Goal: Information Seeking & Learning: Learn about a topic

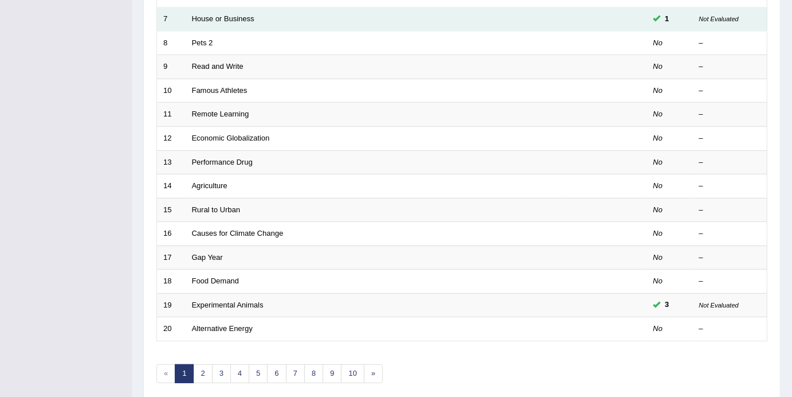
scroll to position [334, 0]
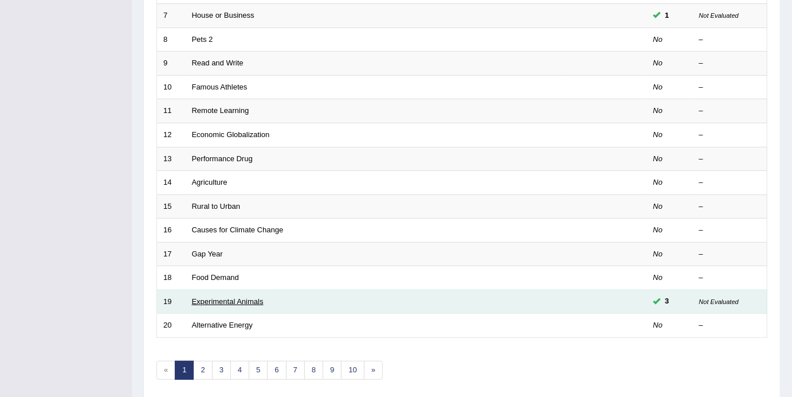
click at [235, 297] on link "Experimental Animals" at bounding box center [228, 301] width 72 height 9
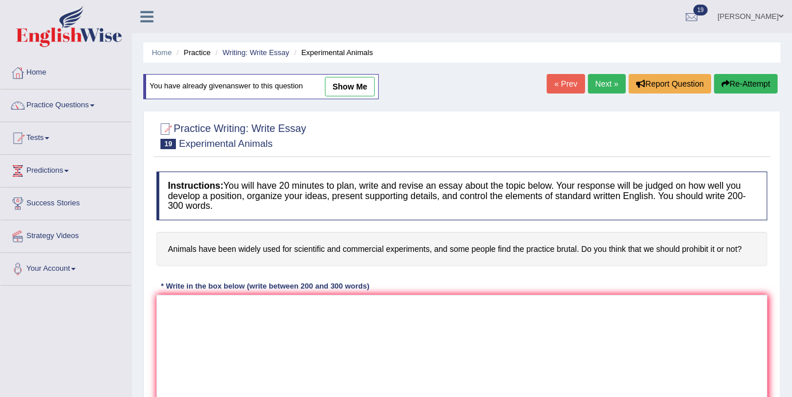
click at [351, 74] on div "You have already given answer to this question show me" at bounding box center [261, 86] width 236 height 25
click at [353, 88] on link "show me" at bounding box center [350, 86] width 50 height 19
type textarea "The increasing influence of animals being widely used for scientific and commer…"
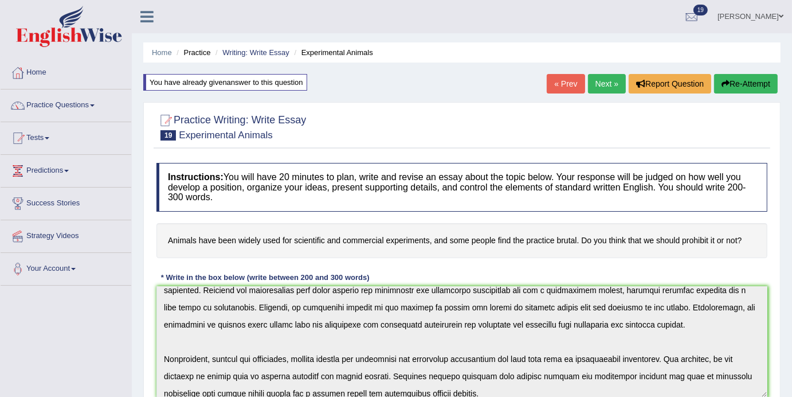
scroll to position [116, 0]
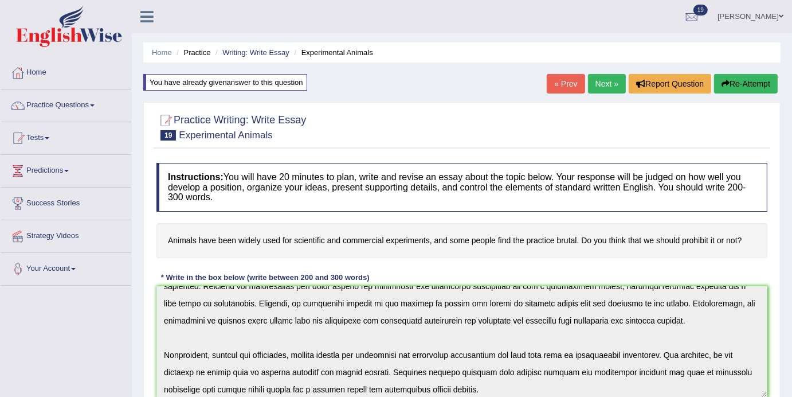
click at [256, 84] on div "You have already given answer to this question" at bounding box center [225, 82] width 164 height 17
click at [595, 84] on link "Next »" at bounding box center [607, 83] width 38 height 19
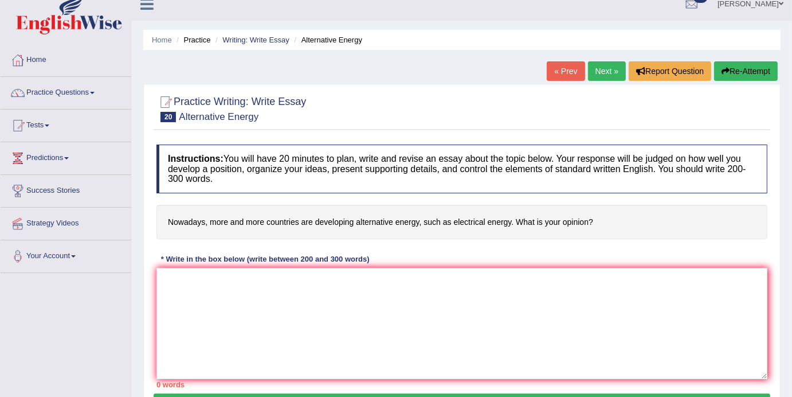
scroll to position [6, 0]
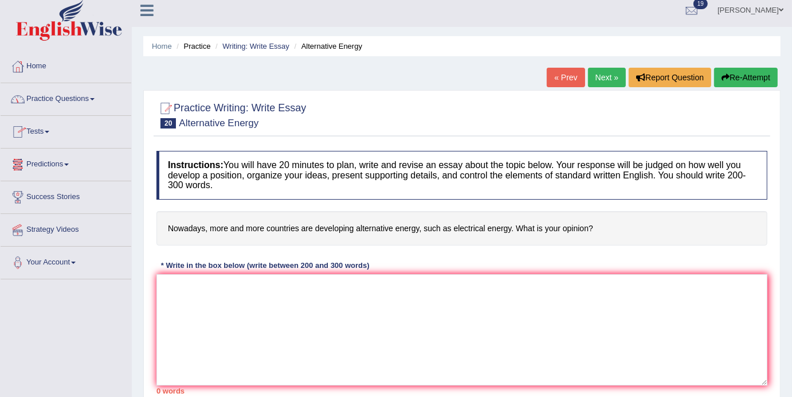
click at [97, 100] on link "Practice Questions" at bounding box center [66, 97] width 131 height 29
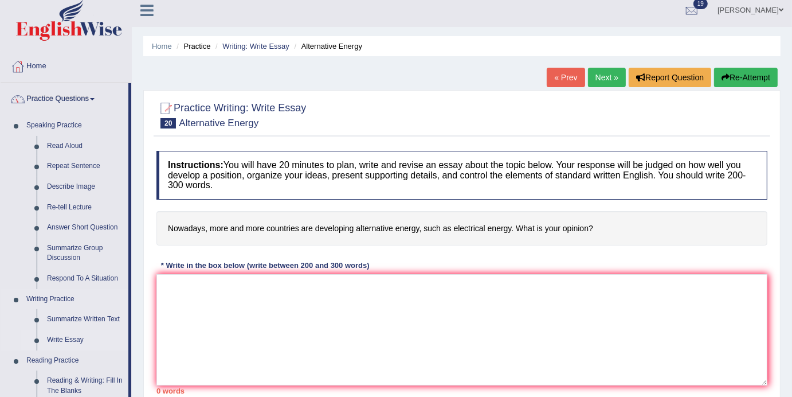
click at [57, 337] on link "Write Essay" at bounding box center [85, 340] width 87 height 21
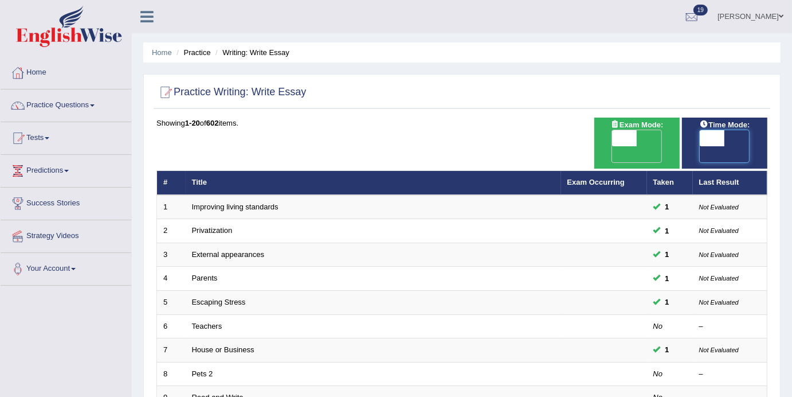
click at [712, 134] on span at bounding box center [712, 138] width 25 height 16
checkbox input "true"
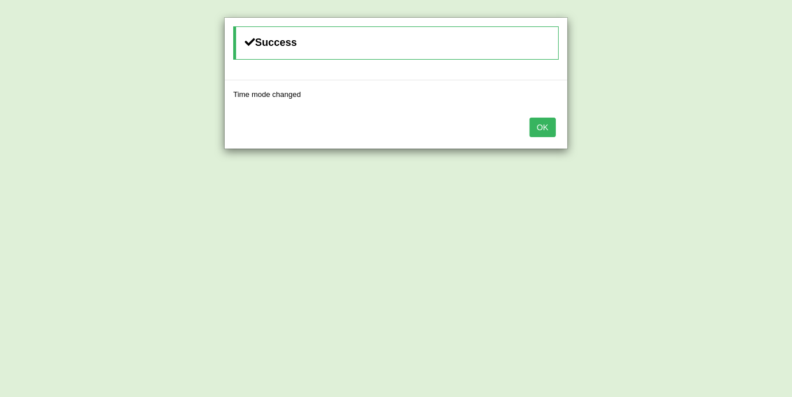
click at [546, 127] on button "OK" at bounding box center [543, 127] width 26 height 19
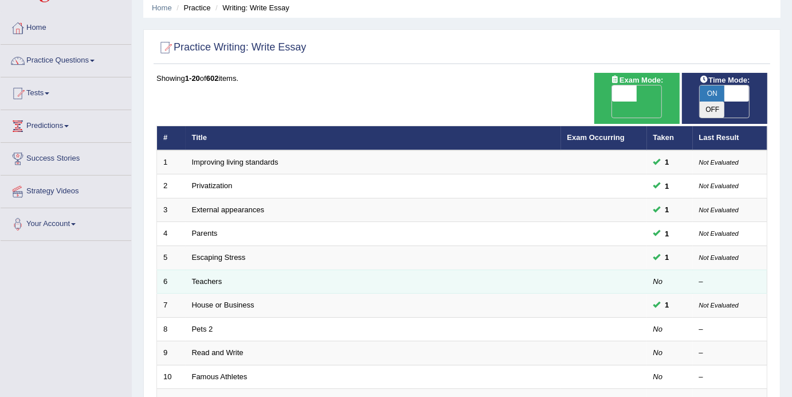
scroll to position [67, 0]
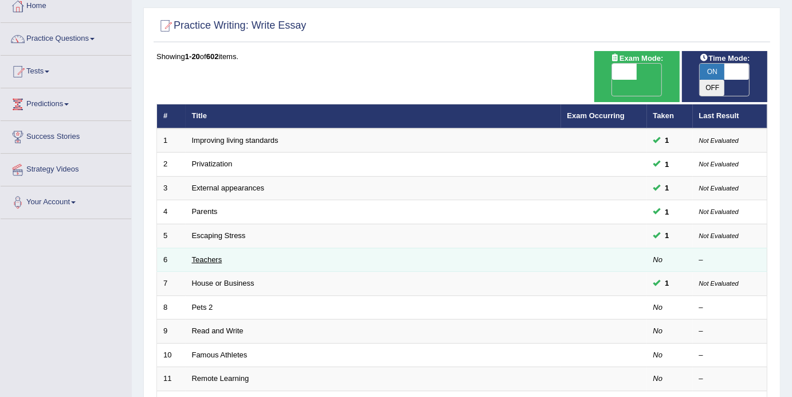
click at [207, 255] on link "Teachers" at bounding box center [207, 259] width 30 height 9
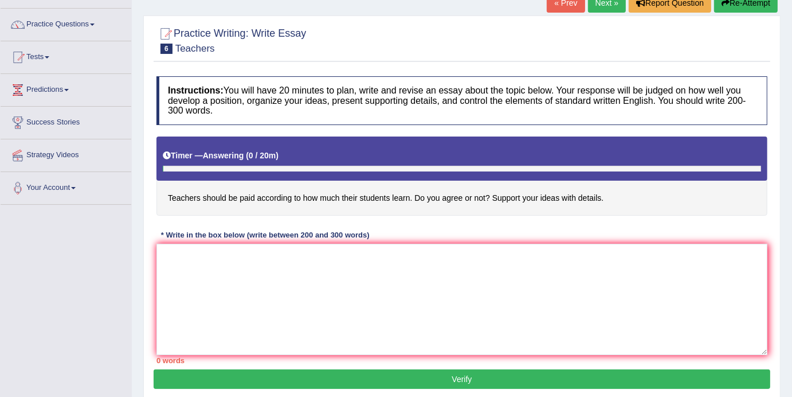
scroll to position [83, 0]
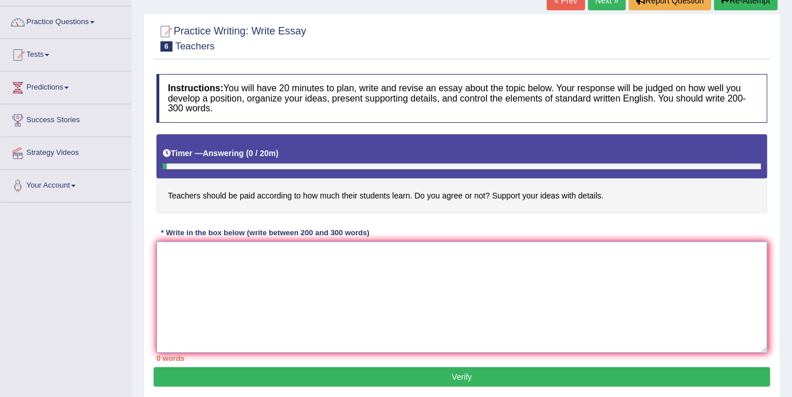
click at [169, 254] on textarea at bounding box center [462, 296] width 611 height 111
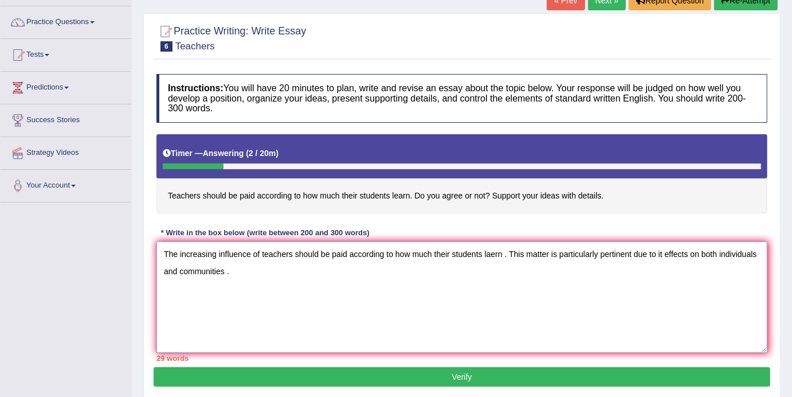
click at [276, 279] on textarea "The increasing influence of teachers should be paid according to how much their…" at bounding box center [462, 296] width 611 height 111
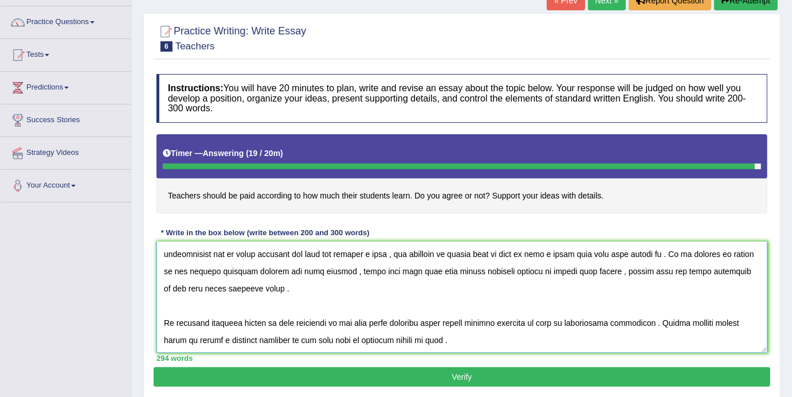
scroll to position [206, 0]
type textarea "The increasing influence of teachers should be paid according to how much their…"
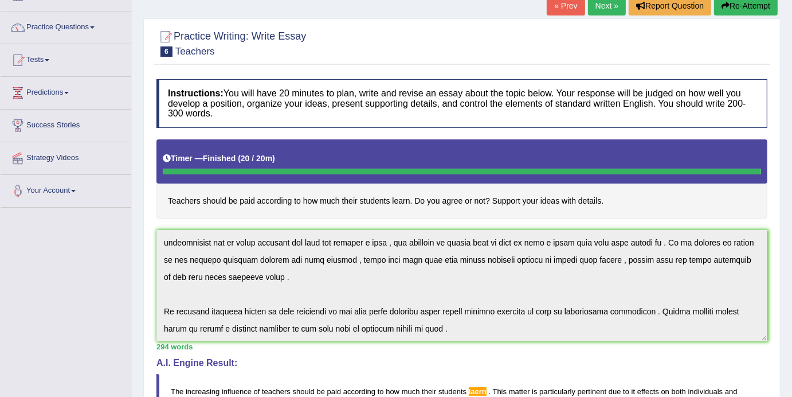
scroll to position [79, 0]
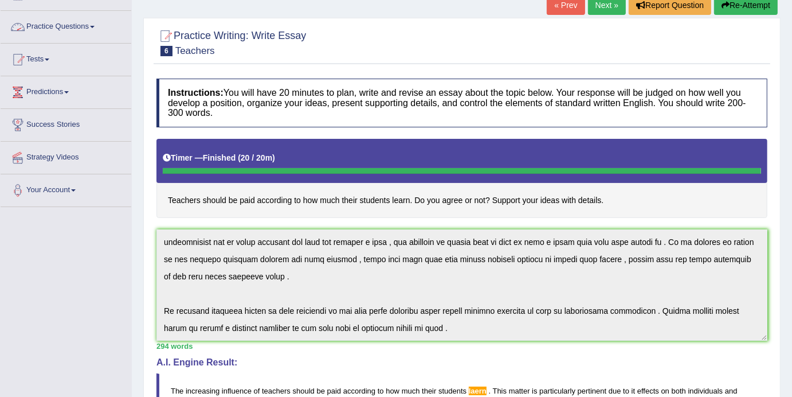
click at [99, 28] on link "Practice Questions" at bounding box center [66, 25] width 131 height 29
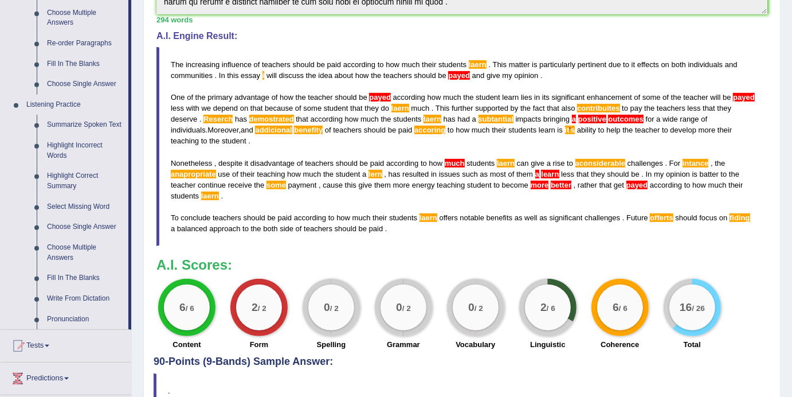
scroll to position [0, 0]
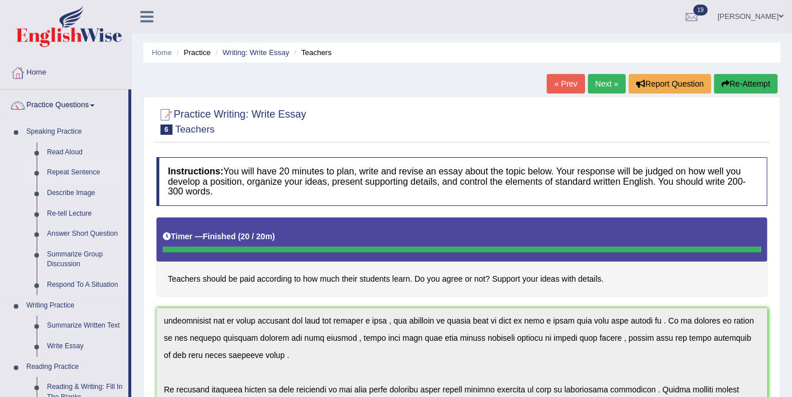
click at [67, 173] on link "Repeat Sentence" at bounding box center [85, 172] width 87 height 21
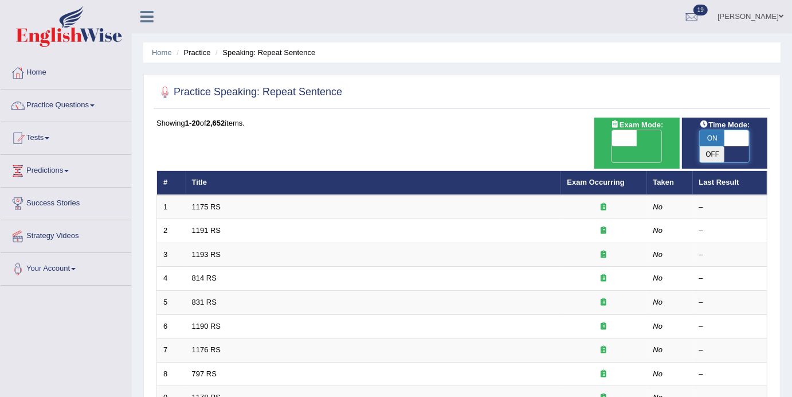
click at [731, 139] on span at bounding box center [737, 138] width 25 height 16
checkbox input "false"
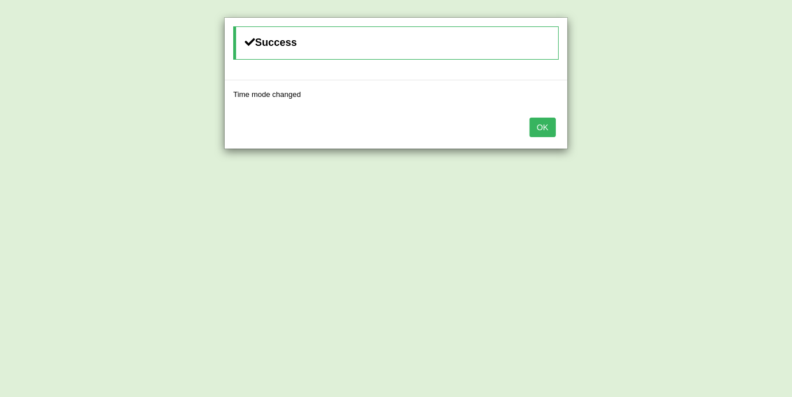
click at [556, 131] on button "OK" at bounding box center [543, 127] width 26 height 19
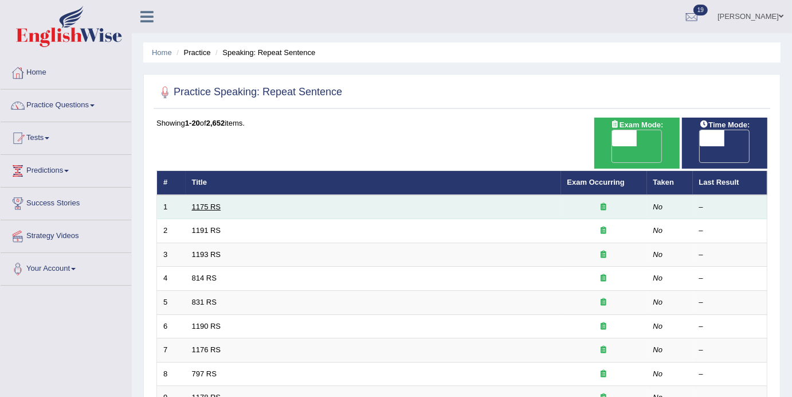
click at [210, 202] on link "1175 RS" at bounding box center [206, 206] width 29 height 9
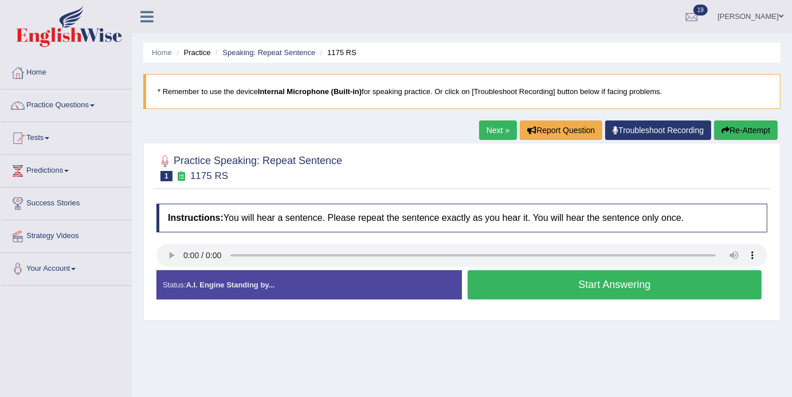
click at [601, 296] on button "Start Answering" at bounding box center [615, 284] width 294 height 29
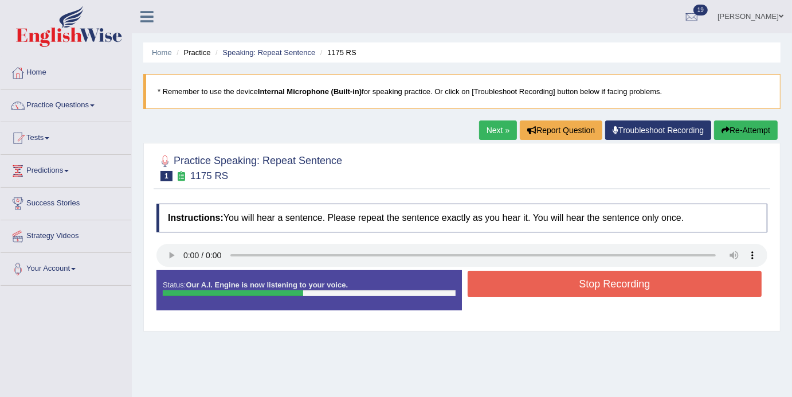
click at [608, 286] on button "Stop Recording" at bounding box center [615, 284] width 294 height 26
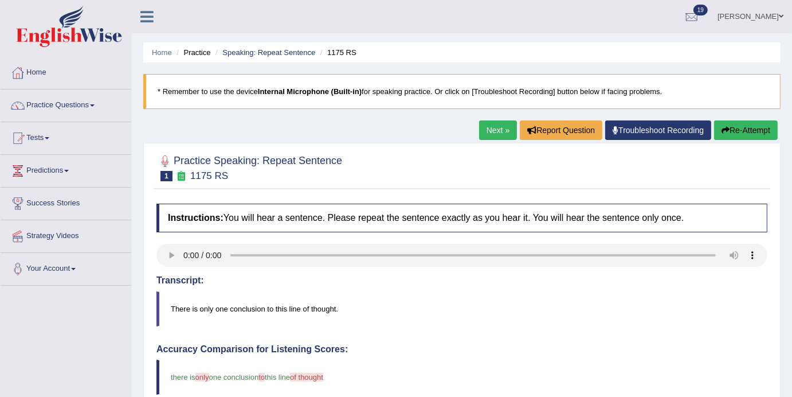
click at [484, 129] on link "Next »" at bounding box center [498, 129] width 38 height 19
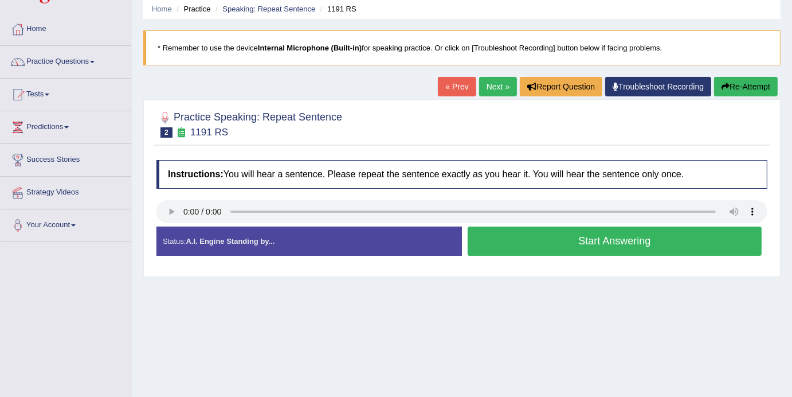
click at [595, 246] on button "Start Answering" at bounding box center [615, 240] width 294 height 29
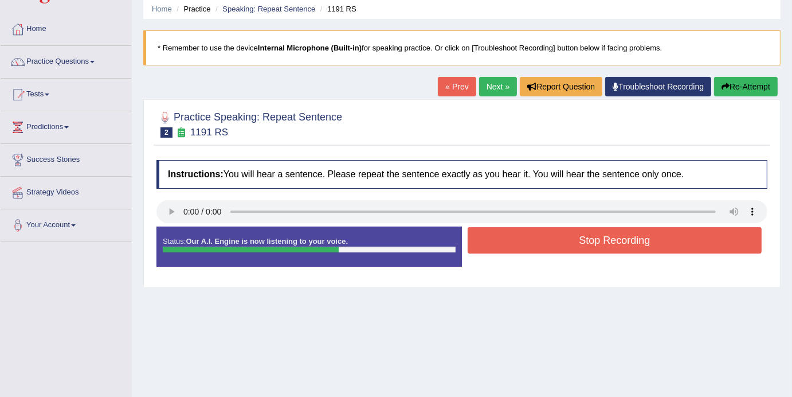
click at [592, 240] on button "Stop Recording" at bounding box center [615, 240] width 294 height 26
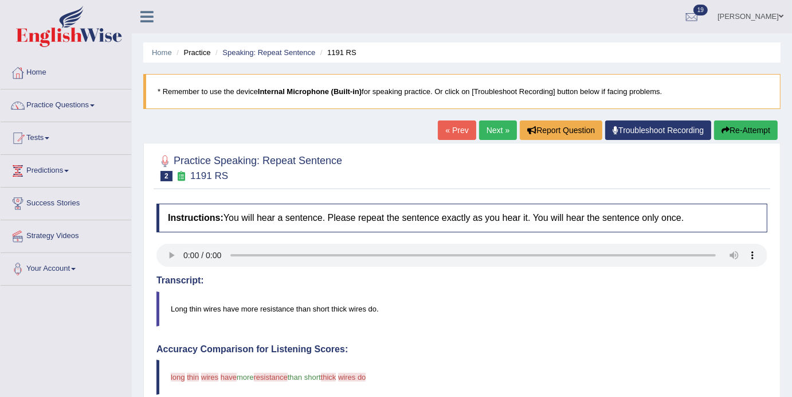
click at [489, 133] on link "Next »" at bounding box center [498, 129] width 38 height 19
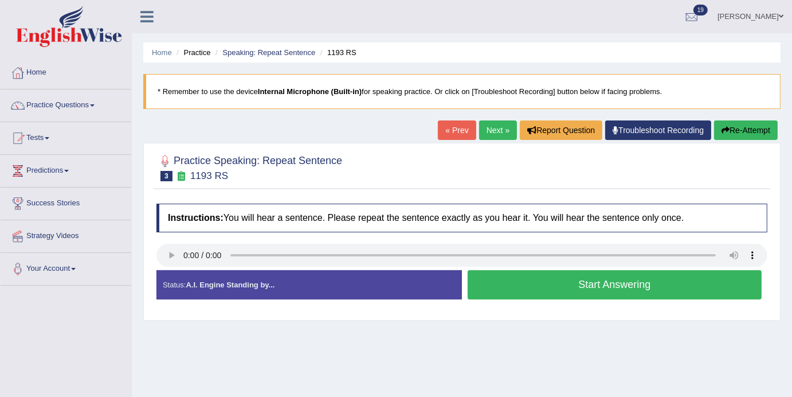
click at [652, 293] on button "Start Answering" at bounding box center [615, 284] width 294 height 29
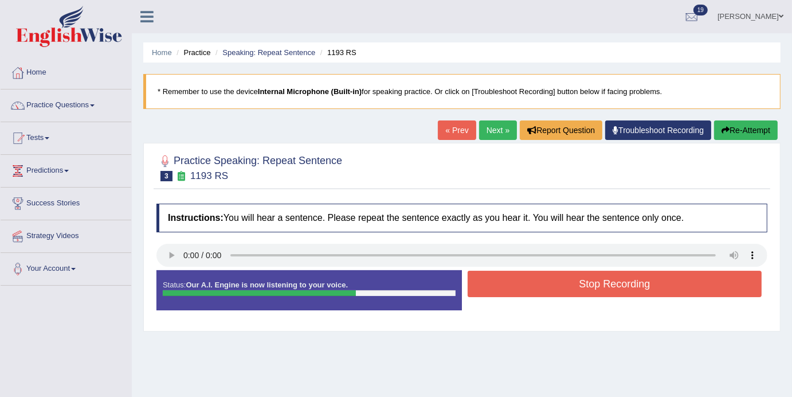
click at [646, 282] on button "Stop Recording" at bounding box center [615, 284] width 294 height 26
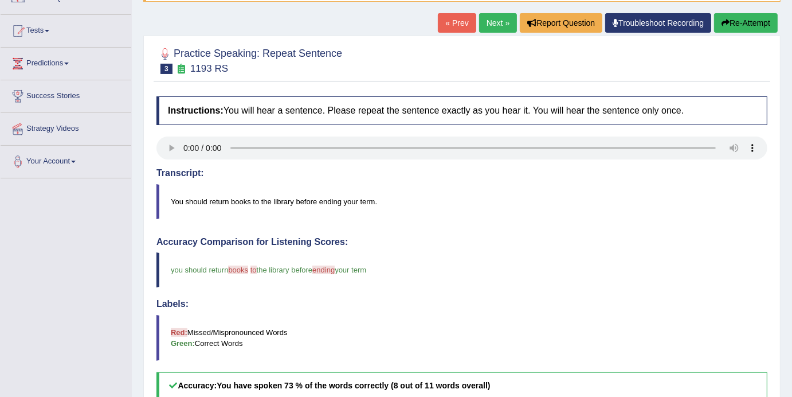
scroll to position [45, 0]
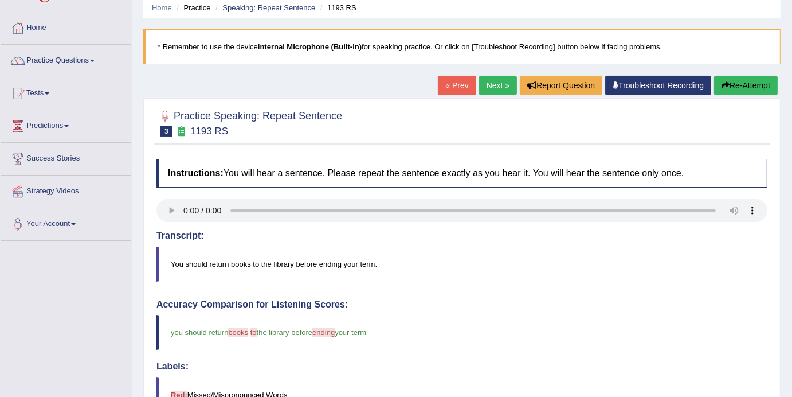
click at [488, 91] on link "Next »" at bounding box center [498, 85] width 38 height 19
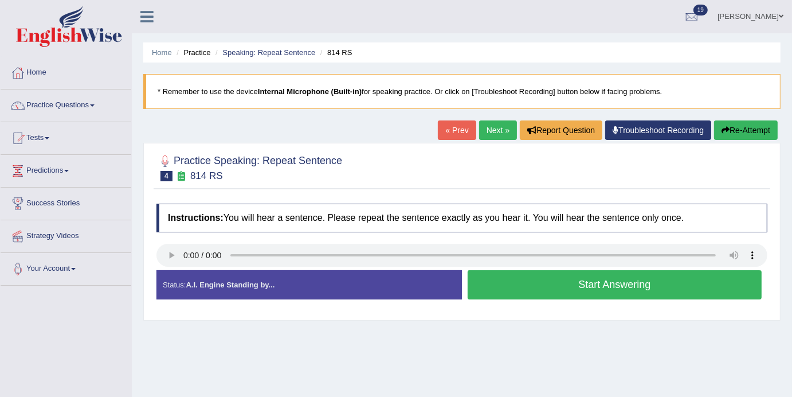
click at [497, 123] on link "Next »" at bounding box center [498, 129] width 38 height 19
click at [616, 288] on button "Start Answering" at bounding box center [615, 284] width 294 height 29
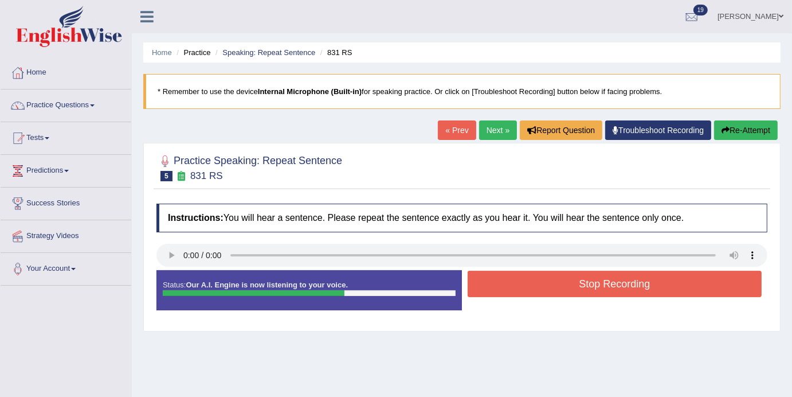
click at [616, 288] on button "Stop Recording" at bounding box center [615, 284] width 294 height 26
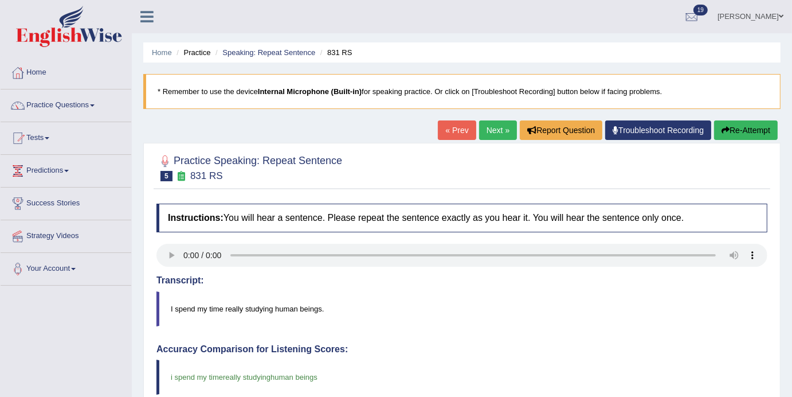
click at [494, 127] on link "Next »" at bounding box center [498, 129] width 38 height 19
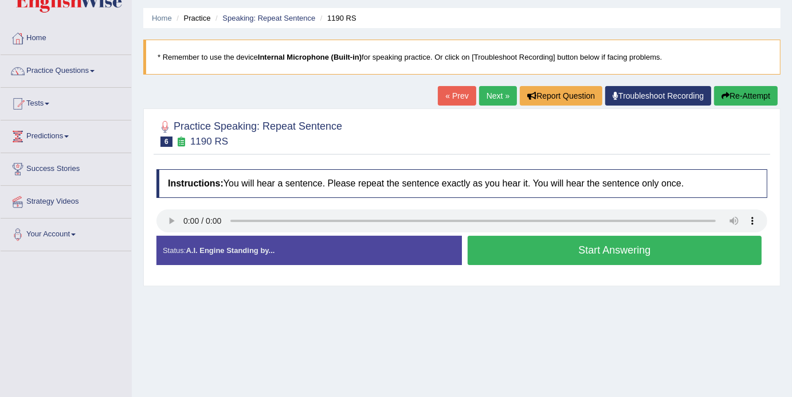
scroll to position [18, 0]
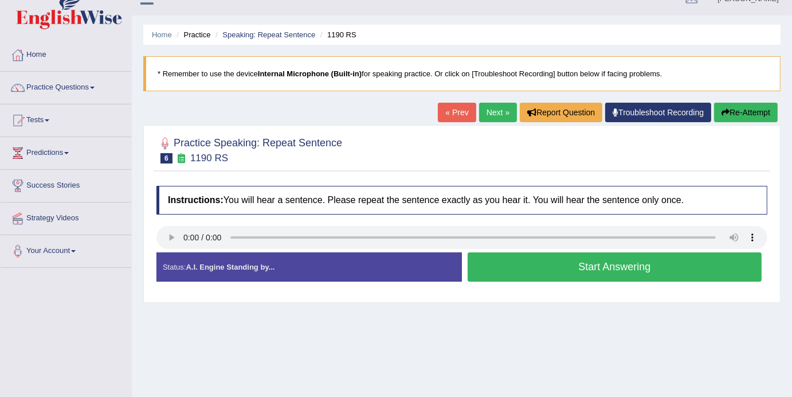
click at [488, 115] on link "Next »" at bounding box center [498, 112] width 38 height 19
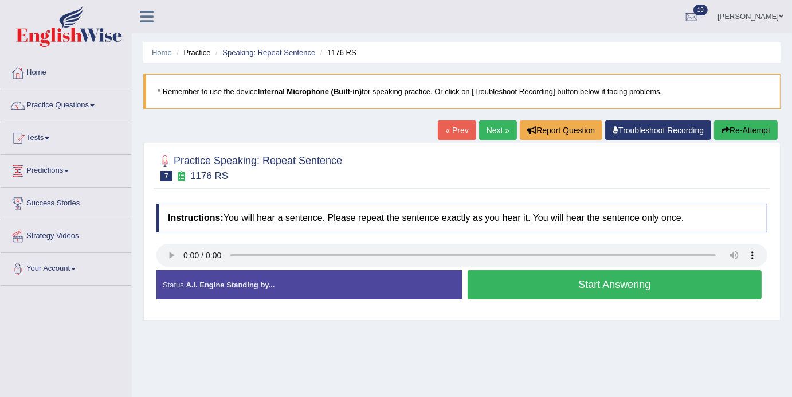
click at [641, 292] on button "Start Answering" at bounding box center [615, 284] width 294 height 29
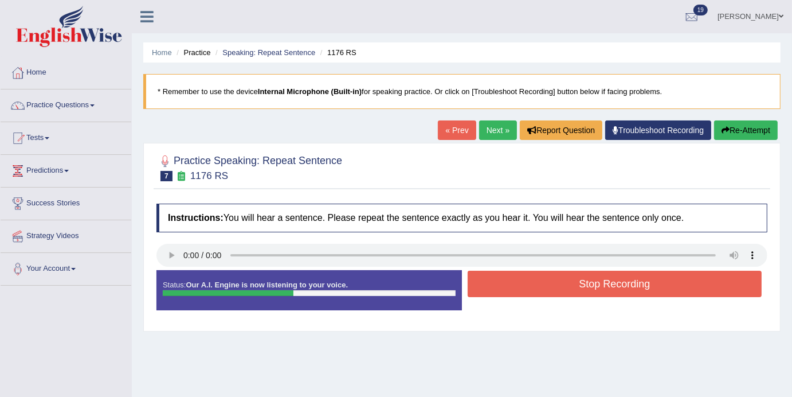
click at [639, 284] on button "Stop Recording" at bounding box center [615, 284] width 294 height 26
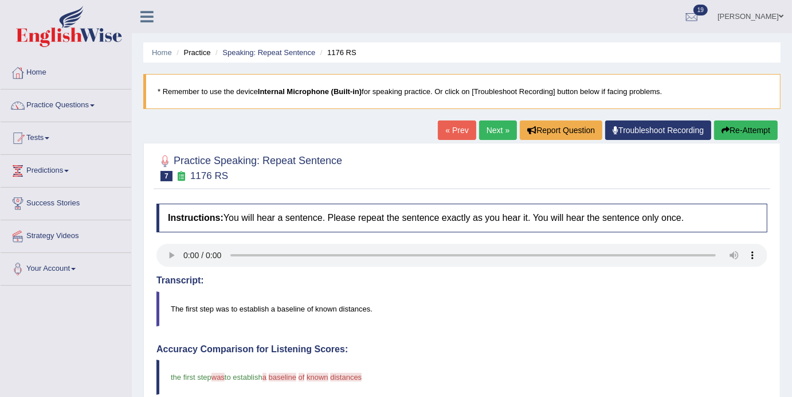
click at [487, 126] on link "Next »" at bounding box center [498, 129] width 38 height 19
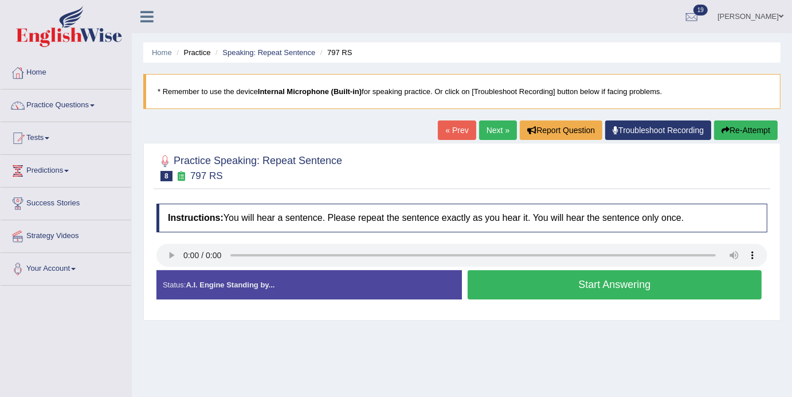
click at [570, 287] on button "Start Answering" at bounding box center [615, 284] width 294 height 29
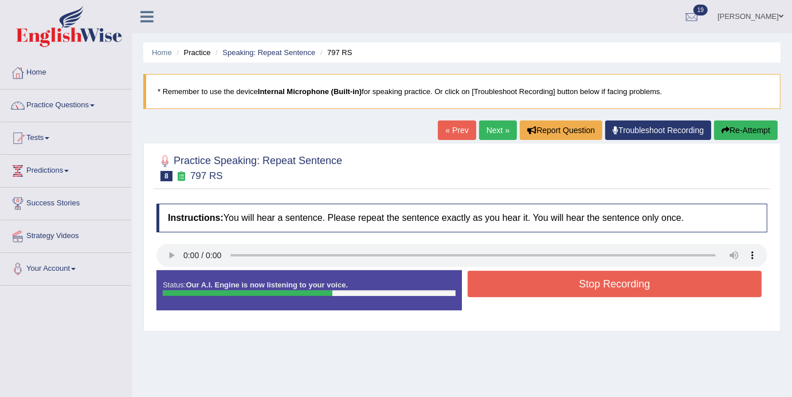
click at [571, 289] on button "Stop Recording" at bounding box center [615, 284] width 294 height 26
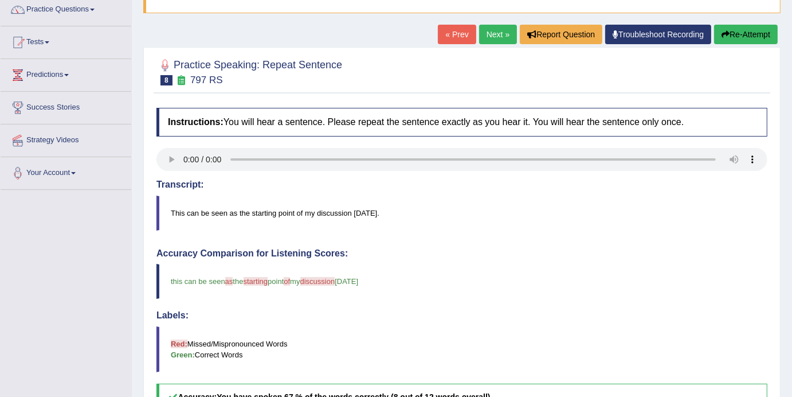
scroll to position [32, 0]
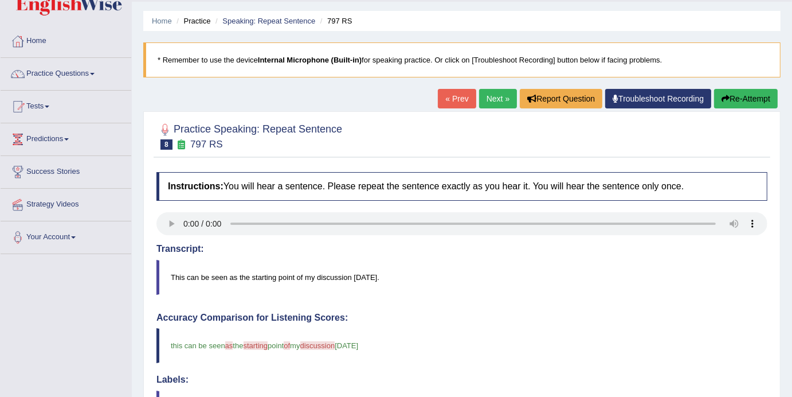
click at [491, 105] on link "Next »" at bounding box center [498, 98] width 38 height 19
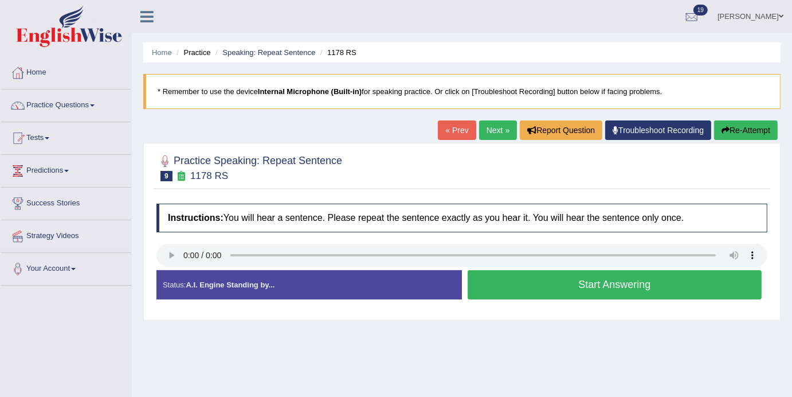
click at [645, 283] on button "Start Answering" at bounding box center [615, 284] width 294 height 29
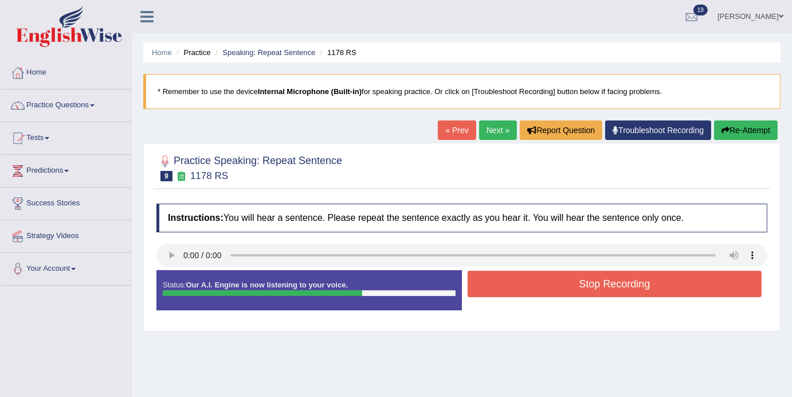
click at [645, 283] on button "Stop Recording" at bounding box center [615, 284] width 294 height 26
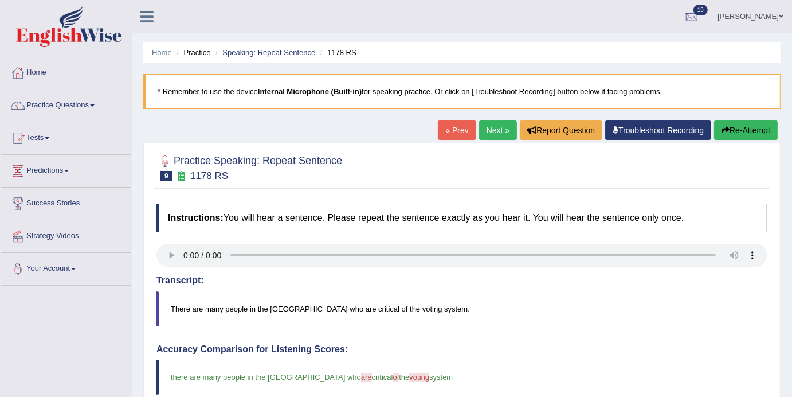
click at [495, 135] on link "Next »" at bounding box center [498, 129] width 38 height 19
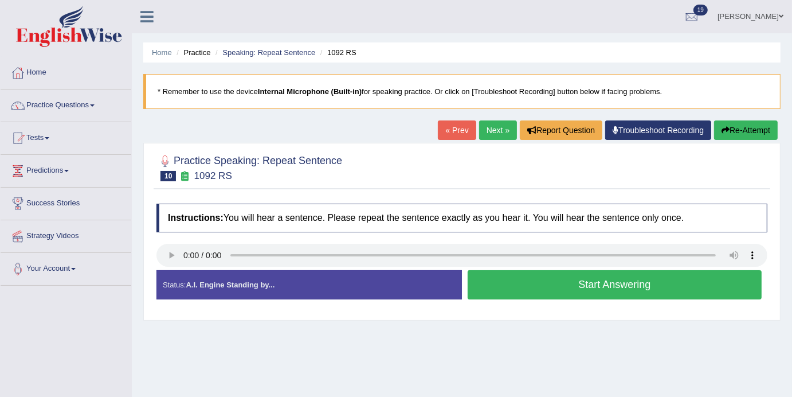
click at [614, 296] on button "Start Answering" at bounding box center [615, 284] width 294 height 29
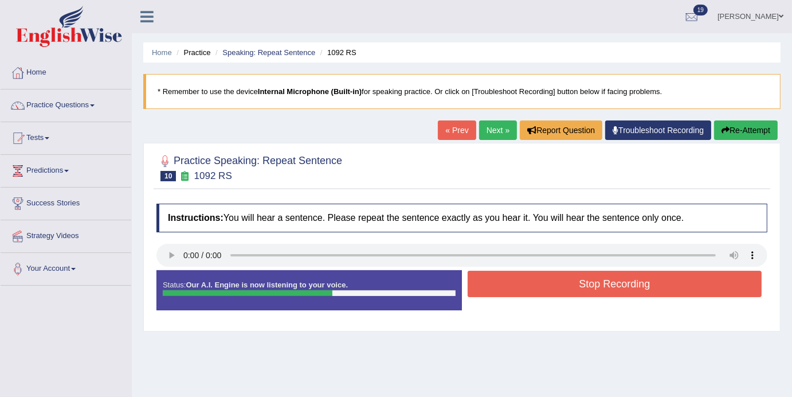
click at [618, 295] on button "Stop Recording" at bounding box center [615, 284] width 294 height 26
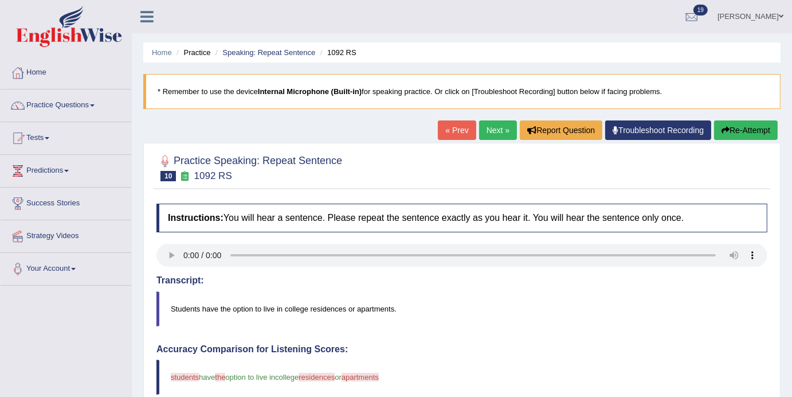
click at [483, 130] on link "Next »" at bounding box center [498, 129] width 38 height 19
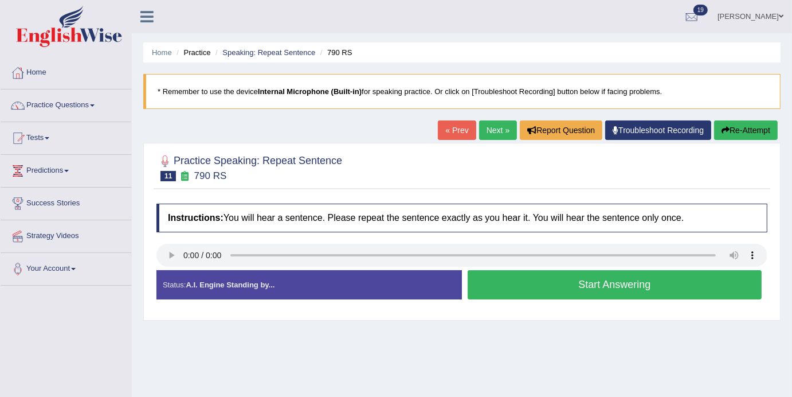
click at [623, 295] on button "Start Answering" at bounding box center [615, 284] width 294 height 29
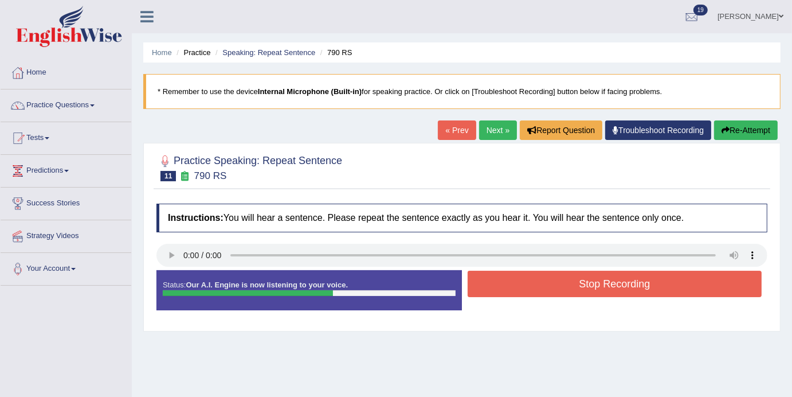
click at [615, 286] on button "Stop Recording" at bounding box center [615, 284] width 294 height 26
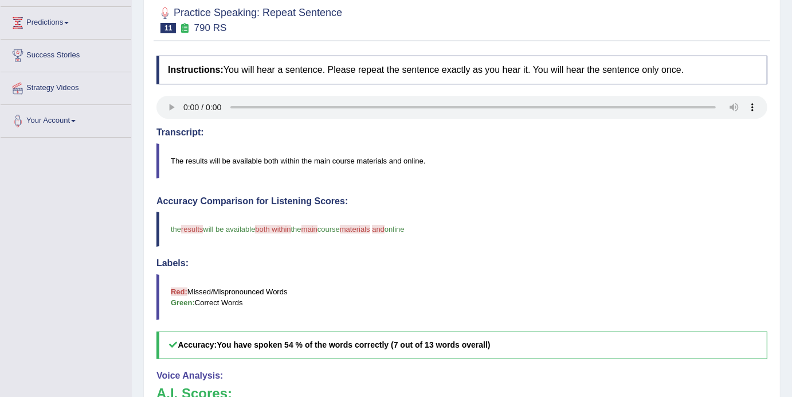
scroll to position [119, 0]
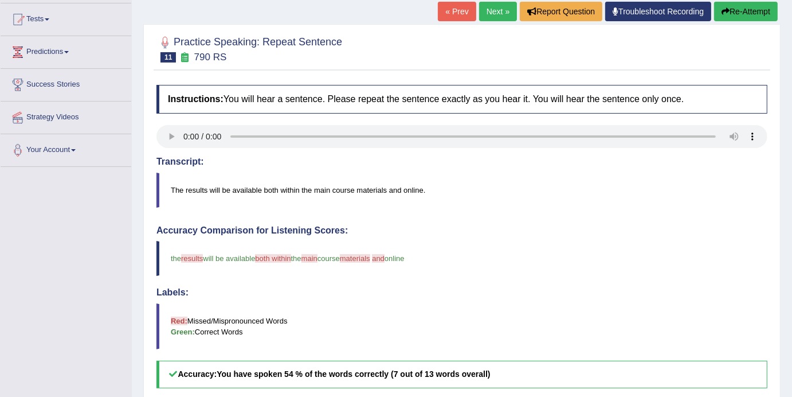
click at [490, 11] on link "Next »" at bounding box center [498, 11] width 38 height 19
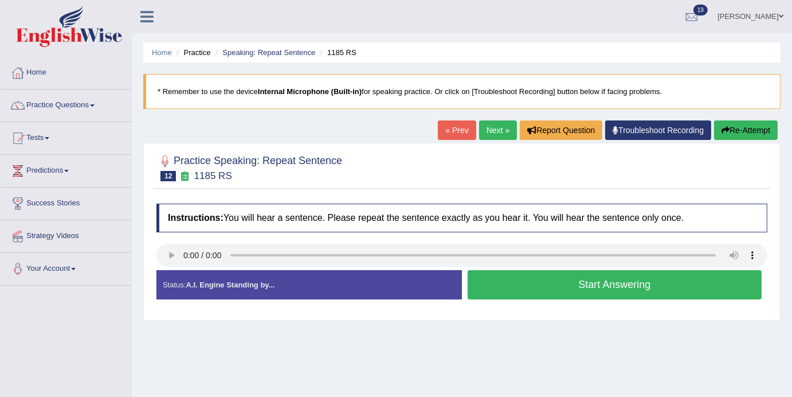
click at [638, 287] on button "Start Answering" at bounding box center [615, 284] width 294 height 29
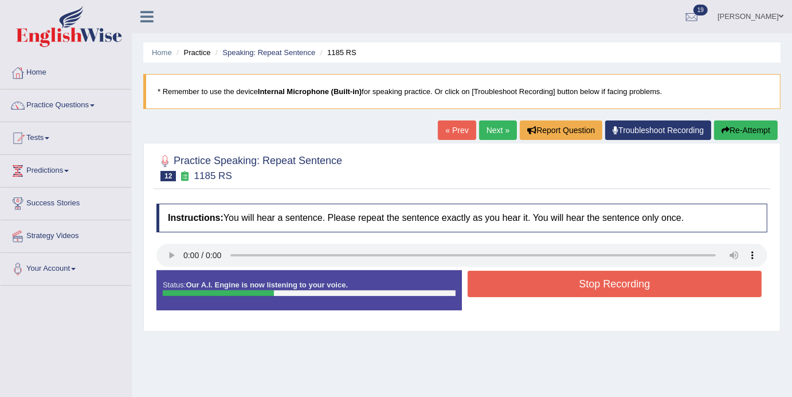
click at [638, 287] on button "Stop Recording" at bounding box center [615, 284] width 294 height 26
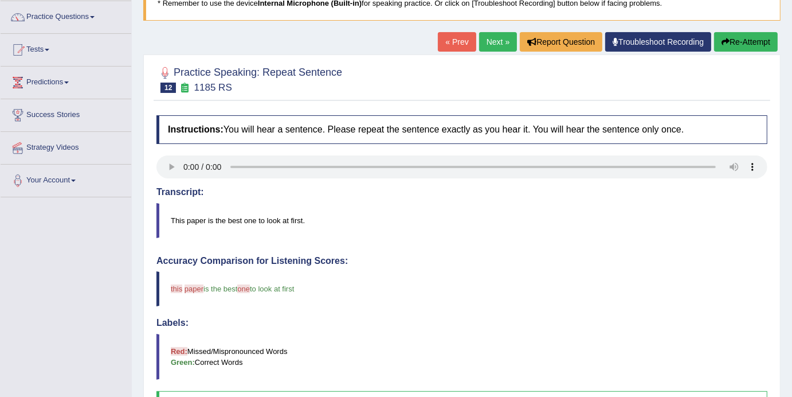
scroll to position [58, 0]
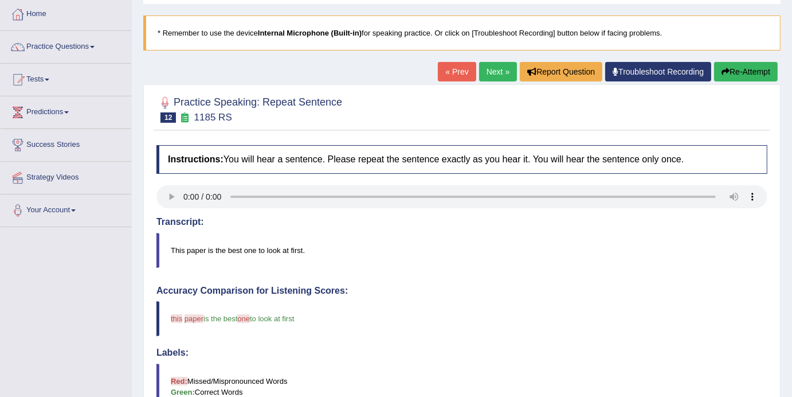
click at [486, 73] on link "Next »" at bounding box center [498, 71] width 38 height 19
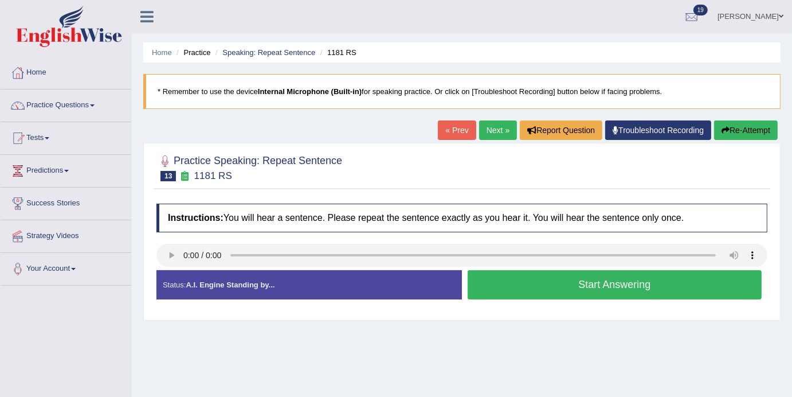
click at [593, 292] on button "Start Answering" at bounding box center [615, 284] width 294 height 29
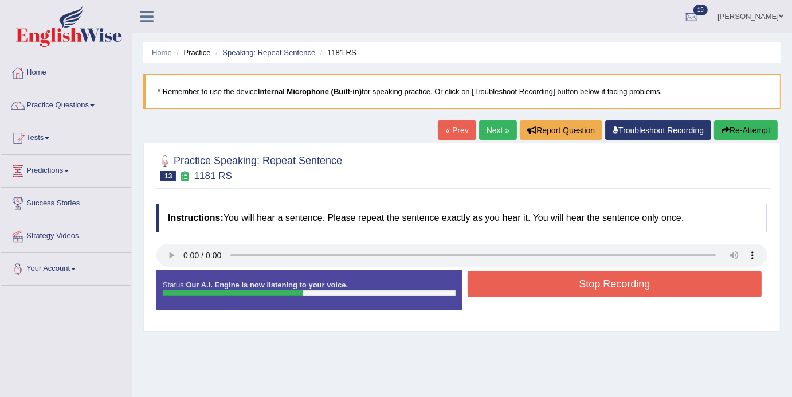
click at [595, 293] on button "Stop Recording" at bounding box center [615, 284] width 294 height 26
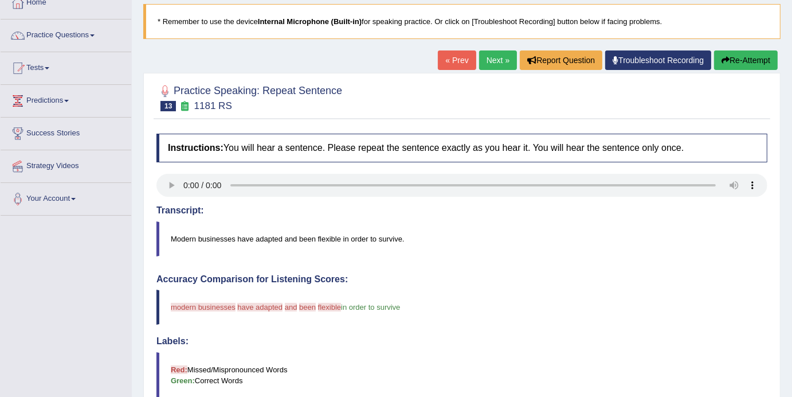
scroll to position [69, 0]
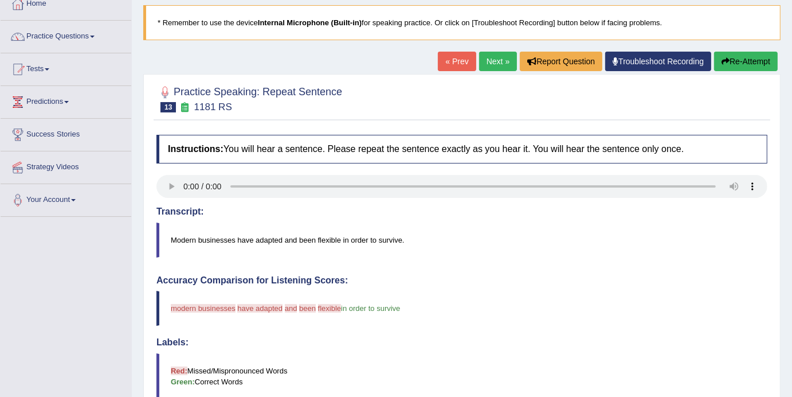
click at [490, 67] on link "Next »" at bounding box center [498, 61] width 38 height 19
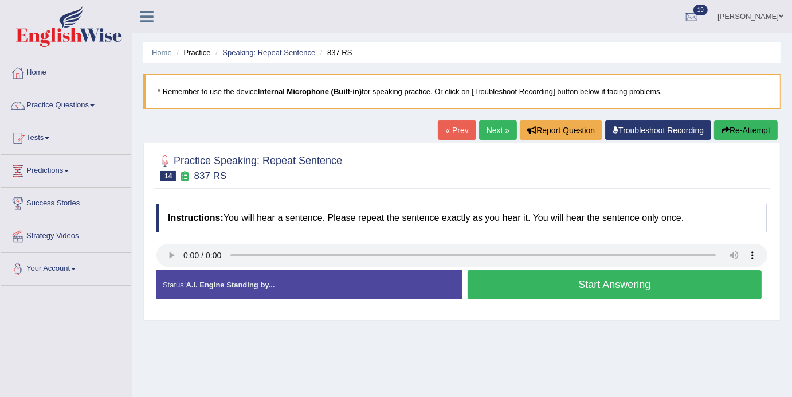
click at [604, 289] on button "Start Answering" at bounding box center [615, 284] width 294 height 29
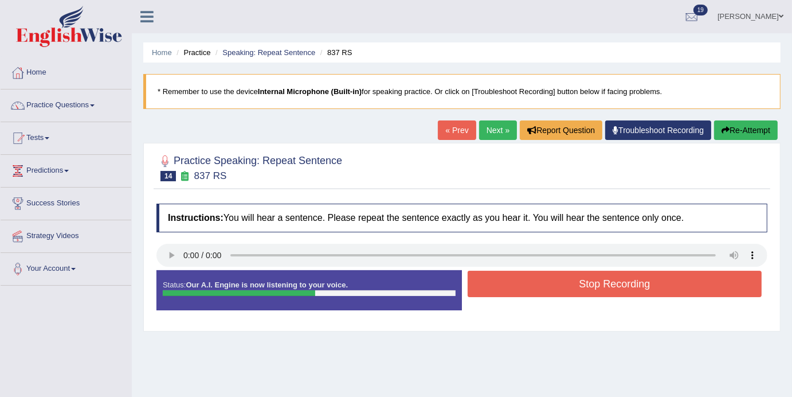
click at [604, 289] on button "Stop Recording" at bounding box center [615, 284] width 294 height 26
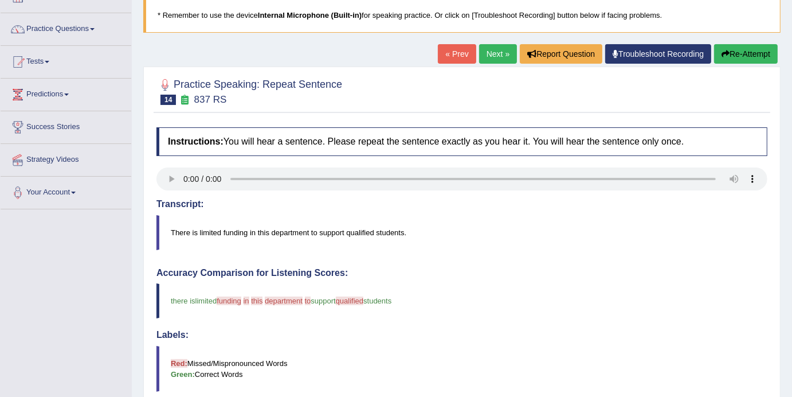
scroll to position [82, 0]
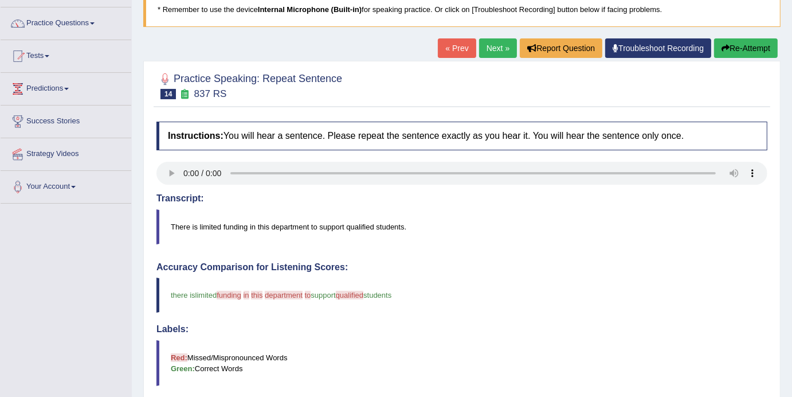
click at [490, 57] on link "Next »" at bounding box center [498, 47] width 38 height 19
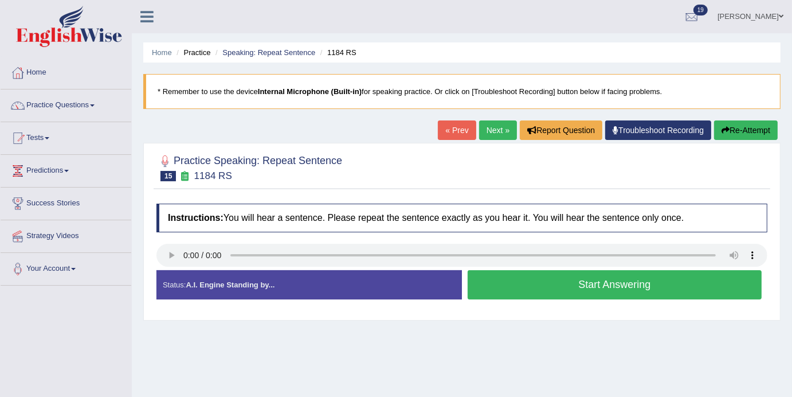
click at [537, 280] on button "Start Answering" at bounding box center [615, 284] width 294 height 29
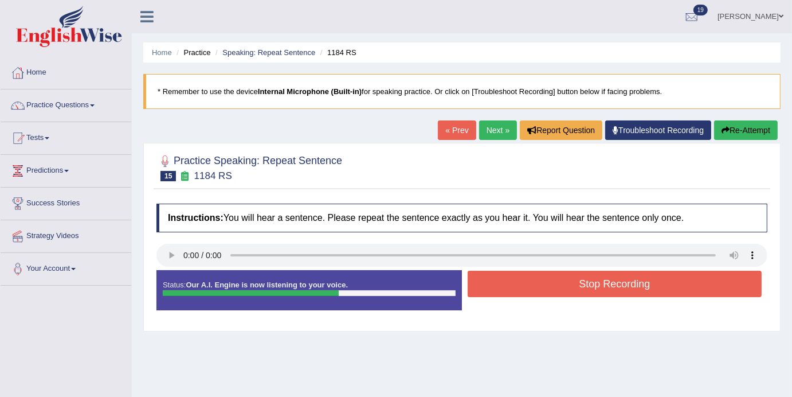
click at [564, 293] on button "Stop Recording" at bounding box center [615, 284] width 294 height 26
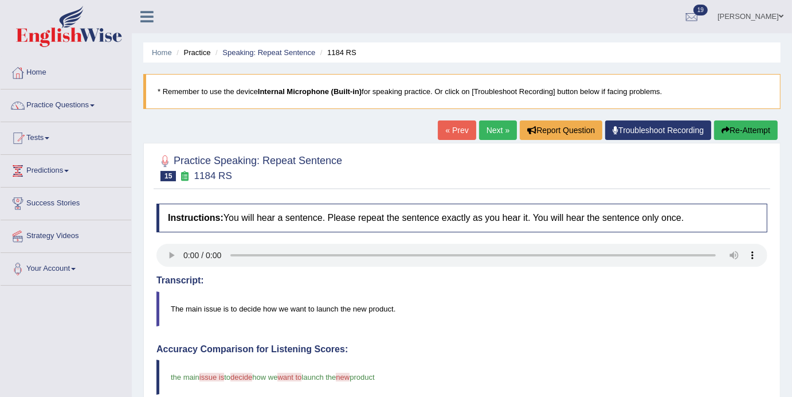
scroll to position [1, 0]
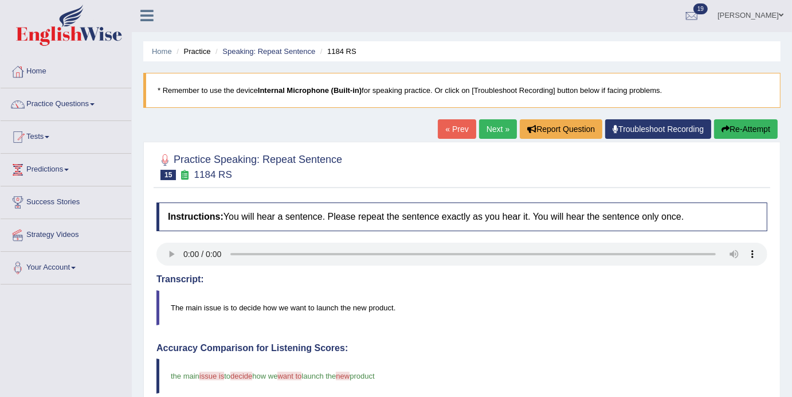
click at [494, 134] on link "Next »" at bounding box center [498, 128] width 38 height 19
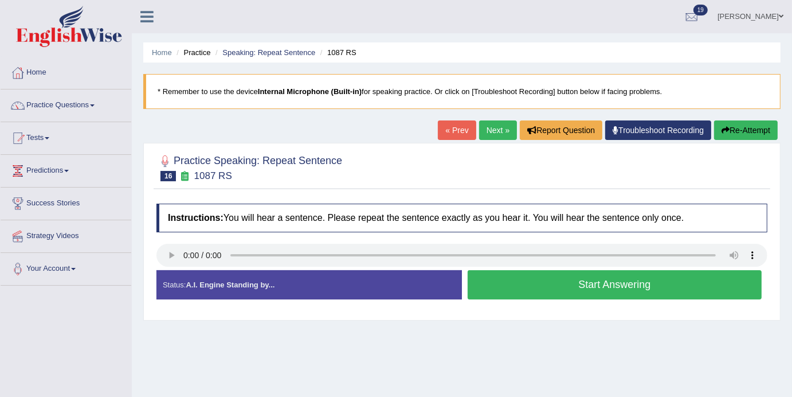
click at [635, 294] on button "Start Answering" at bounding box center [615, 284] width 294 height 29
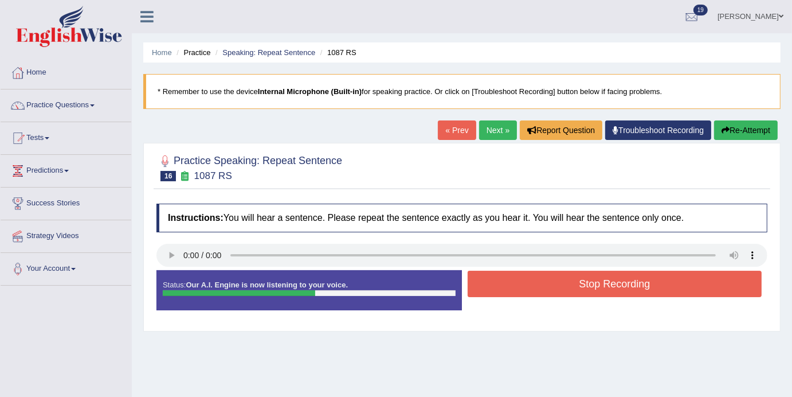
click at [636, 283] on button "Stop Recording" at bounding box center [615, 284] width 294 height 26
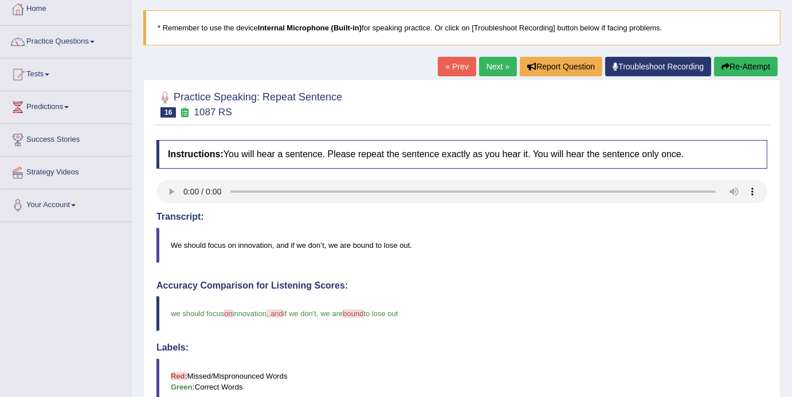
scroll to position [61, 0]
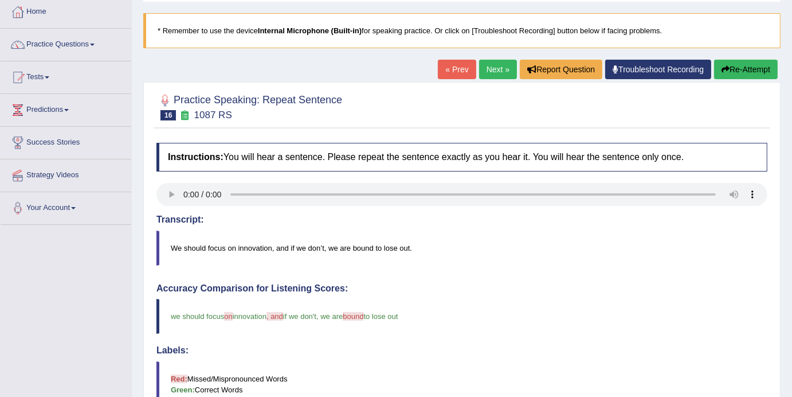
click at [490, 80] on div "« Prev Next » Report Question Troubleshoot Recording Re-Attempt" at bounding box center [609, 71] width 343 height 22
click at [490, 75] on link "Next »" at bounding box center [498, 69] width 38 height 19
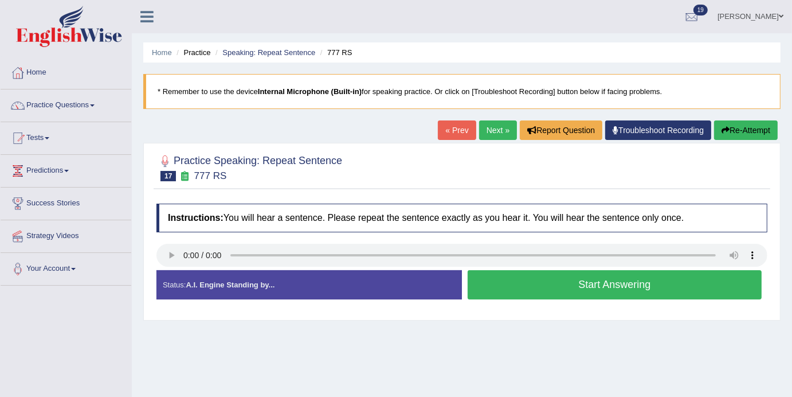
click at [661, 288] on button "Start Answering" at bounding box center [615, 284] width 294 height 29
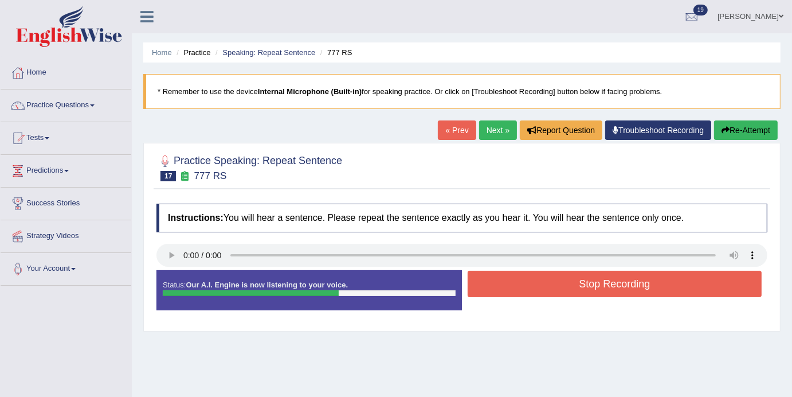
click at [658, 286] on button "Stop Recording" at bounding box center [615, 284] width 294 height 26
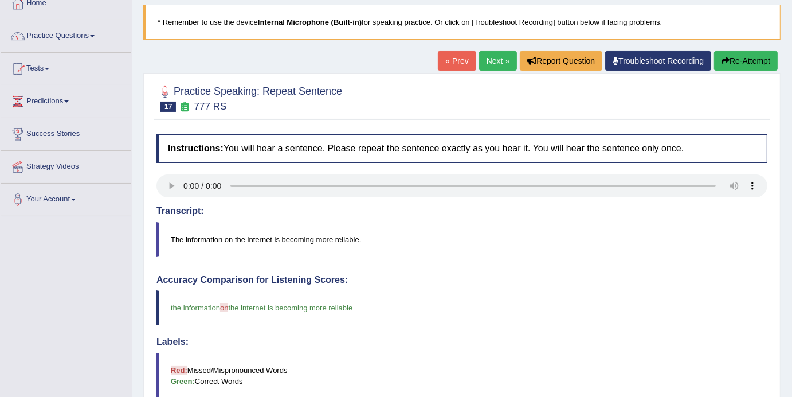
scroll to position [69, 0]
click at [498, 69] on link "Next »" at bounding box center [498, 61] width 38 height 19
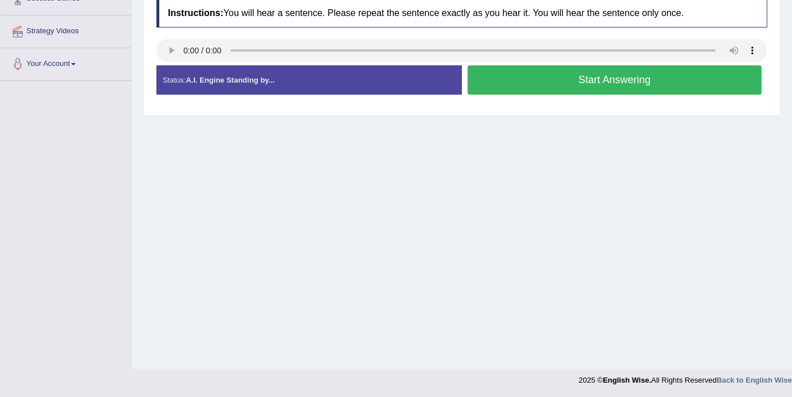
click at [594, 81] on button "Start Answering" at bounding box center [615, 79] width 294 height 29
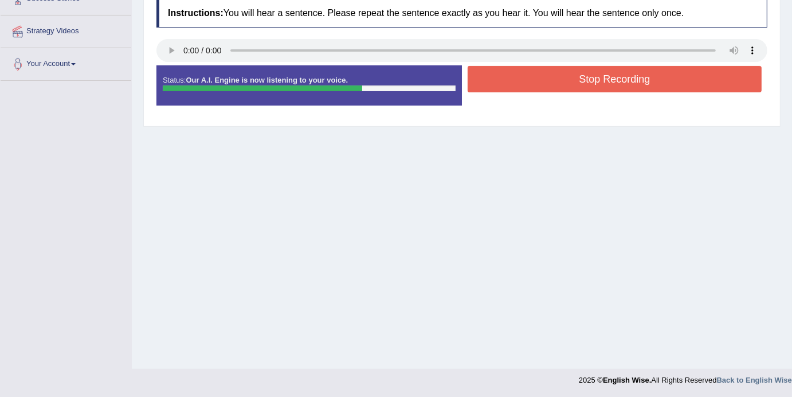
click at [594, 83] on button "Stop Recording" at bounding box center [615, 79] width 294 height 26
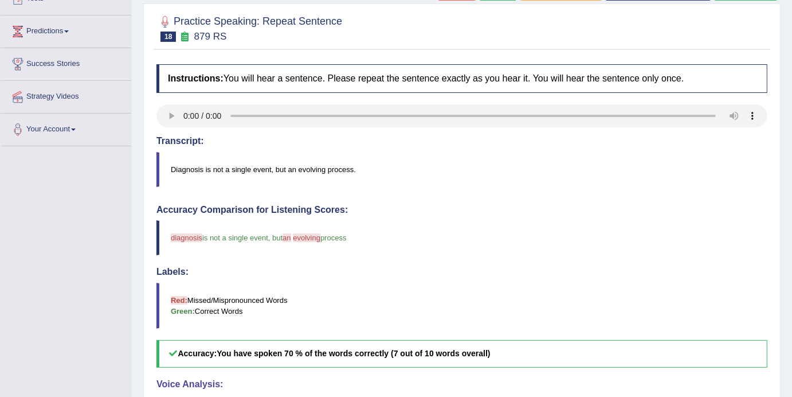
scroll to position [119, 0]
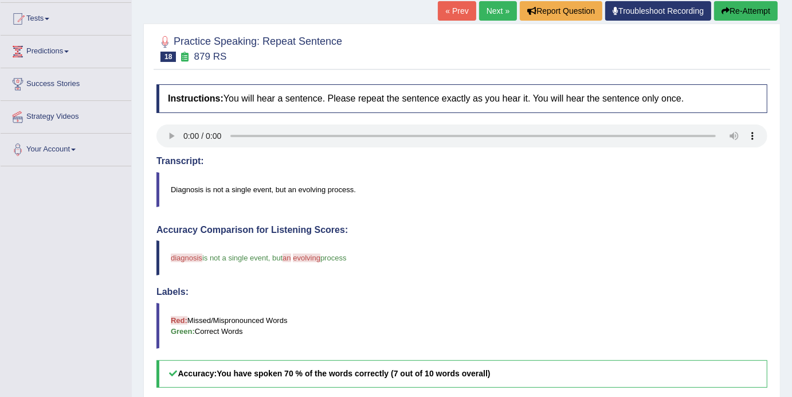
click at [494, 4] on link "Next »" at bounding box center [498, 10] width 38 height 19
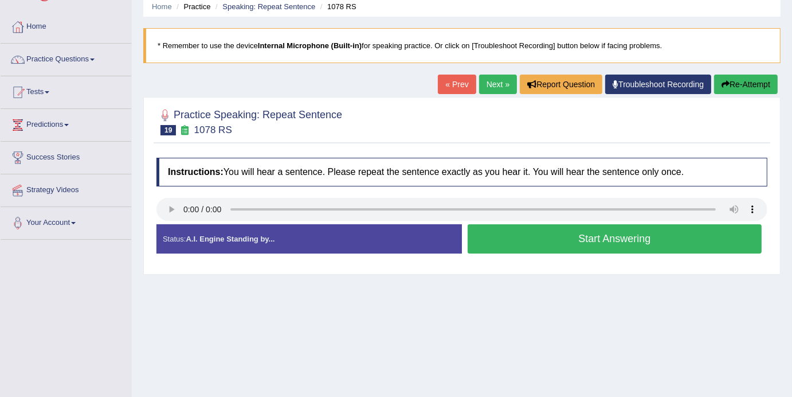
click at [580, 240] on button "Start Answering" at bounding box center [615, 238] width 294 height 29
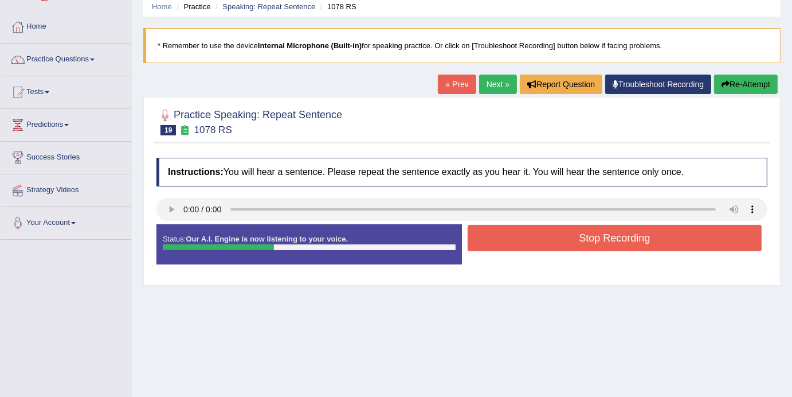
click at [580, 240] on button "Stop Recording" at bounding box center [615, 238] width 294 height 26
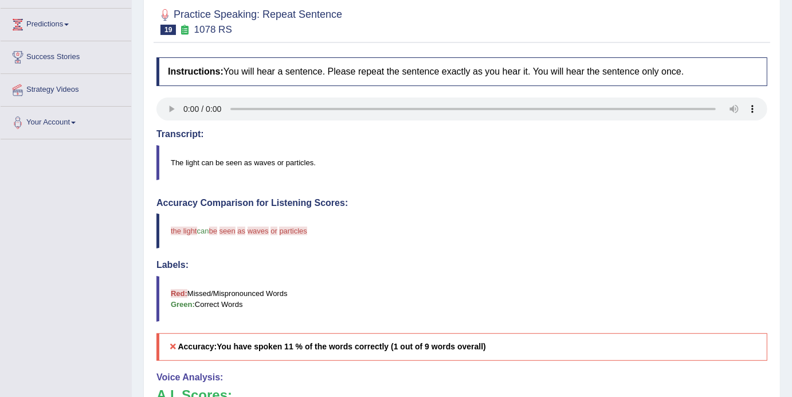
scroll to position [83, 0]
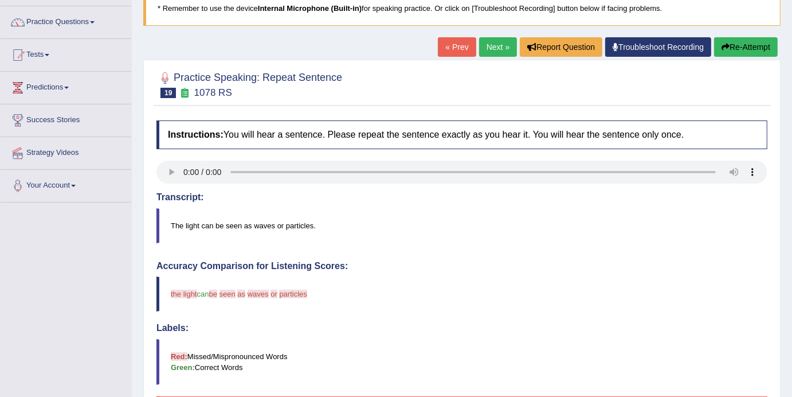
click at [482, 56] on link "Next »" at bounding box center [498, 46] width 38 height 19
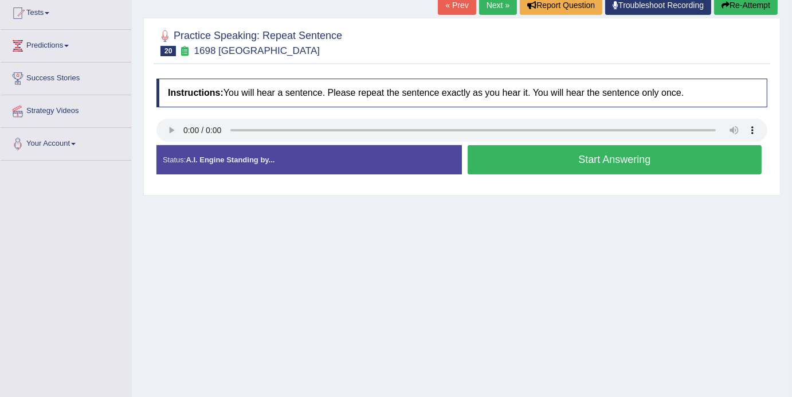
scroll to position [127, 0]
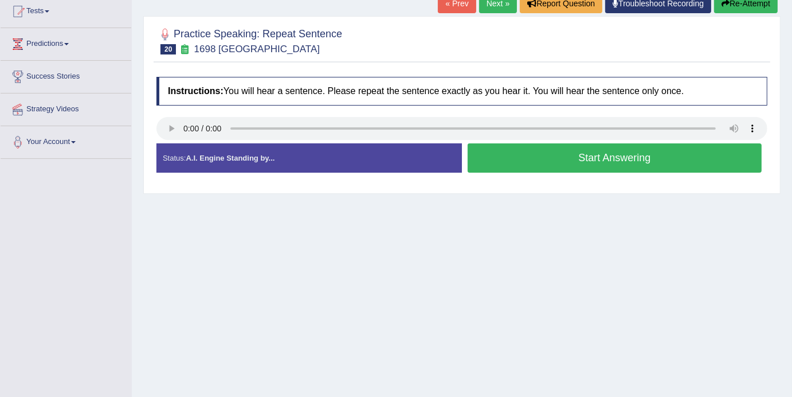
click at [619, 167] on button "Start Answering" at bounding box center [615, 157] width 294 height 29
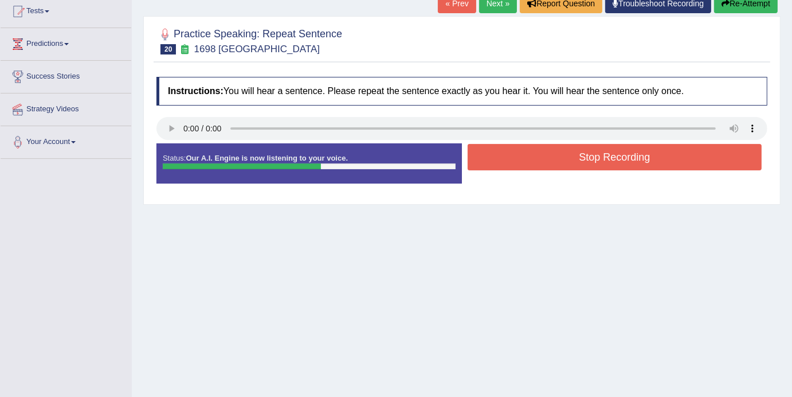
click at [627, 160] on button "Stop Recording" at bounding box center [615, 157] width 294 height 26
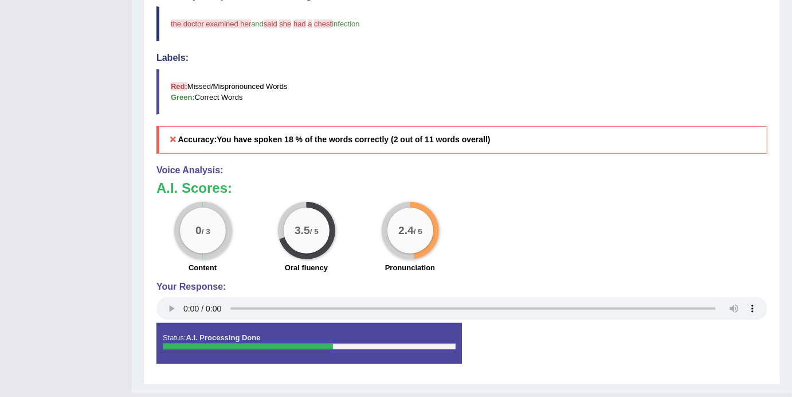
scroll to position [0, 0]
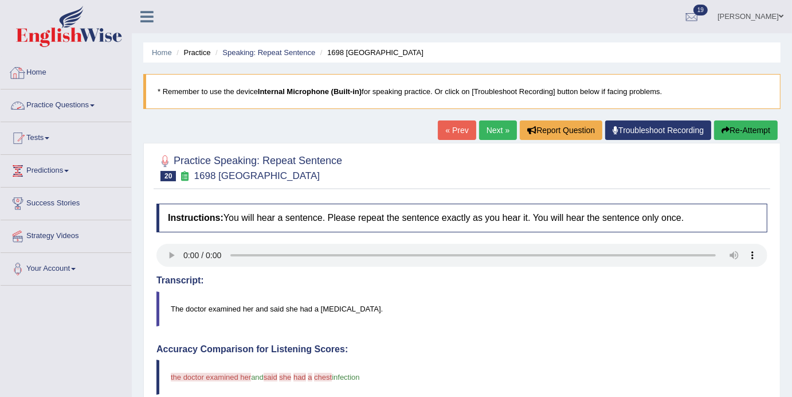
click at [95, 105] on span at bounding box center [92, 105] width 5 height 2
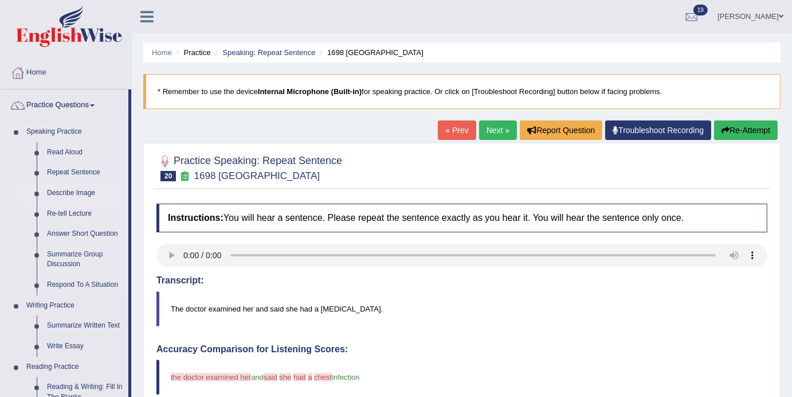
click at [64, 193] on link "Describe Image" at bounding box center [85, 193] width 87 height 21
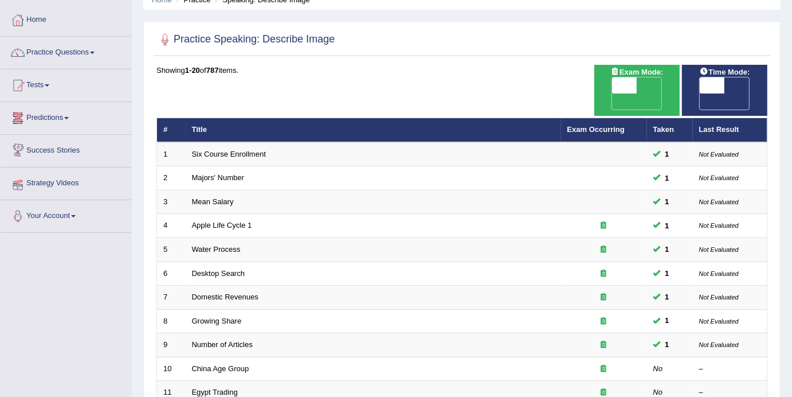
scroll to position [61, 0]
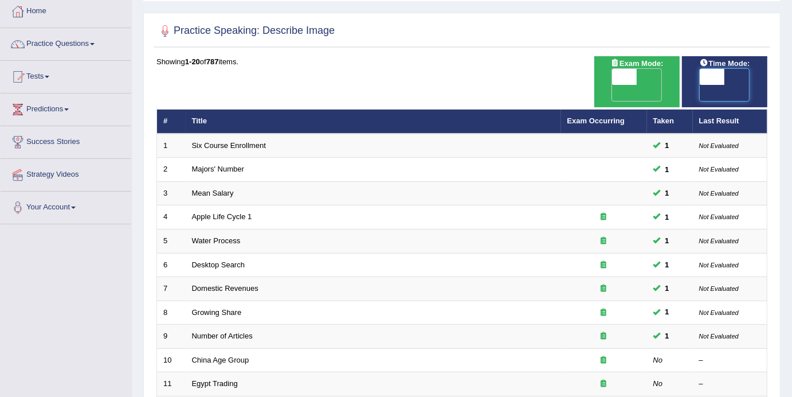
click at [716, 69] on span at bounding box center [712, 77] width 25 height 16
checkbox input "true"
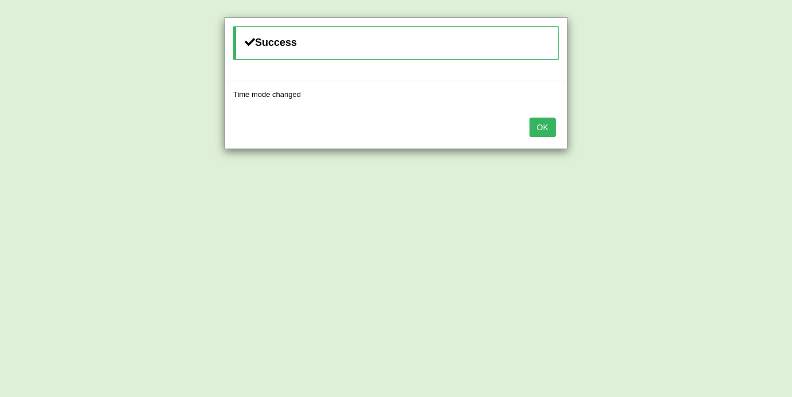
click at [555, 125] on button "OK" at bounding box center [543, 127] width 26 height 19
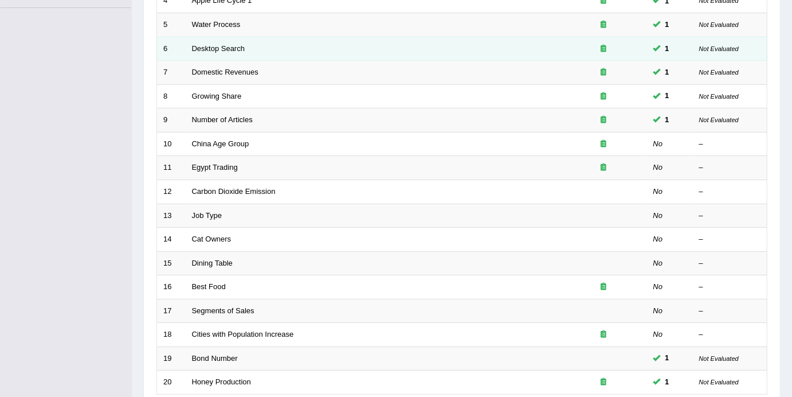
scroll to position [263, 0]
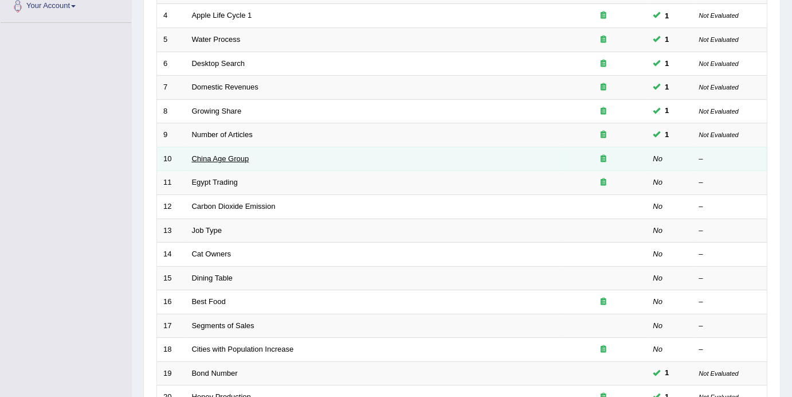
click at [216, 154] on link "China Age Group" at bounding box center [220, 158] width 57 height 9
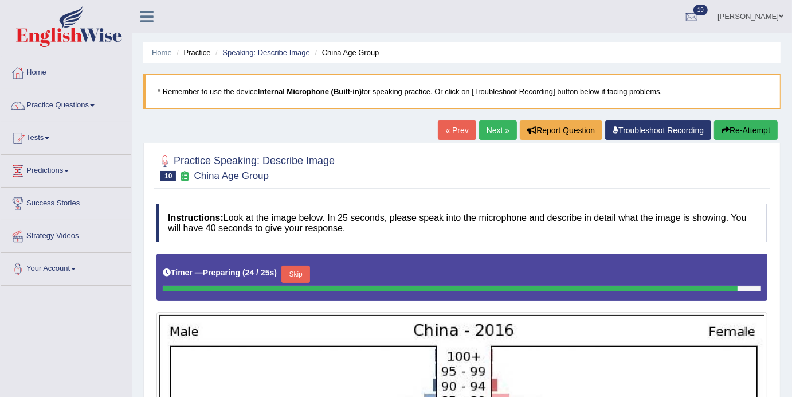
click at [500, 132] on link "Next »" at bounding box center [498, 129] width 38 height 19
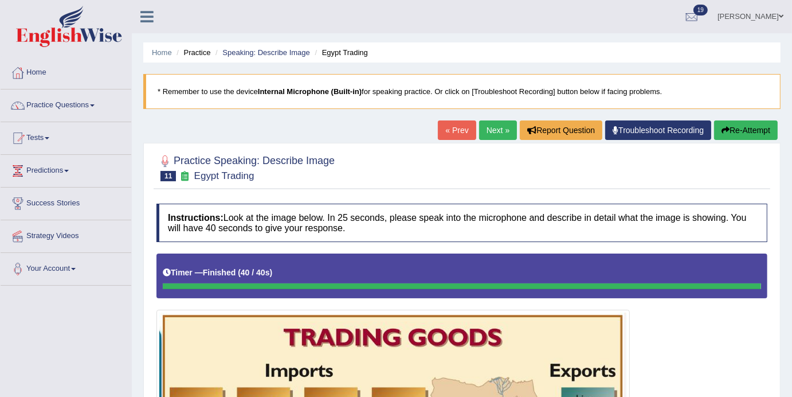
click at [484, 131] on link "Next »" at bounding box center [498, 129] width 38 height 19
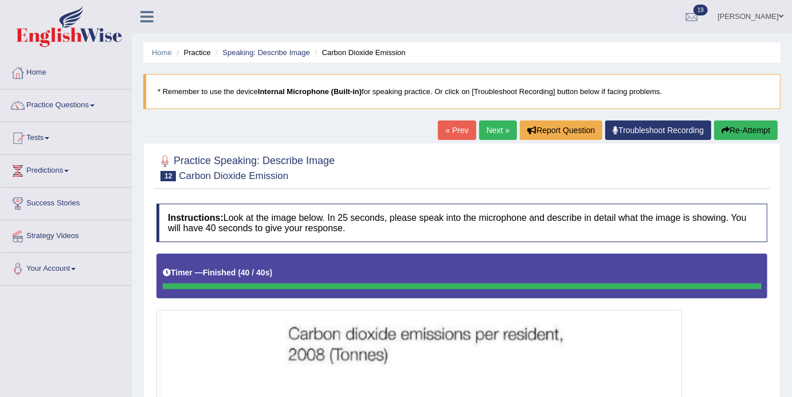
click at [493, 129] on link "Next »" at bounding box center [498, 129] width 38 height 19
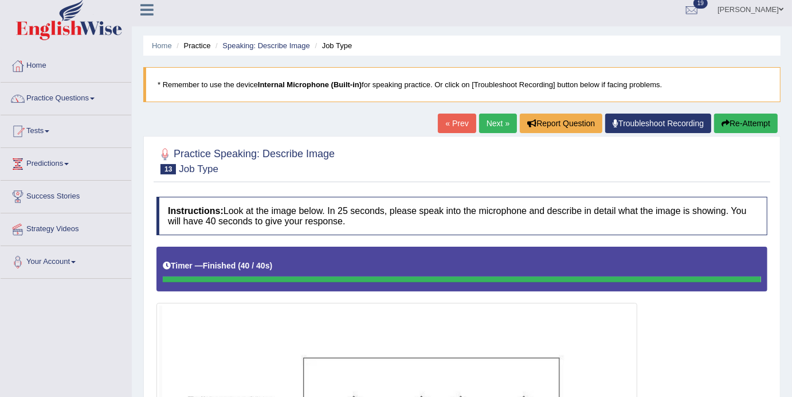
scroll to position [8, 0]
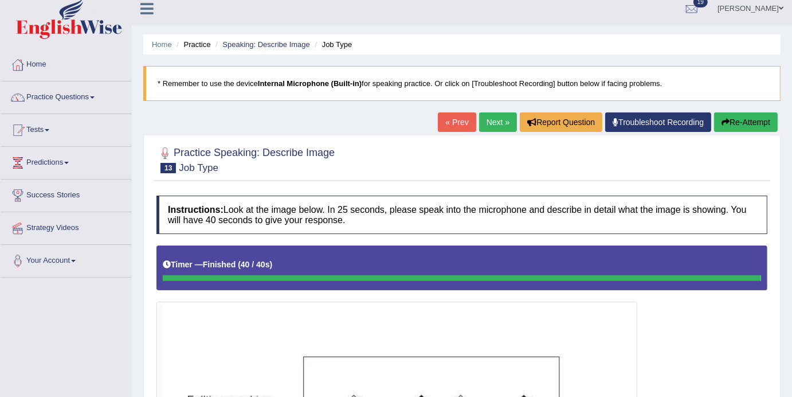
click at [488, 121] on link "Next »" at bounding box center [498, 121] width 38 height 19
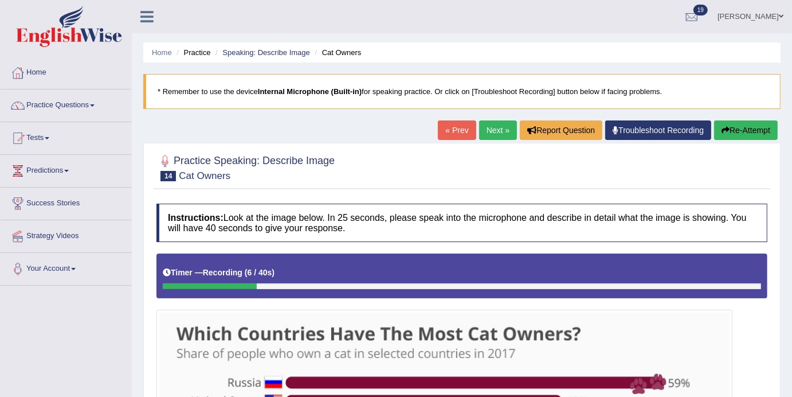
click at [460, 129] on link "« Prev" at bounding box center [457, 129] width 38 height 19
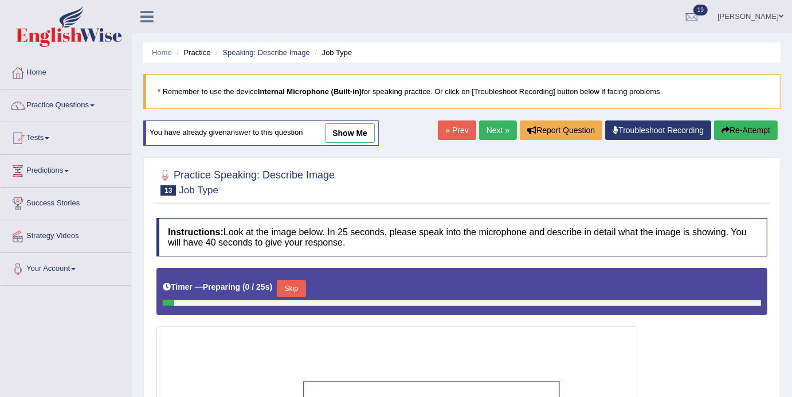
click at [485, 126] on link "Next »" at bounding box center [498, 129] width 38 height 19
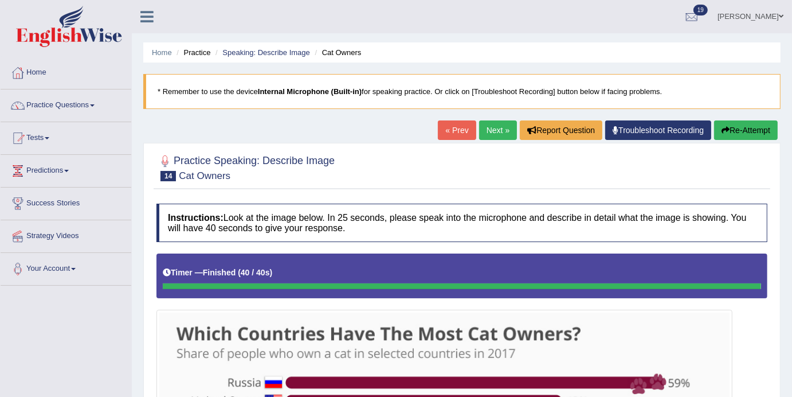
click at [495, 131] on link "Next »" at bounding box center [498, 129] width 38 height 19
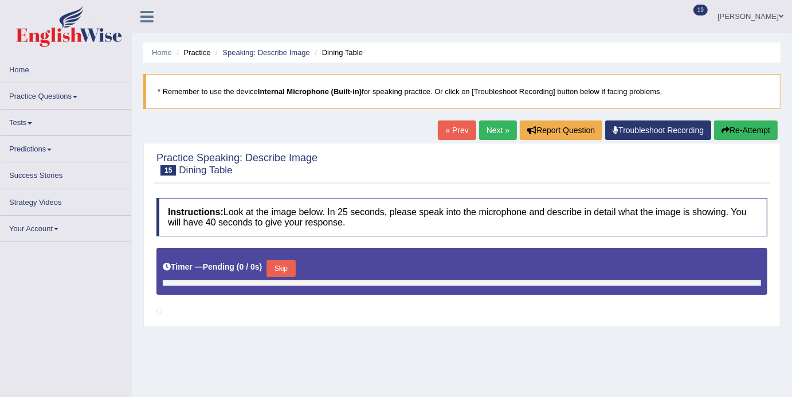
click at [442, 134] on link "« Prev" at bounding box center [457, 129] width 38 height 19
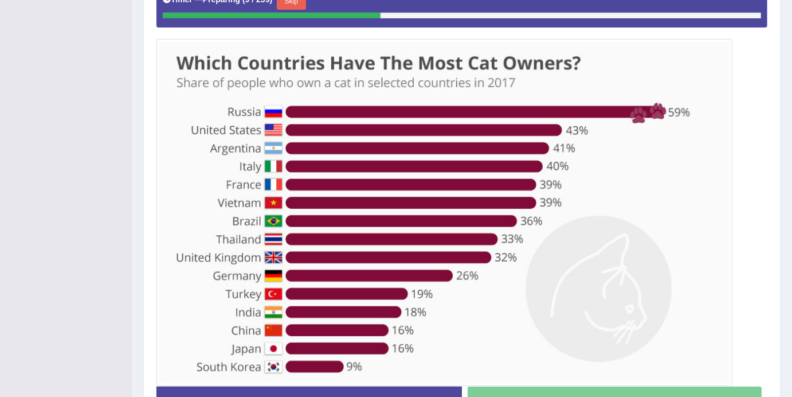
scroll to position [286, 0]
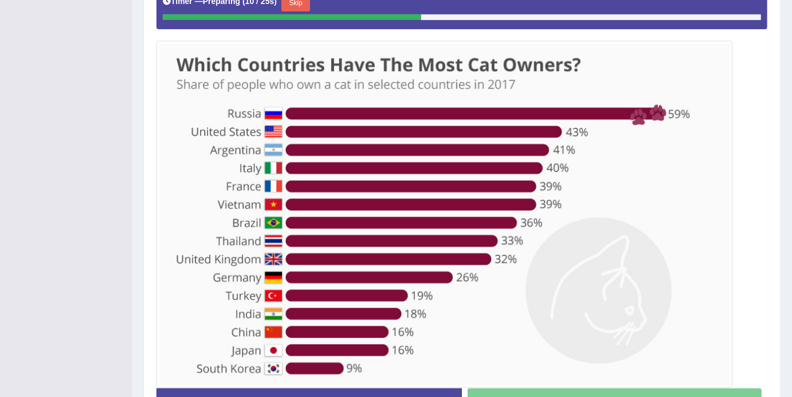
click at [298, 7] on button "Skip" at bounding box center [296, 2] width 29 height 17
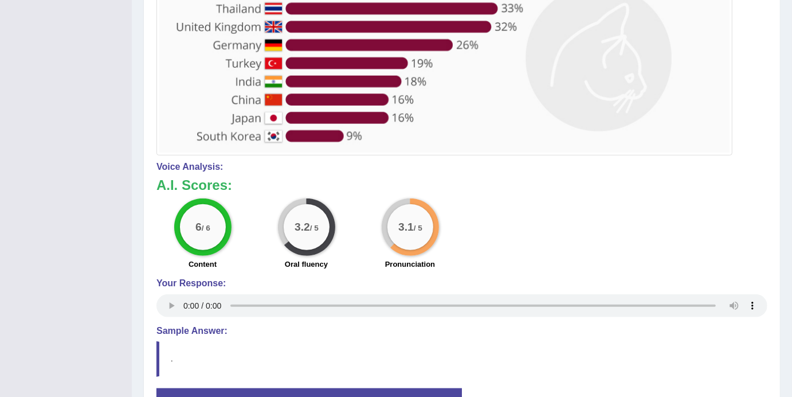
scroll to position [0, 0]
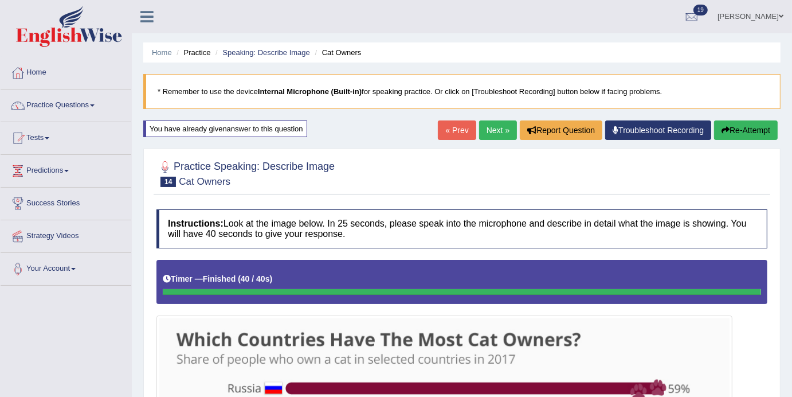
click at [488, 137] on link "Next »" at bounding box center [498, 129] width 38 height 19
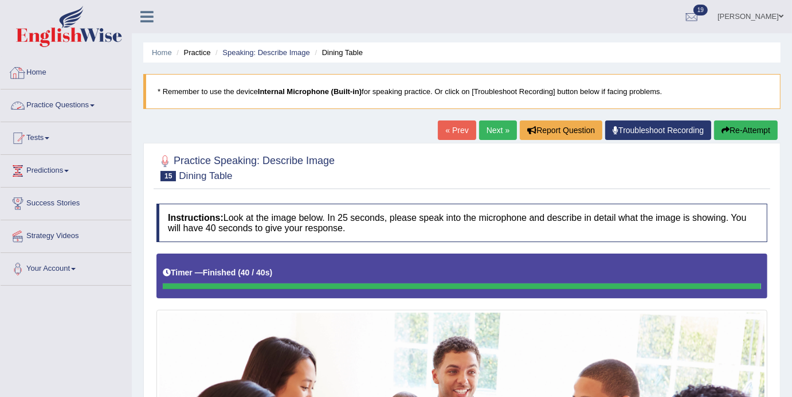
click at [101, 105] on link "Practice Questions" at bounding box center [66, 103] width 131 height 29
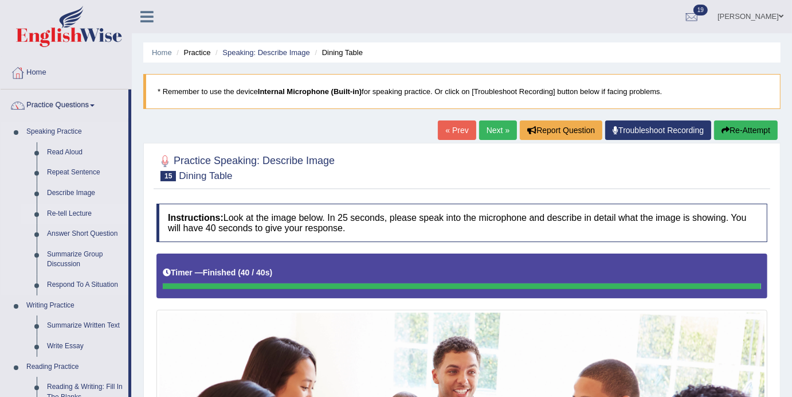
click at [60, 213] on link "Re-tell Lecture" at bounding box center [85, 214] width 87 height 21
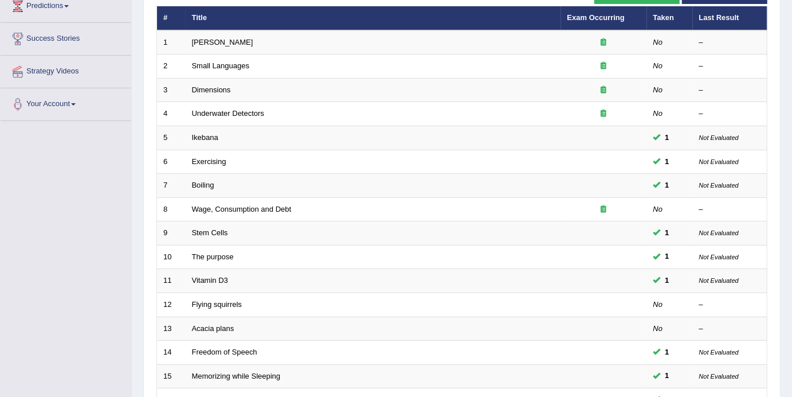
scroll to position [362, 0]
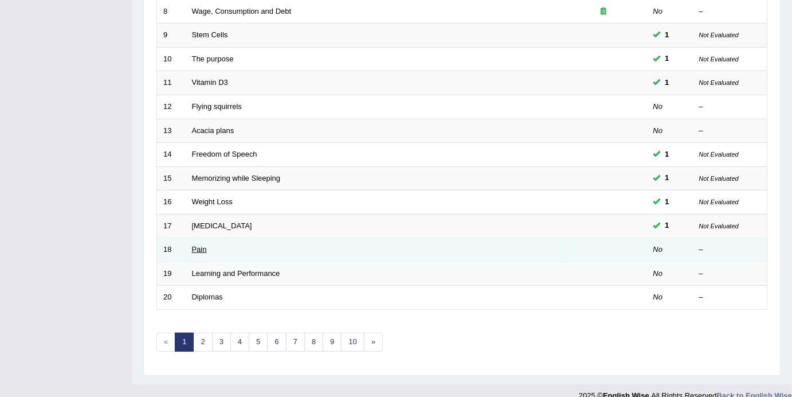
click at [201, 245] on link "Pain" at bounding box center [199, 249] width 15 height 9
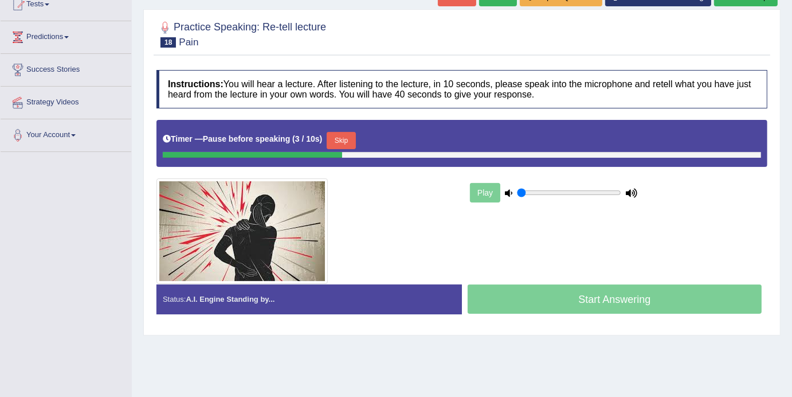
scroll to position [205, 0]
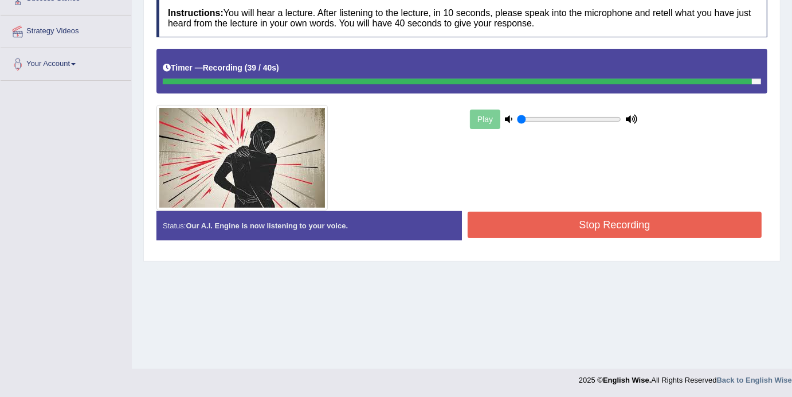
click at [578, 230] on button "Stop Recording" at bounding box center [615, 225] width 294 height 26
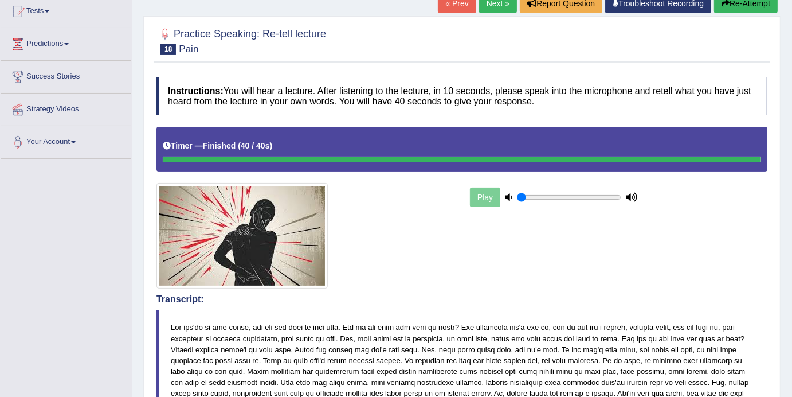
scroll to position [0, 0]
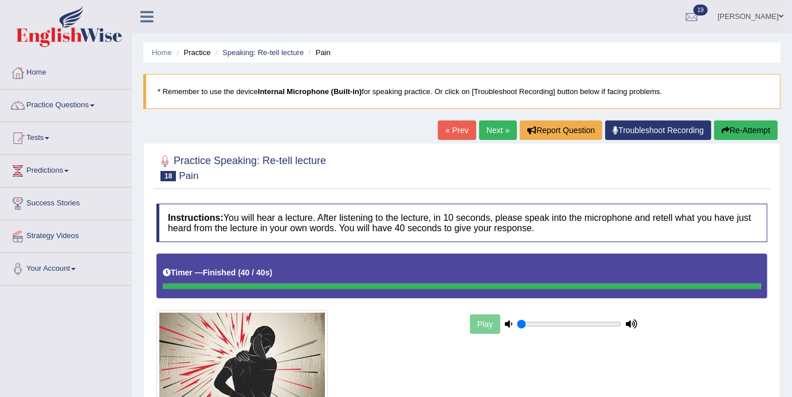
click at [487, 136] on link "Next »" at bounding box center [498, 129] width 38 height 19
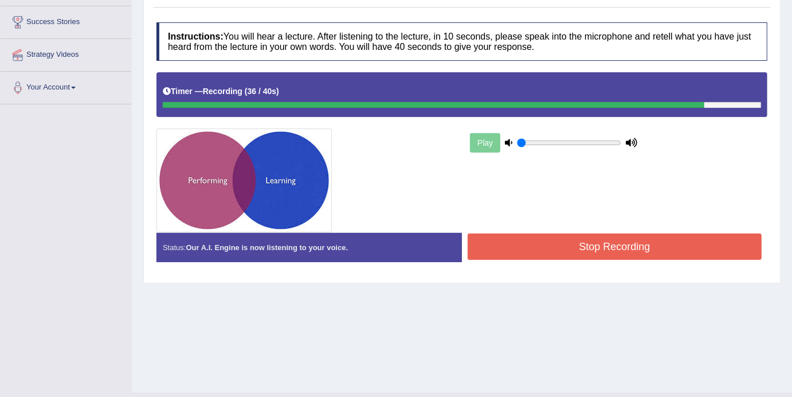
scroll to position [205, 0]
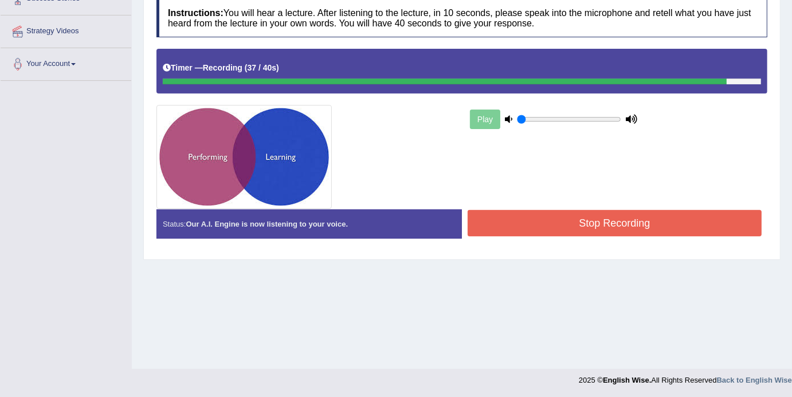
click at [598, 228] on button "Stop Recording" at bounding box center [615, 223] width 294 height 26
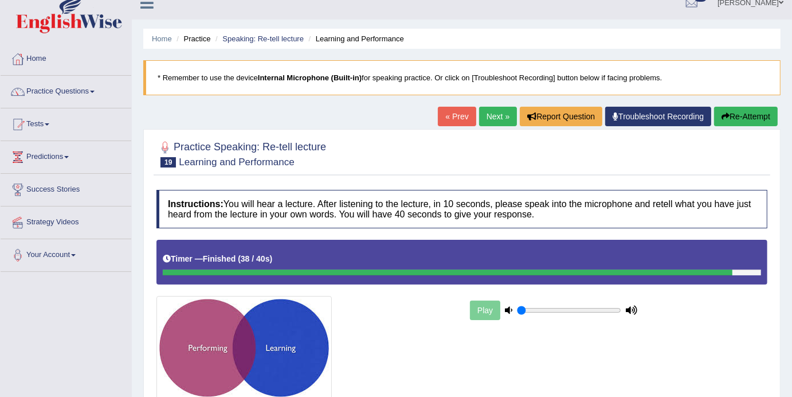
scroll to position [13, 0]
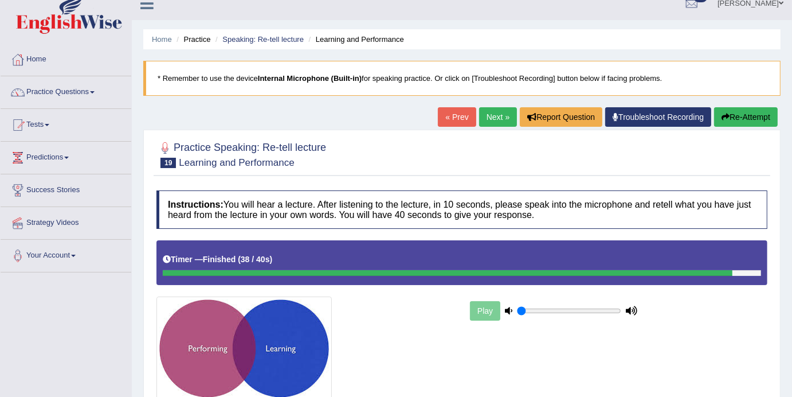
click at [502, 114] on link "Next »" at bounding box center [498, 116] width 38 height 19
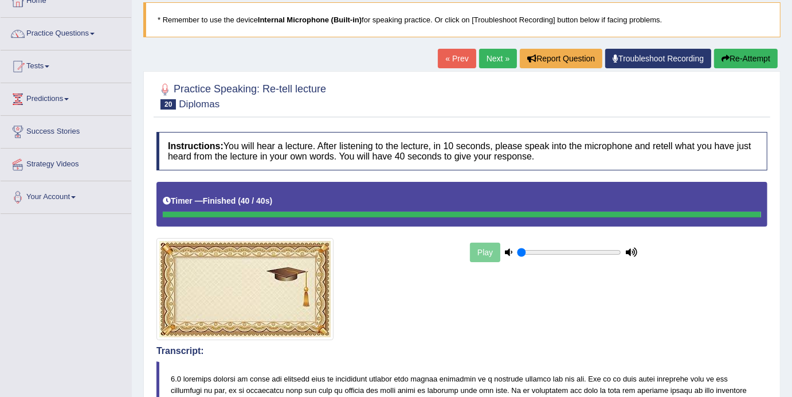
scroll to position [66, 0]
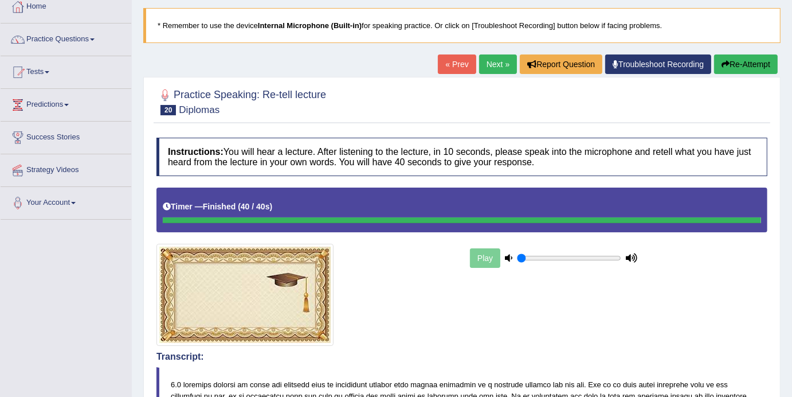
click at [495, 71] on link "Next »" at bounding box center [498, 63] width 38 height 19
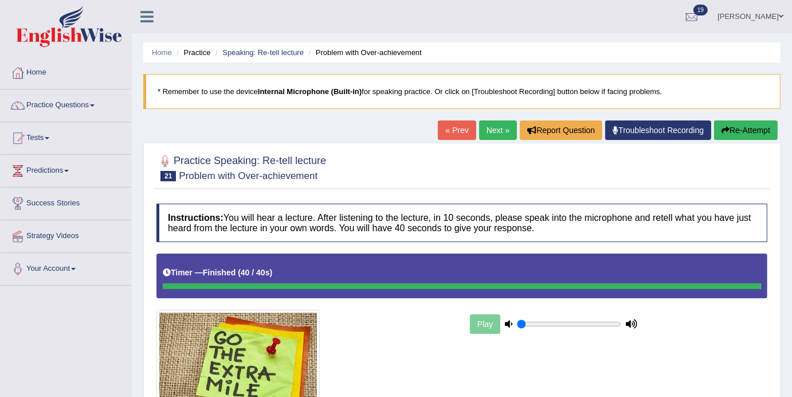
click at [444, 123] on link "« Prev" at bounding box center [457, 129] width 38 height 19
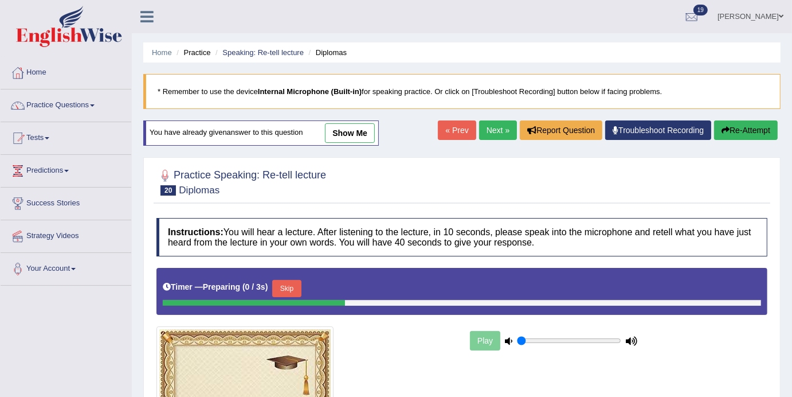
click at [456, 135] on link "« Prev" at bounding box center [457, 129] width 38 height 19
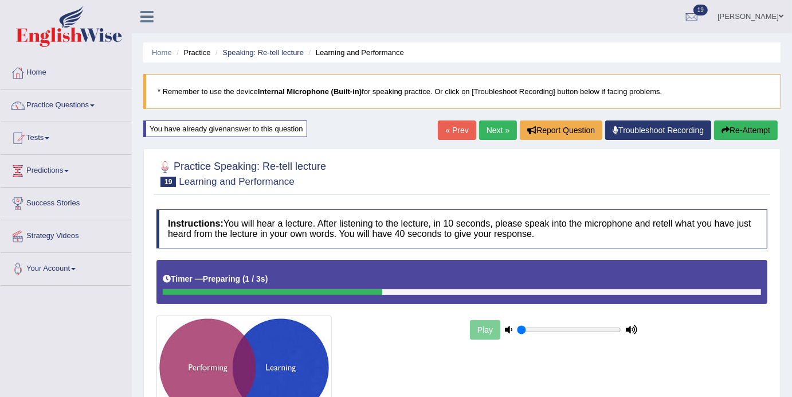
click at [444, 128] on link "« Prev" at bounding box center [457, 129] width 38 height 19
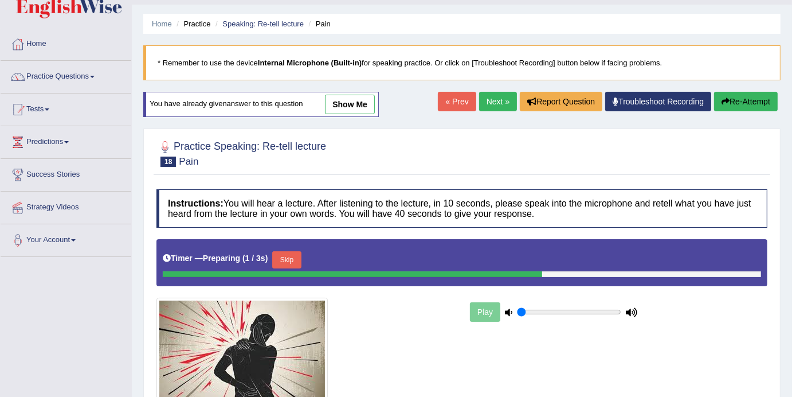
scroll to position [26, 0]
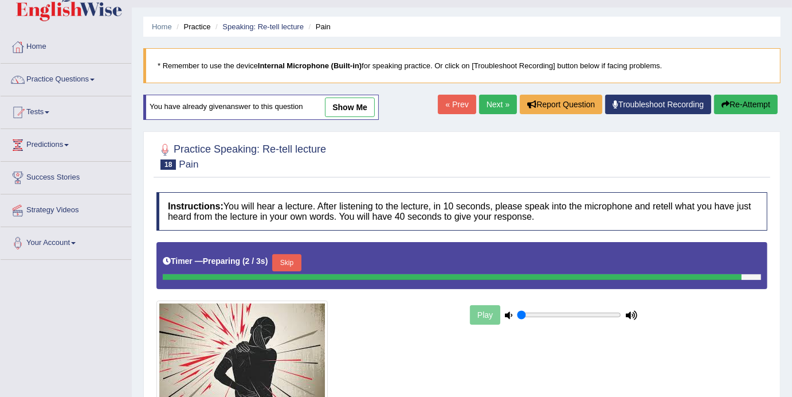
click at [353, 111] on link "show me" at bounding box center [350, 106] width 50 height 19
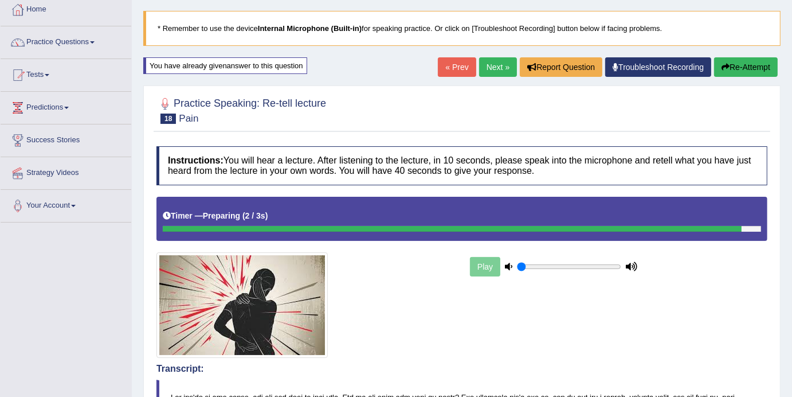
scroll to position [0, 0]
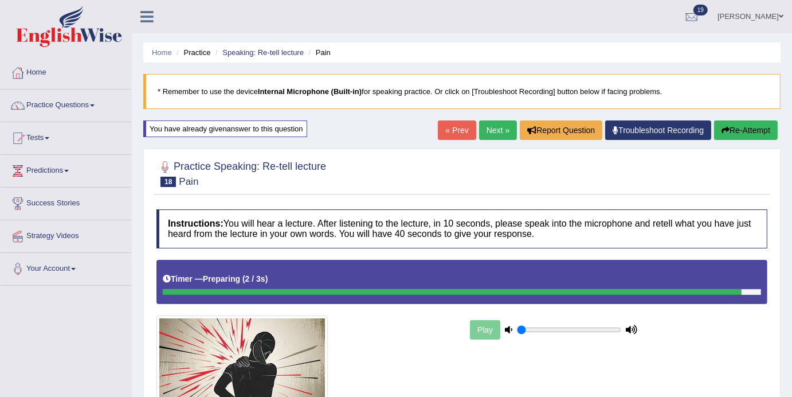
click at [479, 127] on link "Next »" at bounding box center [498, 129] width 38 height 19
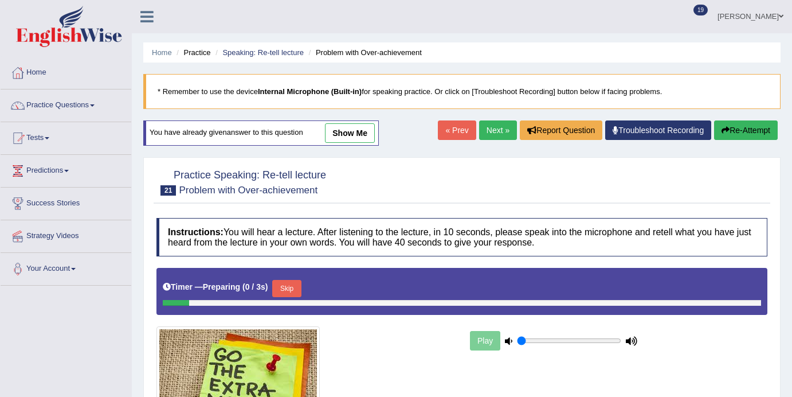
click at [480, 132] on link "Next »" at bounding box center [498, 129] width 38 height 19
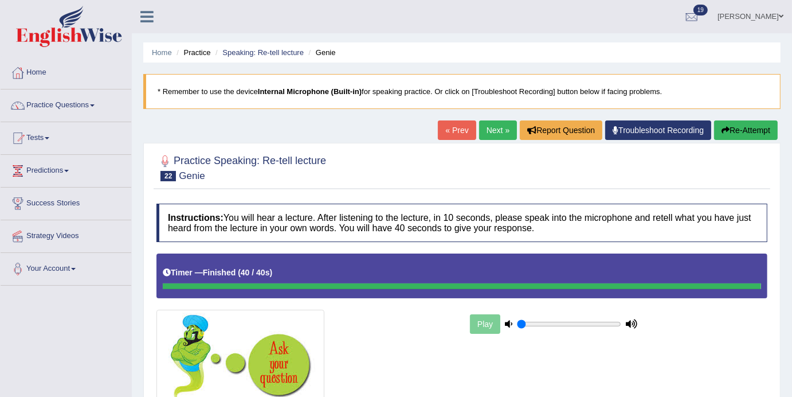
scroll to position [18, 0]
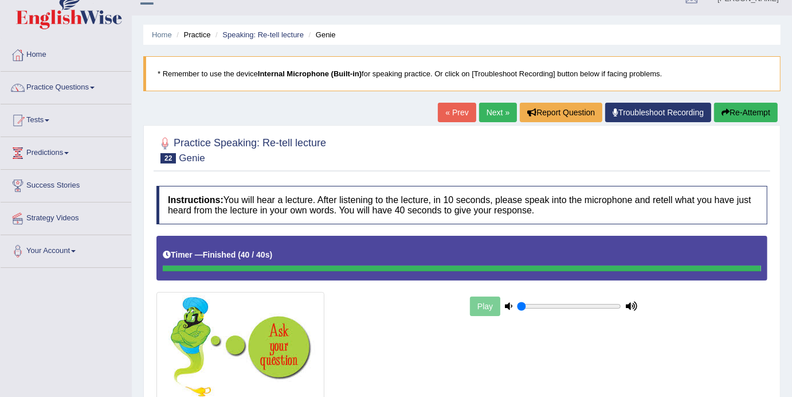
click at [489, 114] on link "Next »" at bounding box center [498, 112] width 38 height 19
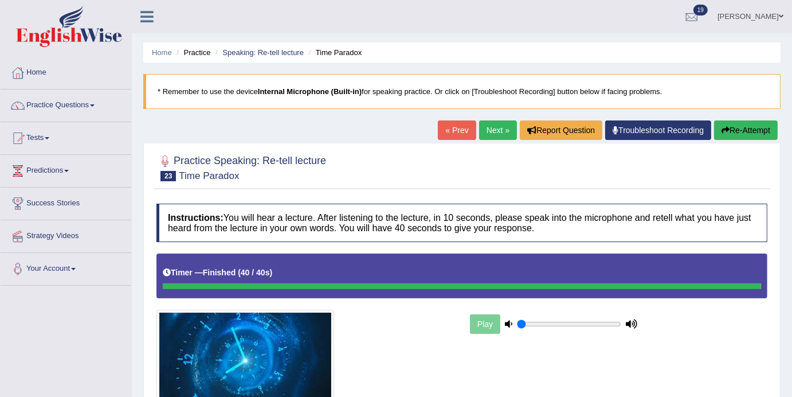
click at [494, 137] on link "Next »" at bounding box center [498, 129] width 38 height 19
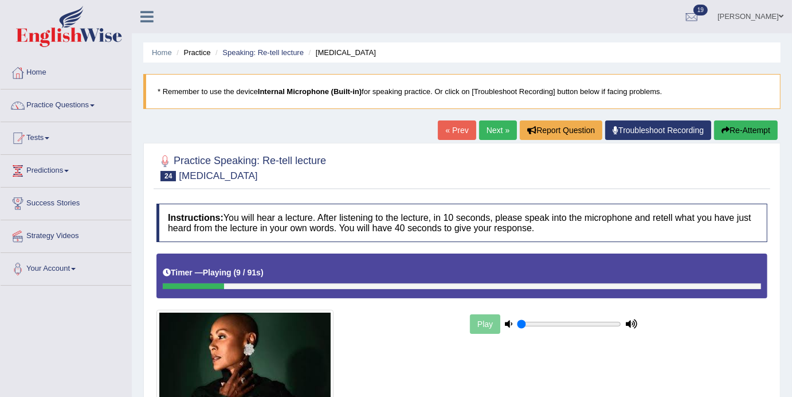
click at [491, 126] on link "Next »" at bounding box center [498, 129] width 38 height 19
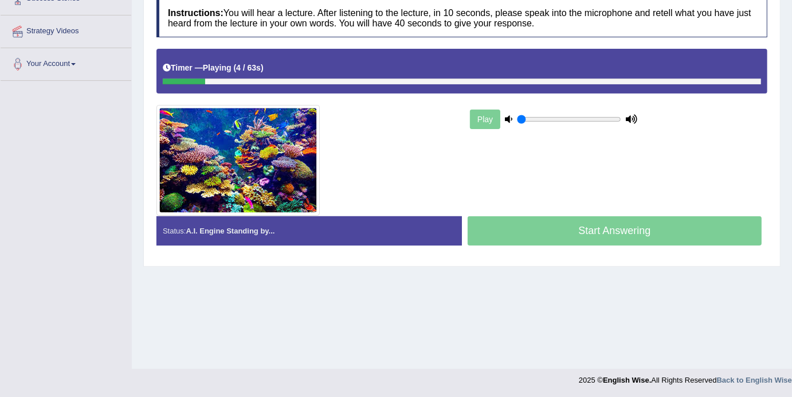
scroll to position [56, 0]
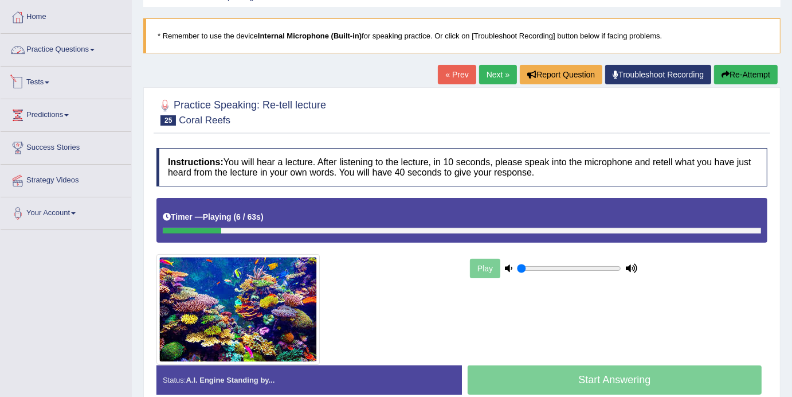
click at [105, 50] on link "Practice Questions" at bounding box center [66, 48] width 131 height 29
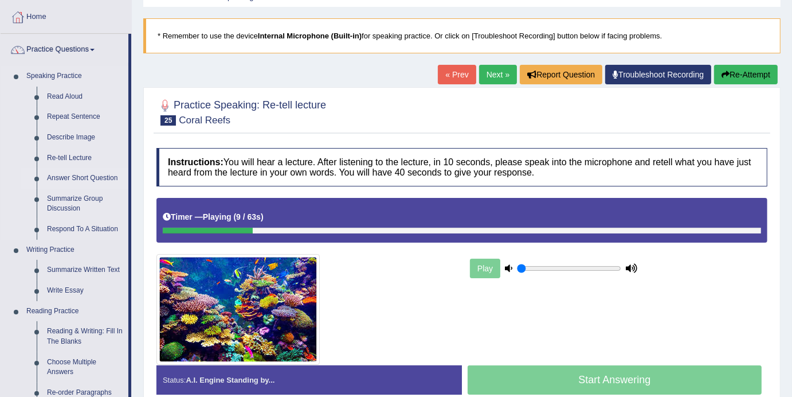
click at [73, 179] on link "Answer Short Question" at bounding box center [85, 178] width 87 height 21
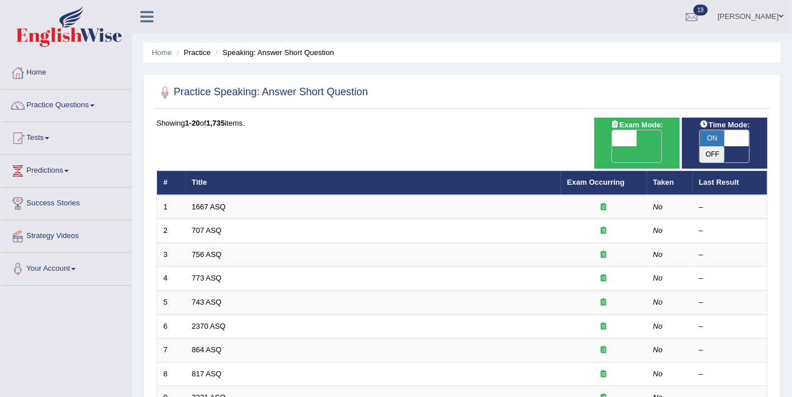
click at [732, 138] on span at bounding box center [737, 138] width 25 height 16
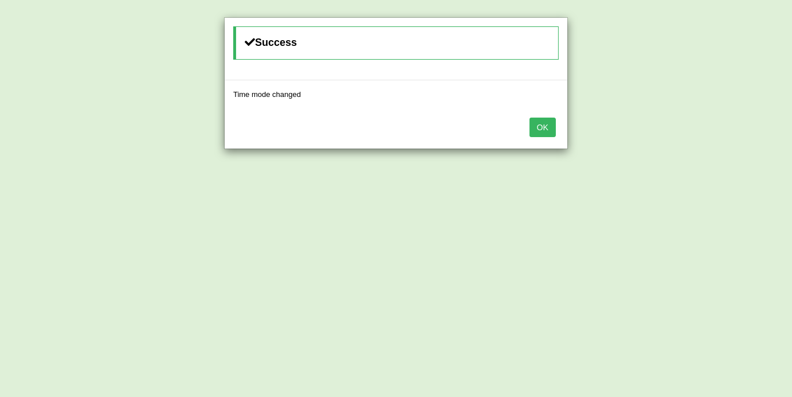
click at [537, 130] on button "OK" at bounding box center [543, 127] width 26 height 19
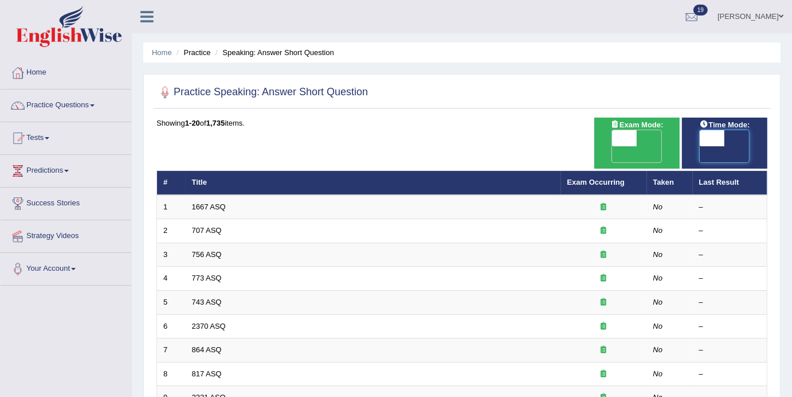
click at [712, 130] on span at bounding box center [712, 138] width 25 height 16
checkbox input "true"
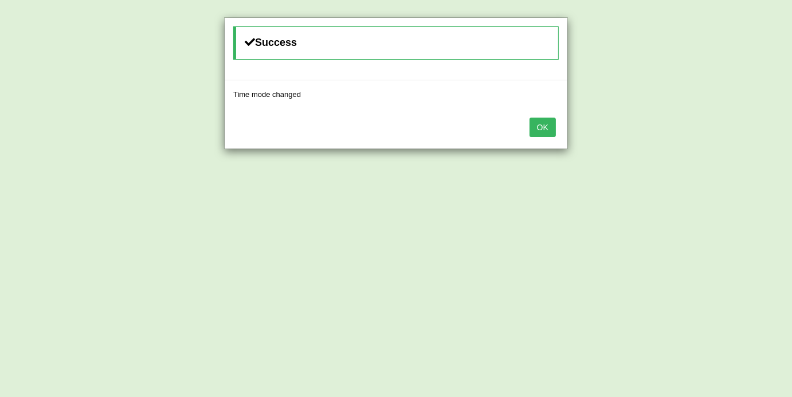
click at [543, 133] on button "OK" at bounding box center [543, 127] width 26 height 19
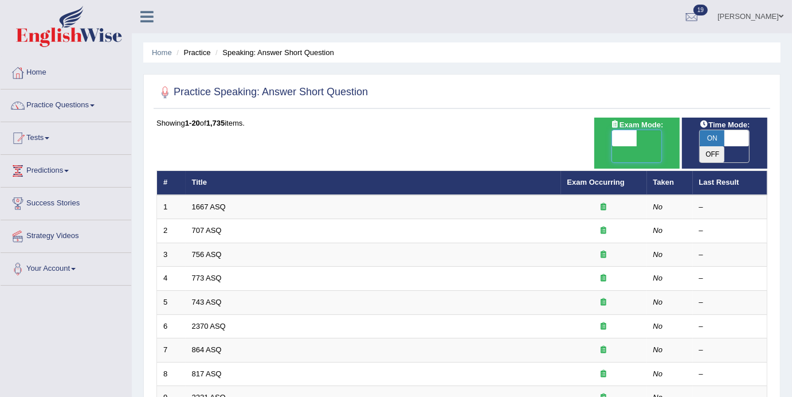
click at [635, 136] on span at bounding box center [624, 138] width 25 height 16
checkbox input "true"
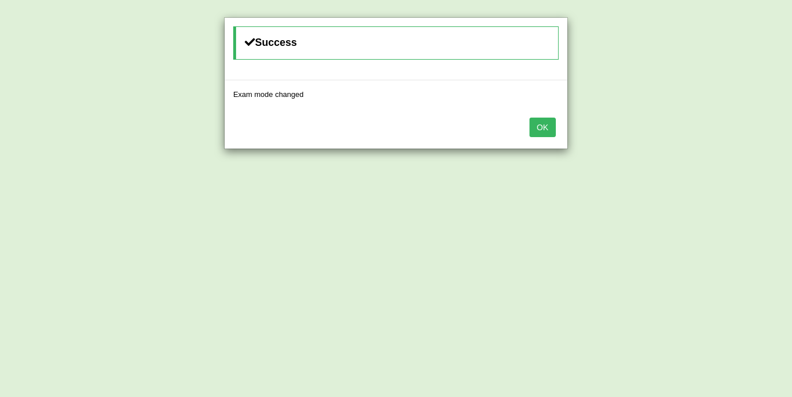
click at [540, 124] on button "OK" at bounding box center [543, 127] width 26 height 19
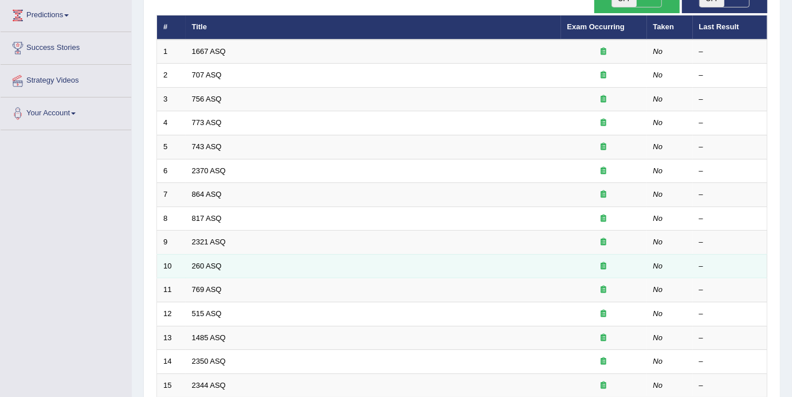
scroll to position [65, 0]
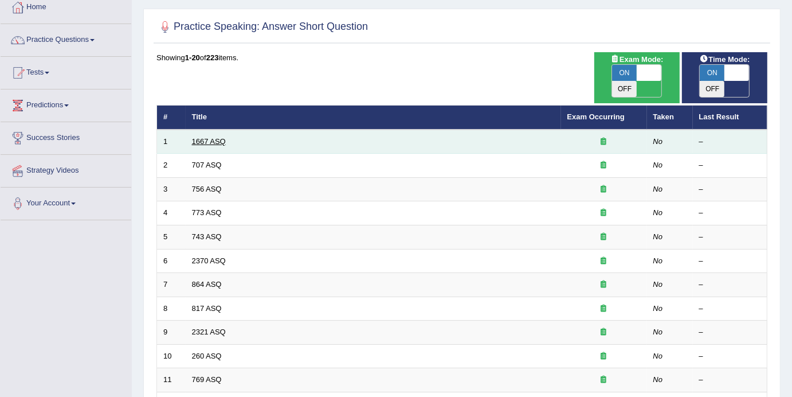
click at [210, 137] on link "1667 ASQ" at bounding box center [209, 141] width 34 height 9
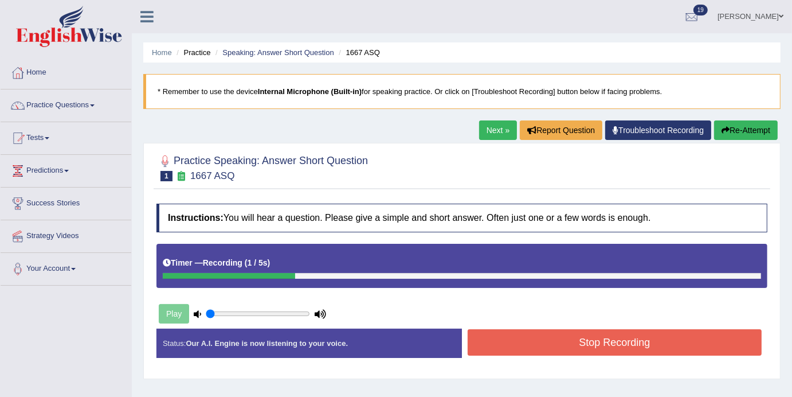
click at [495, 127] on link "Next »" at bounding box center [498, 129] width 38 height 19
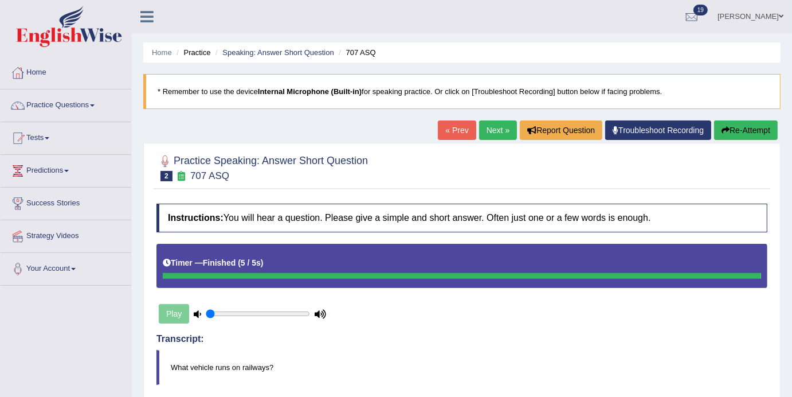
click at [493, 137] on link "Next »" at bounding box center [498, 129] width 38 height 19
click at [488, 135] on link "Next »" at bounding box center [498, 129] width 38 height 19
click at [496, 130] on link "Next »" at bounding box center [498, 129] width 38 height 19
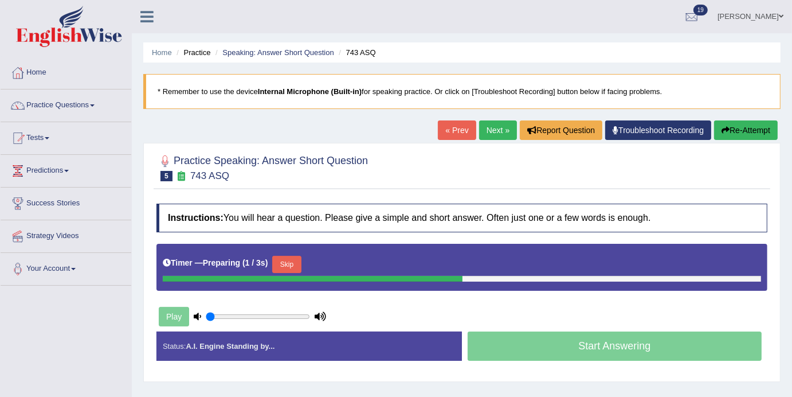
click at [288, 261] on button "Skip" at bounding box center [286, 264] width 29 height 17
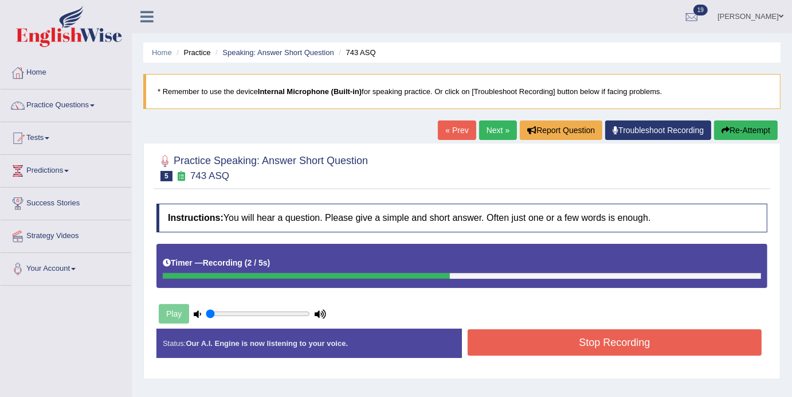
click at [561, 336] on button "Stop Recording" at bounding box center [615, 342] width 294 height 26
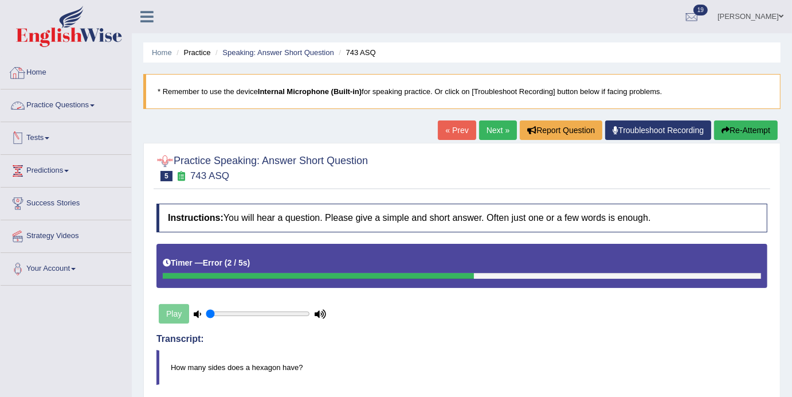
click at [92, 108] on link "Practice Questions" at bounding box center [66, 103] width 131 height 29
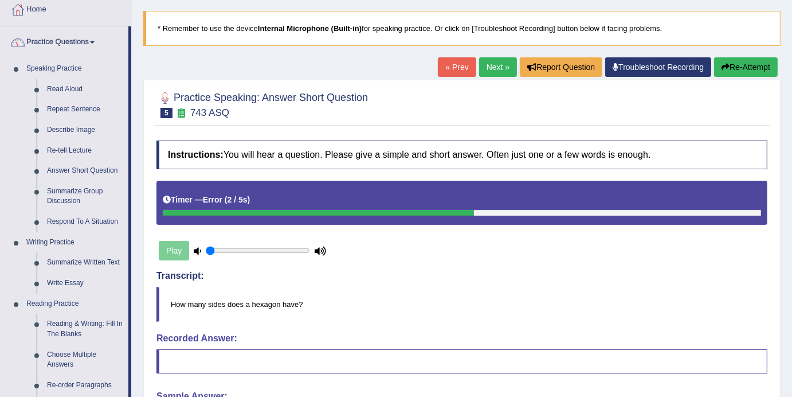
scroll to position [46, 0]
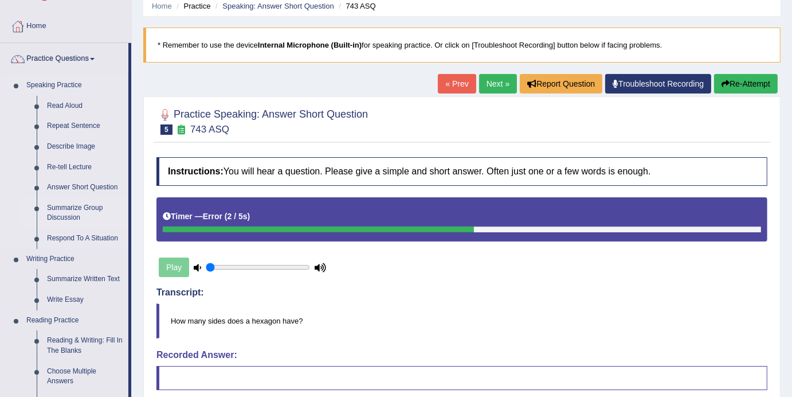
click at [65, 210] on link "Summarize Group Discussion" at bounding box center [85, 213] width 87 height 30
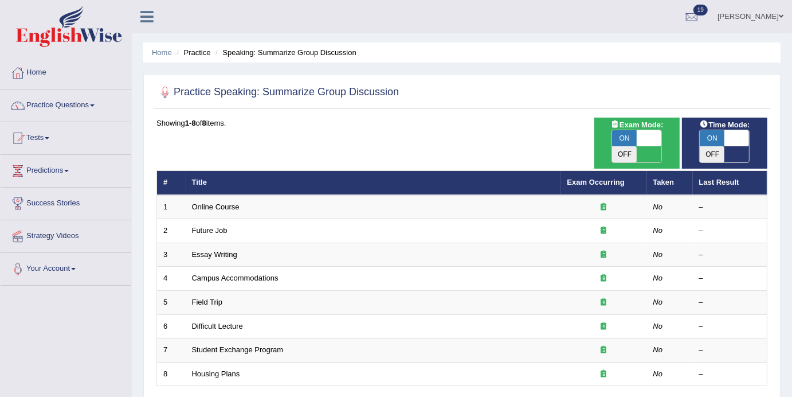
click at [730, 147] on div "Time Mode: ON OFF" at bounding box center [724, 143] width 85 height 51
click at [732, 143] on span at bounding box center [737, 138] width 25 height 16
checkbox input "false"
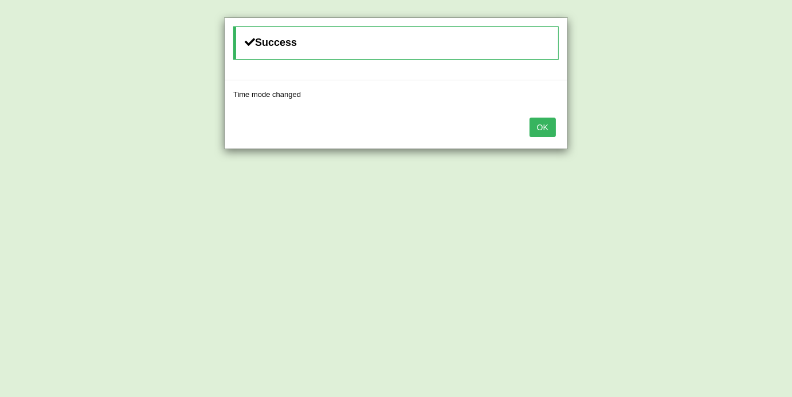
click at [545, 124] on button "OK" at bounding box center [543, 127] width 26 height 19
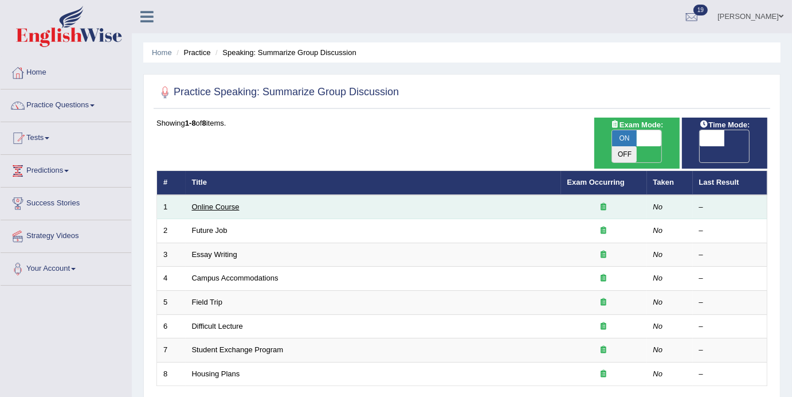
click at [218, 202] on link "Online Course" at bounding box center [216, 206] width 48 height 9
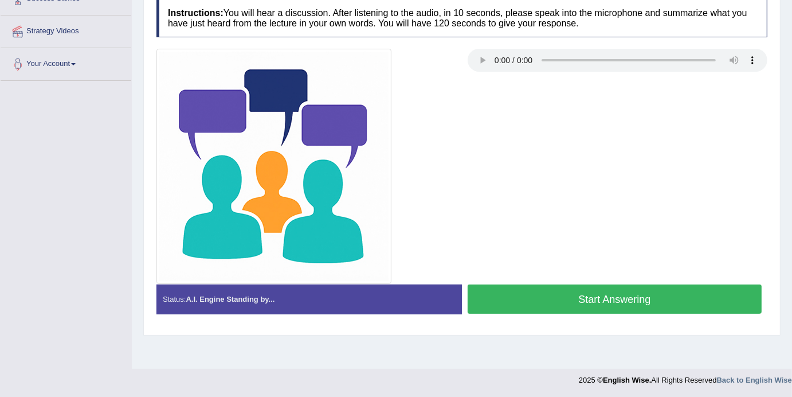
scroll to position [179, 0]
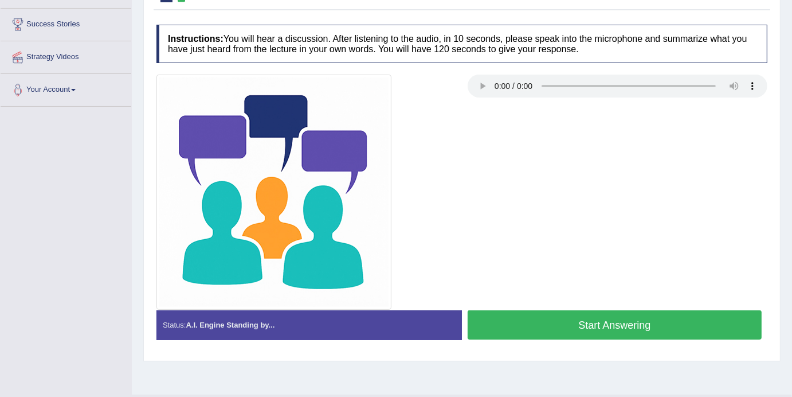
click at [600, 333] on button "Start Answering" at bounding box center [615, 324] width 294 height 29
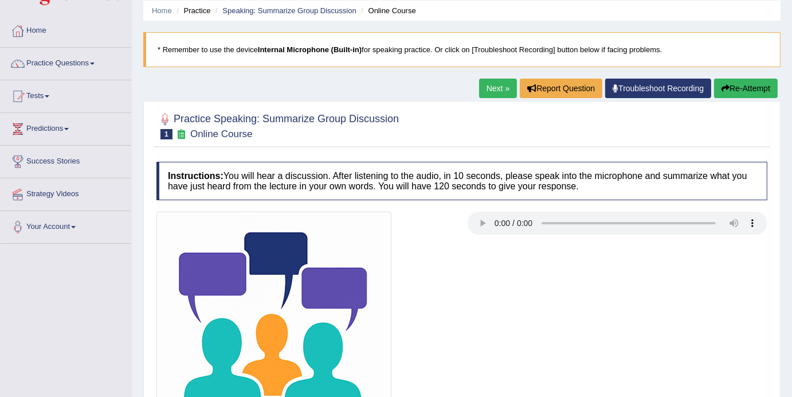
scroll to position [0, 0]
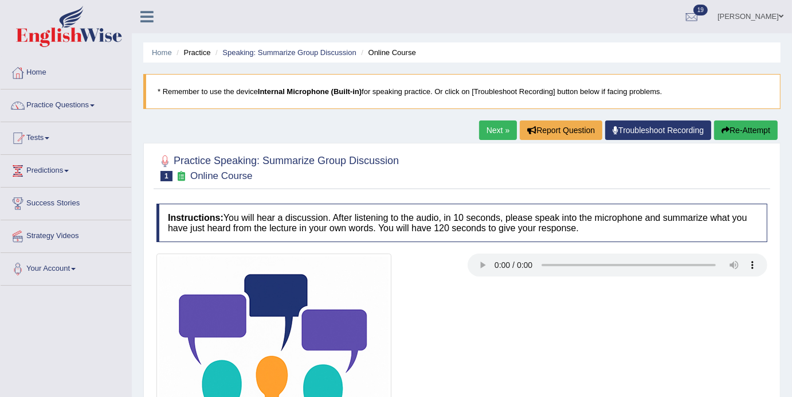
click at [495, 132] on link "Next »" at bounding box center [498, 129] width 38 height 19
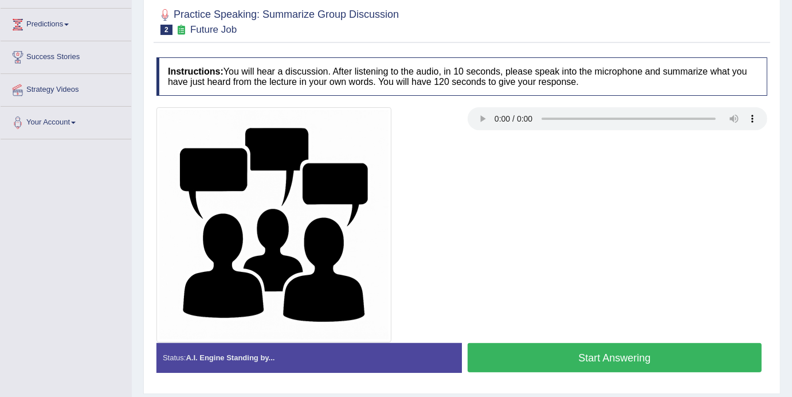
scroll to position [151, 0]
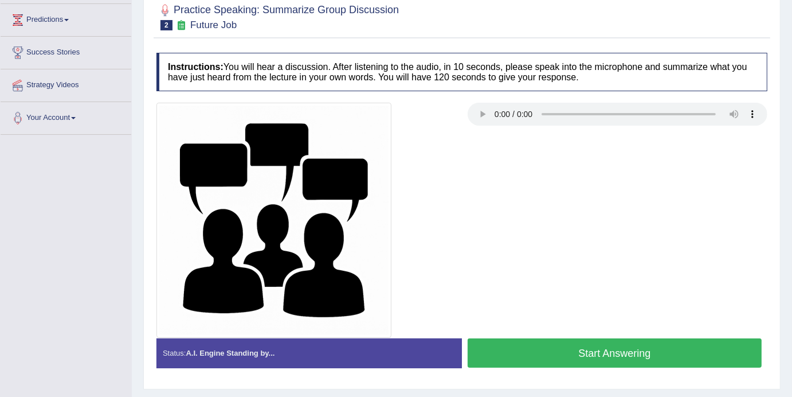
click at [638, 357] on button "Start Answering" at bounding box center [615, 352] width 294 height 29
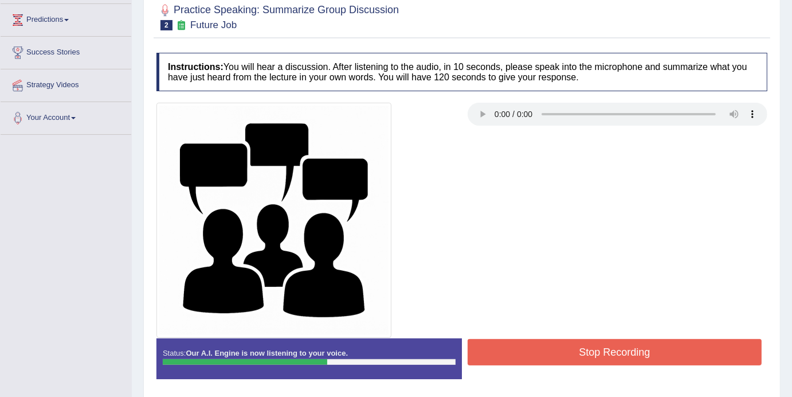
click at [620, 364] on button "Stop Recording" at bounding box center [615, 352] width 294 height 26
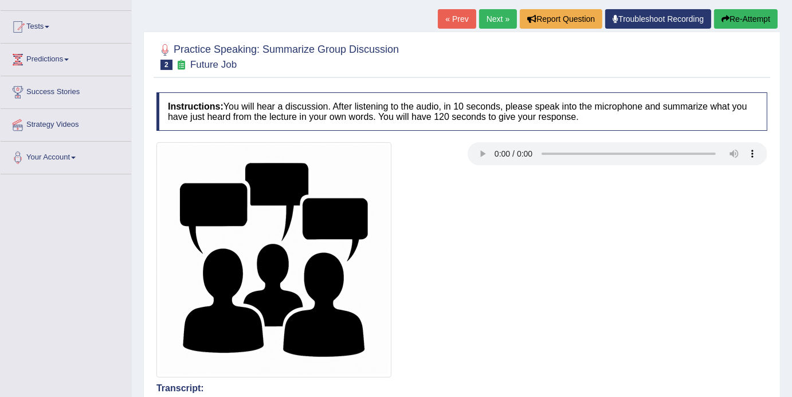
scroll to position [0, 0]
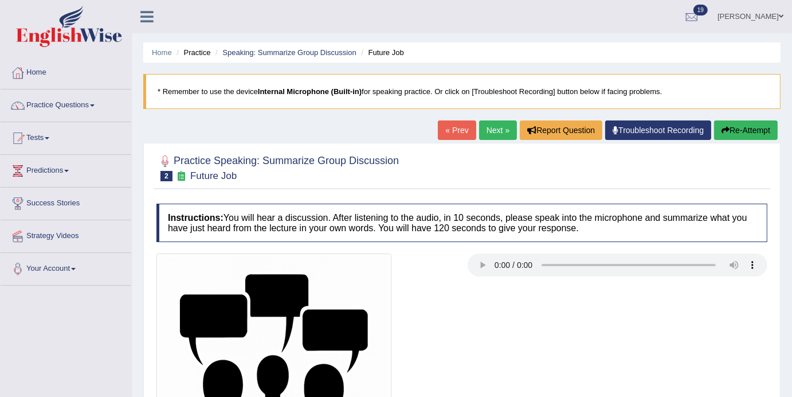
click at [486, 139] on link "Next »" at bounding box center [498, 129] width 38 height 19
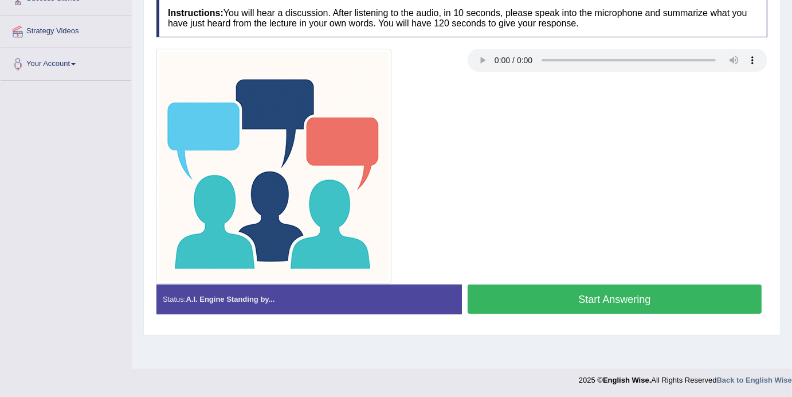
scroll to position [48, 0]
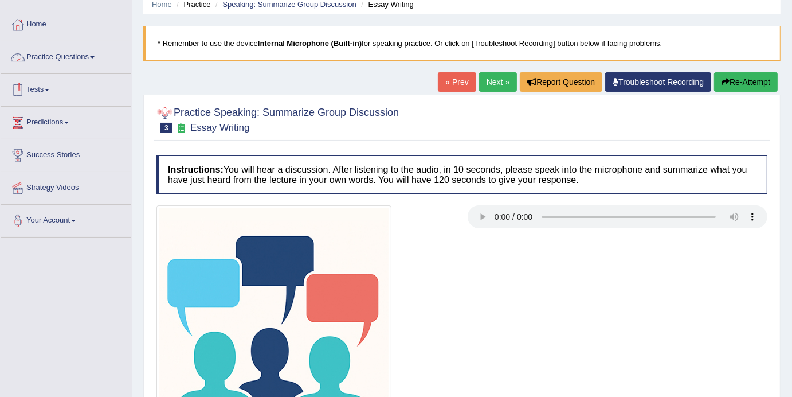
click at [95, 56] on span at bounding box center [92, 57] width 5 height 2
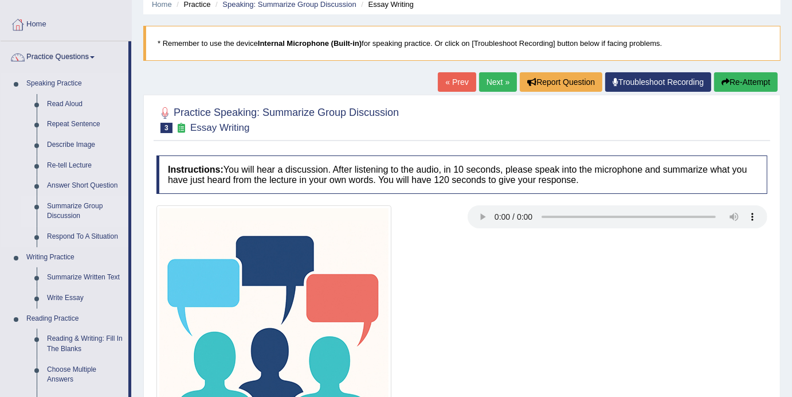
click at [68, 206] on link "Summarize Group Discussion" at bounding box center [85, 211] width 87 height 30
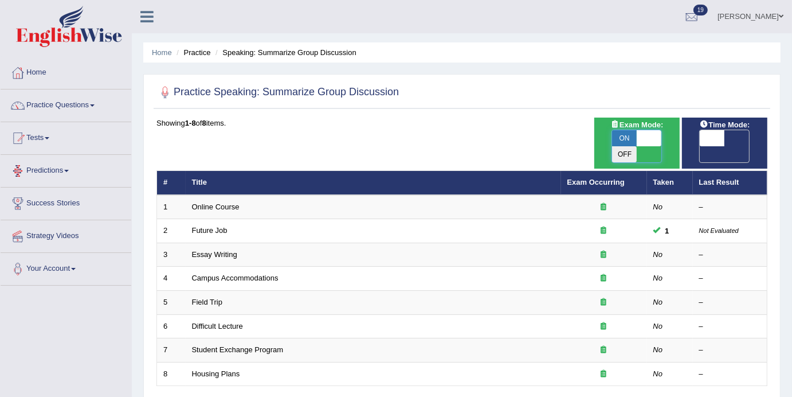
click at [650, 140] on span at bounding box center [649, 138] width 25 height 16
checkbox input "false"
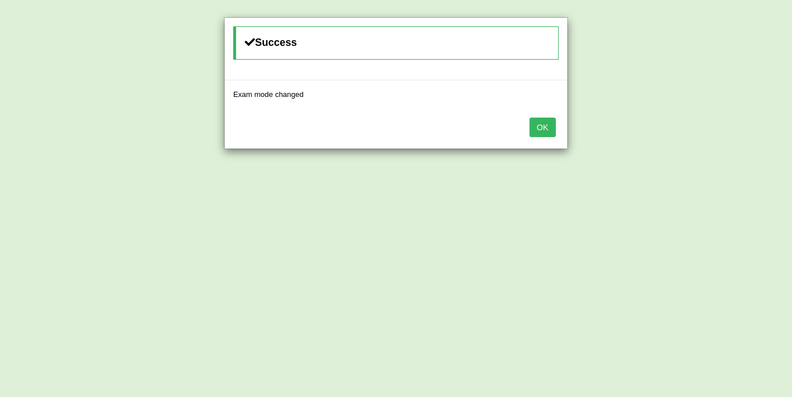
click at [541, 131] on button "OK" at bounding box center [543, 127] width 26 height 19
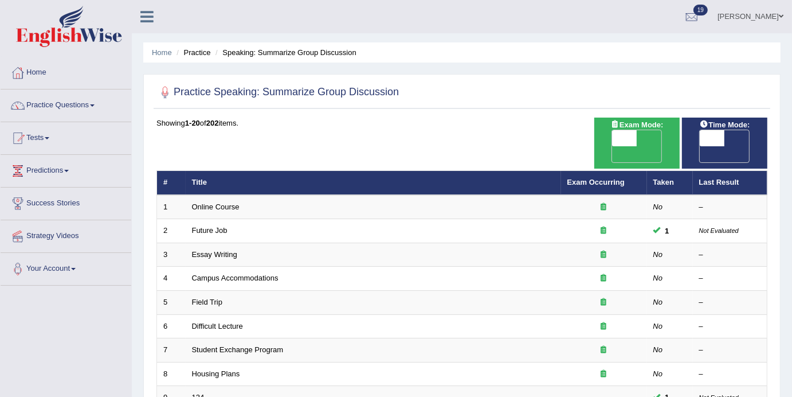
click at [717, 132] on span at bounding box center [712, 138] width 25 height 16
checkbox input "true"
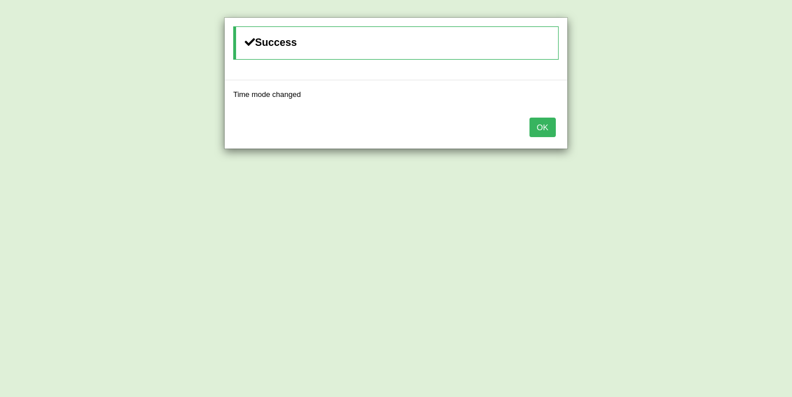
click at [542, 124] on button "OK" at bounding box center [543, 127] width 26 height 19
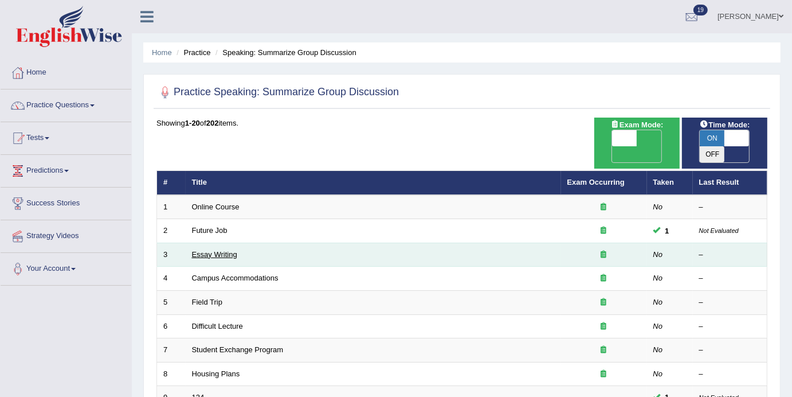
click at [226, 250] on link "Essay Writing" at bounding box center [214, 254] width 45 height 9
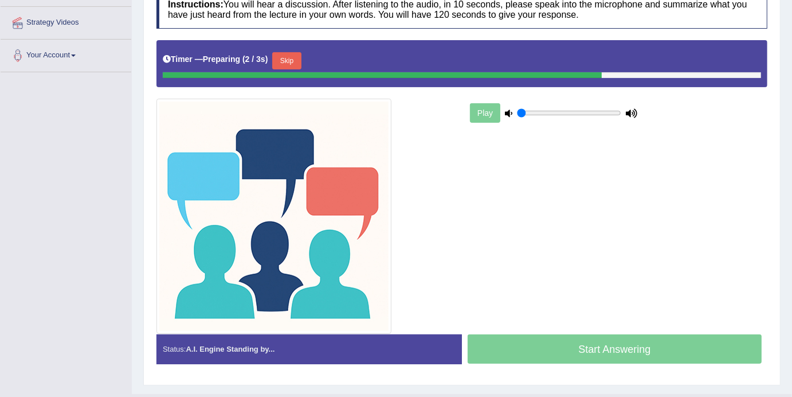
scroll to position [213, 0]
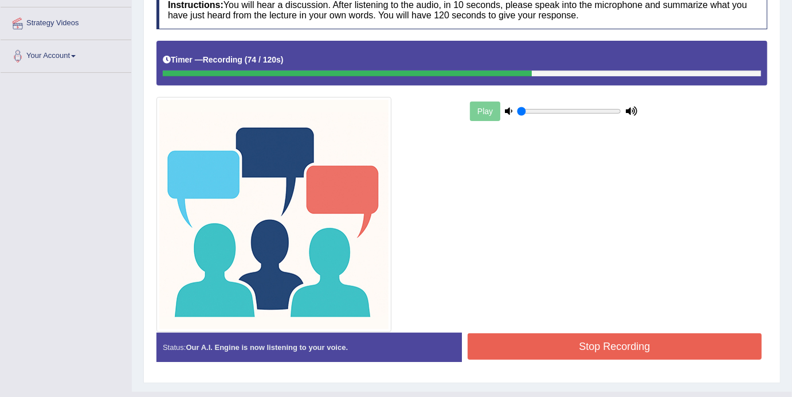
click at [585, 347] on button "Stop Recording" at bounding box center [615, 346] width 294 height 26
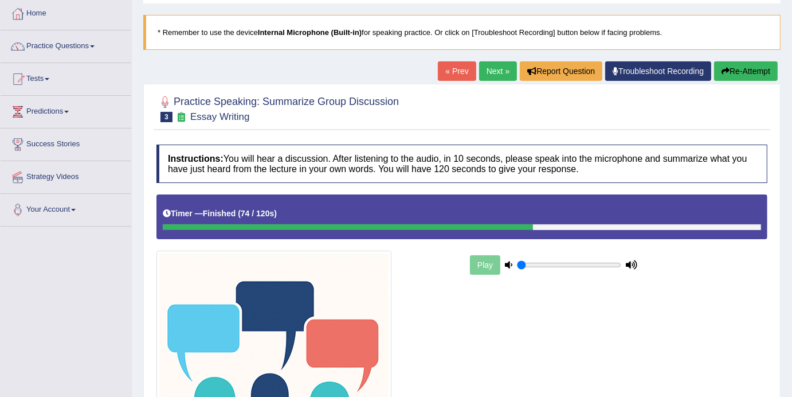
scroll to position [0, 0]
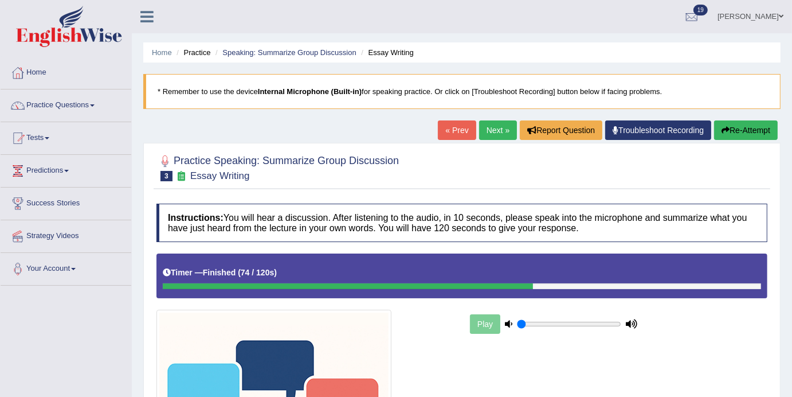
click at [483, 132] on link "Next »" at bounding box center [498, 129] width 38 height 19
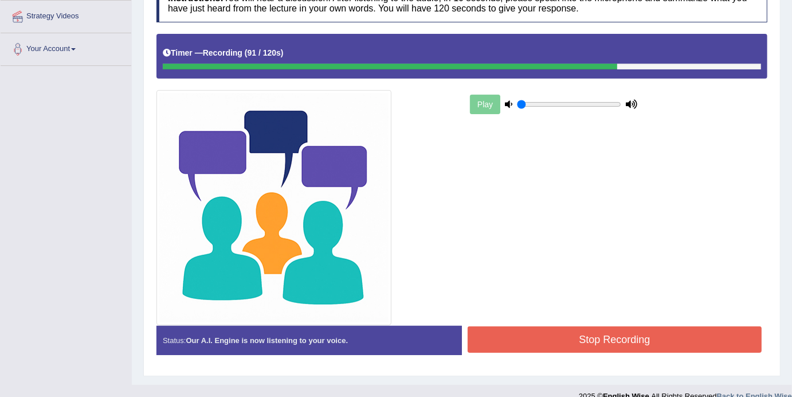
click at [627, 339] on button "Stop Recording" at bounding box center [615, 339] width 294 height 26
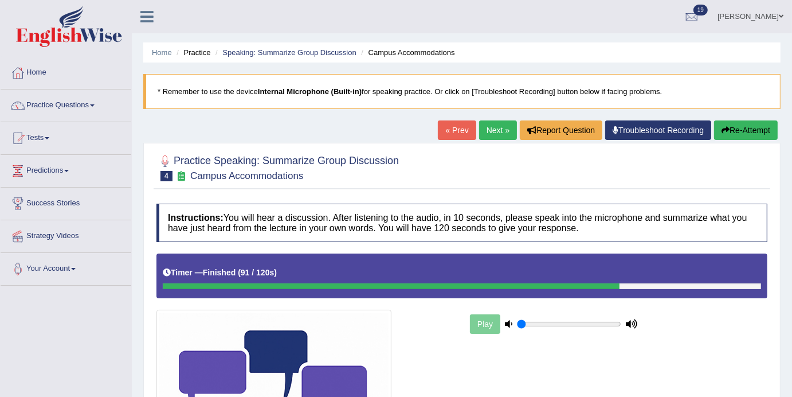
click at [493, 131] on link "Next »" at bounding box center [498, 129] width 38 height 19
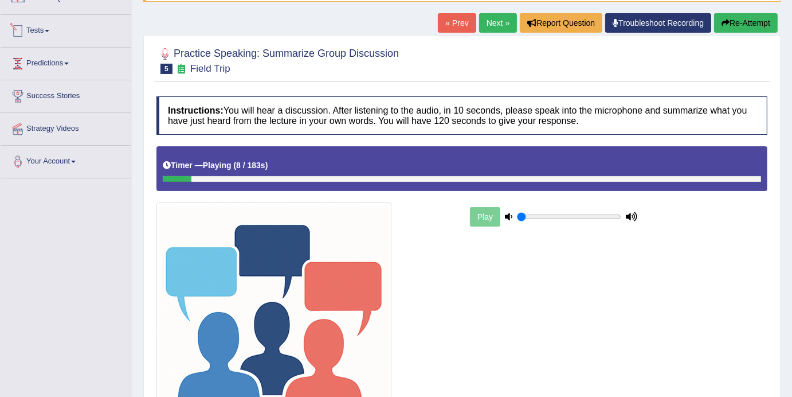
scroll to position [5, 0]
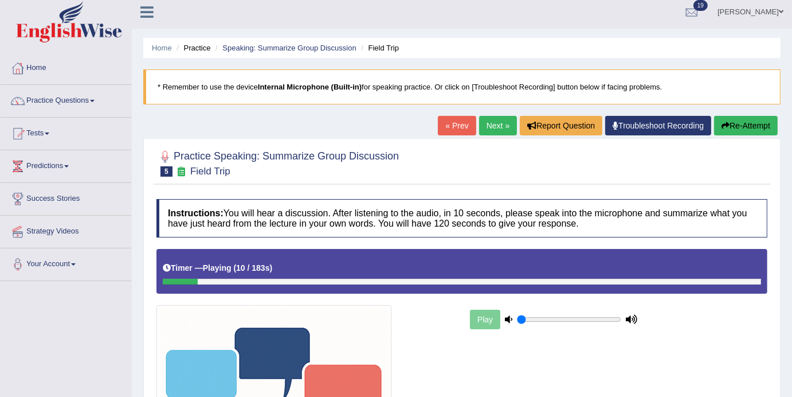
click at [95, 100] on span at bounding box center [92, 101] width 5 height 2
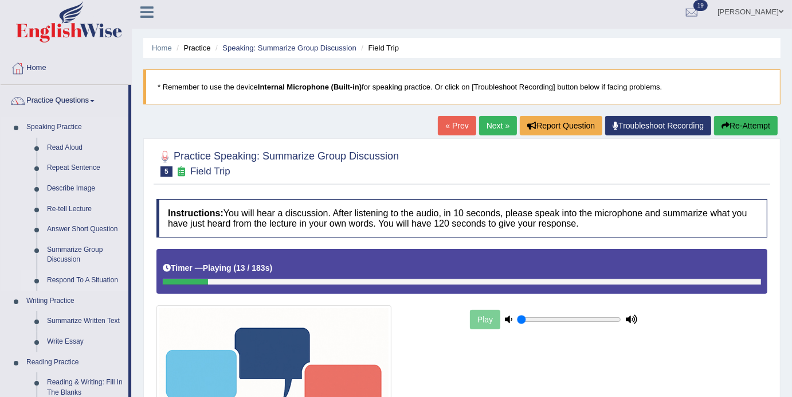
click at [83, 279] on link "Respond To A Situation" at bounding box center [85, 280] width 87 height 21
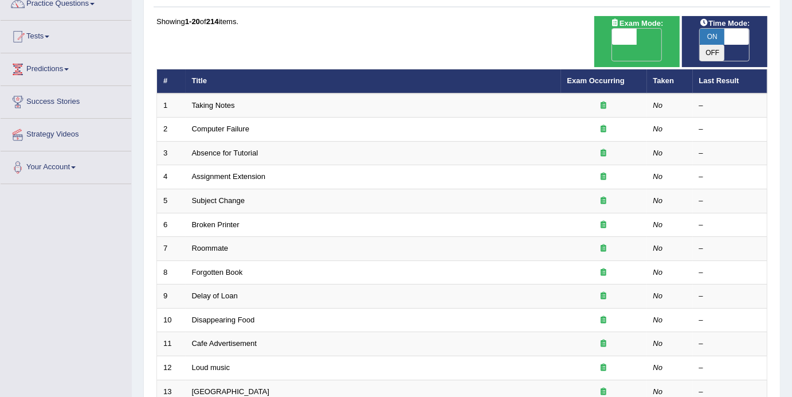
scroll to position [100, 0]
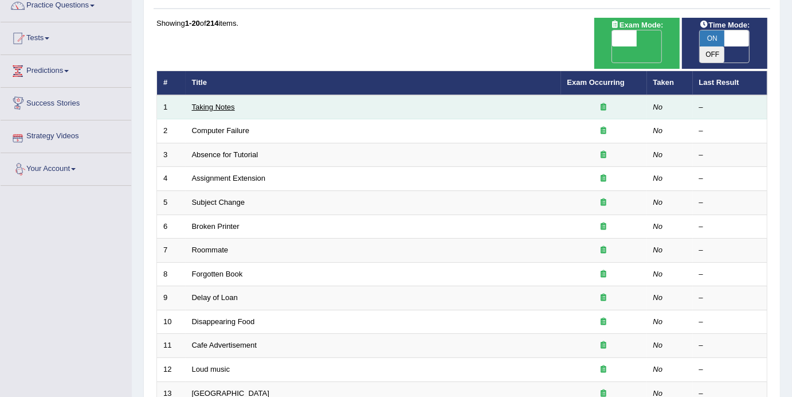
click at [206, 103] on link "Taking Notes" at bounding box center [213, 107] width 43 height 9
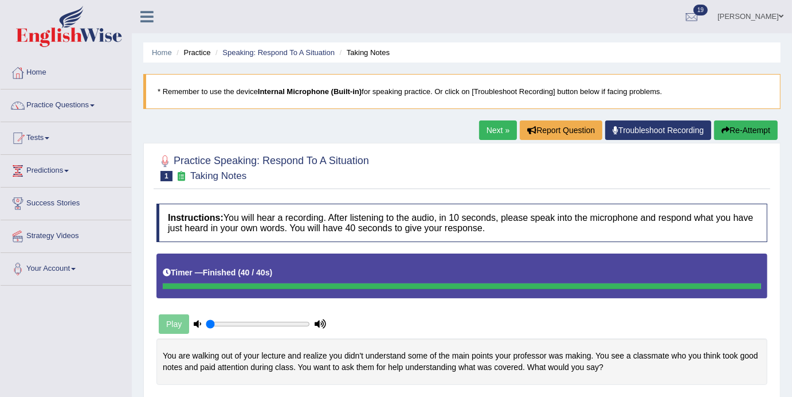
click at [488, 129] on link "Next »" at bounding box center [498, 129] width 38 height 19
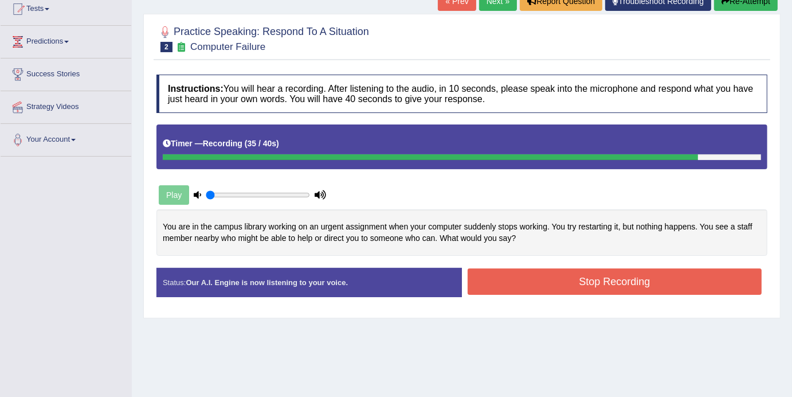
click at [602, 280] on button "Stop Recording" at bounding box center [615, 281] width 294 height 26
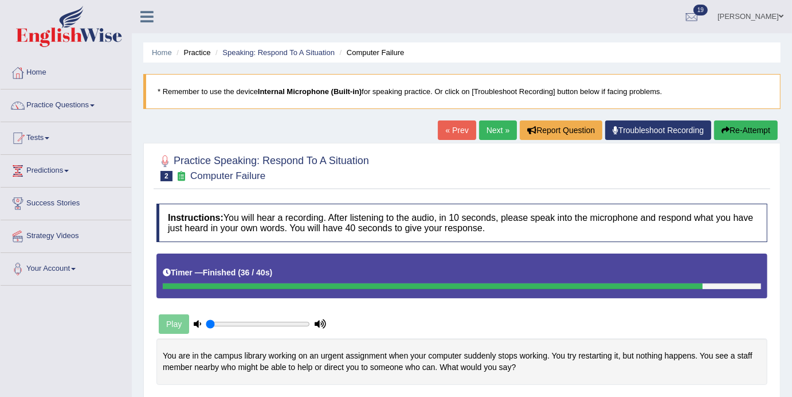
click at [493, 128] on link "Next »" at bounding box center [498, 129] width 38 height 19
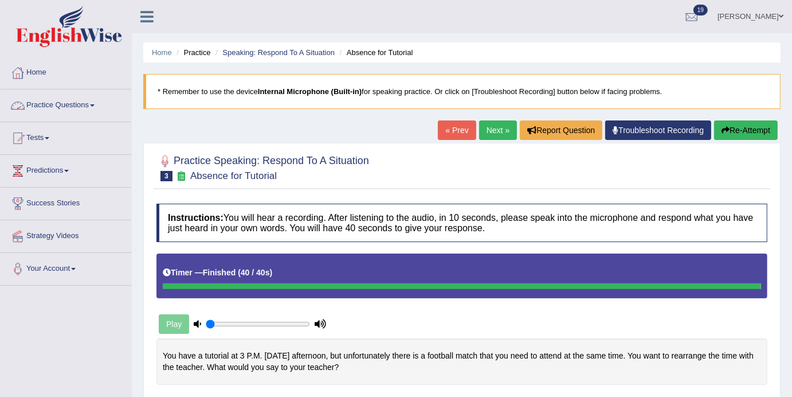
click at [96, 100] on link "Practice Questions" at bounding box center [66, 103] width 131 height 29
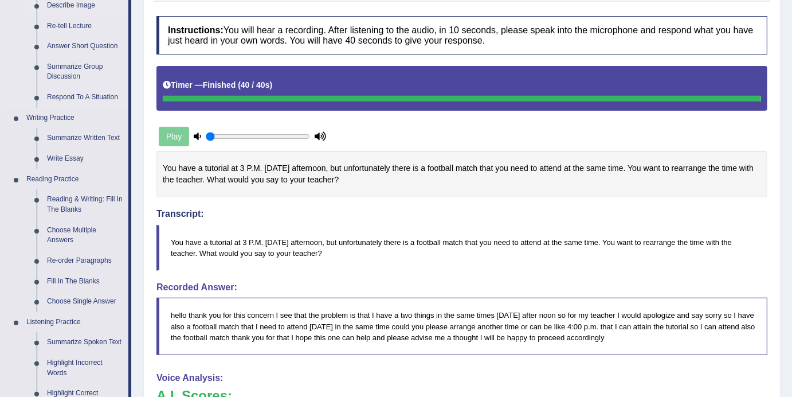
scroll to position [188, 0]
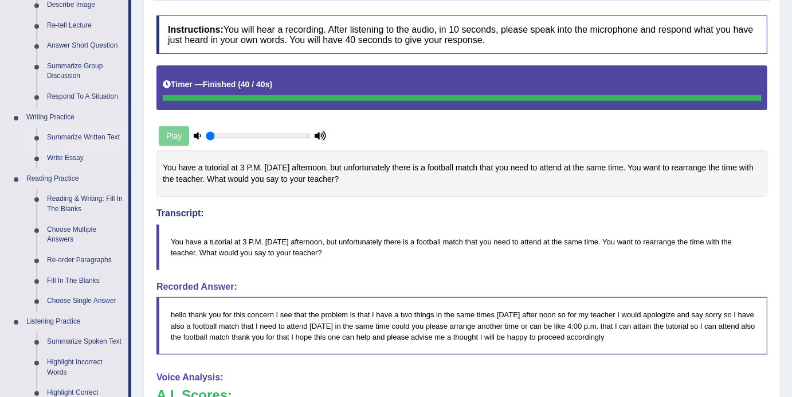
click at [80, 139] on link "Summarize Written Text" at bounding box center [85, 137] width 87 height 21
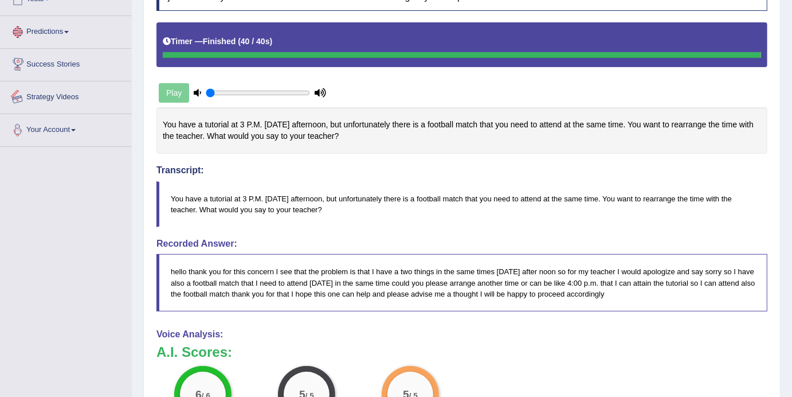
scroll to position [310, 0]
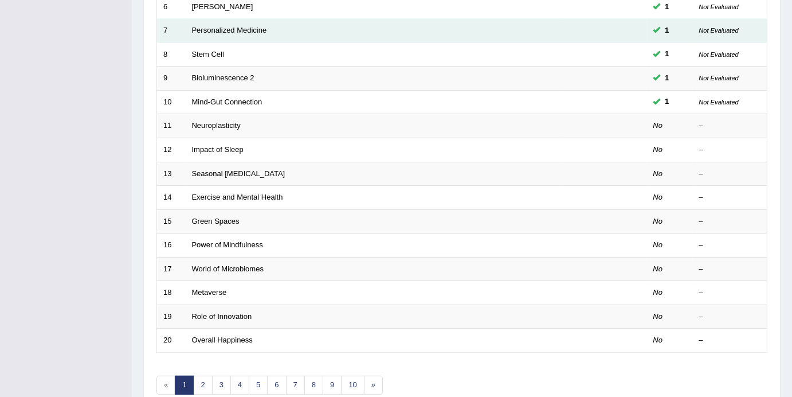
scroll to position [314, 0]
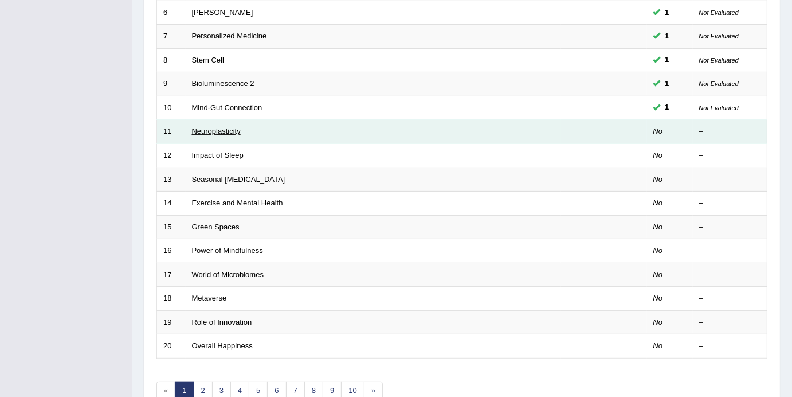
click at [229, 127] on link "Neuroplasticity" at bounding box center [216, 131] width 49 height 9
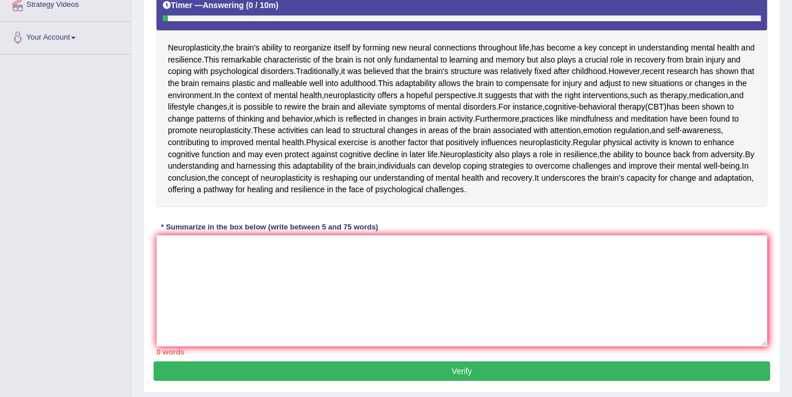
scroll to position [234, 0]
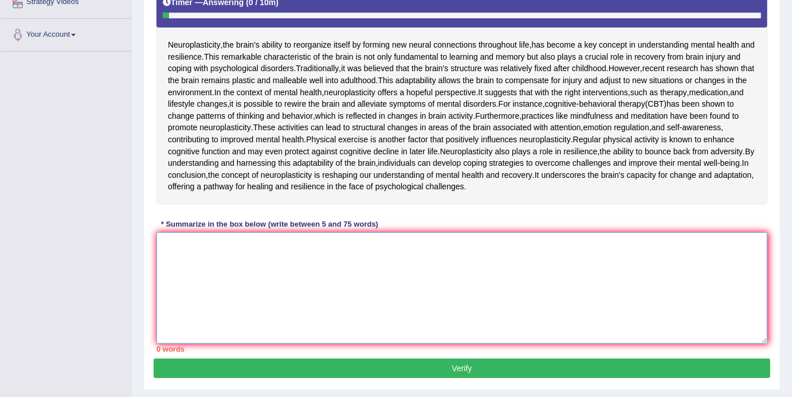
click at [204, 343] on textarea at bounding box center [462, 287] width 611 height 111
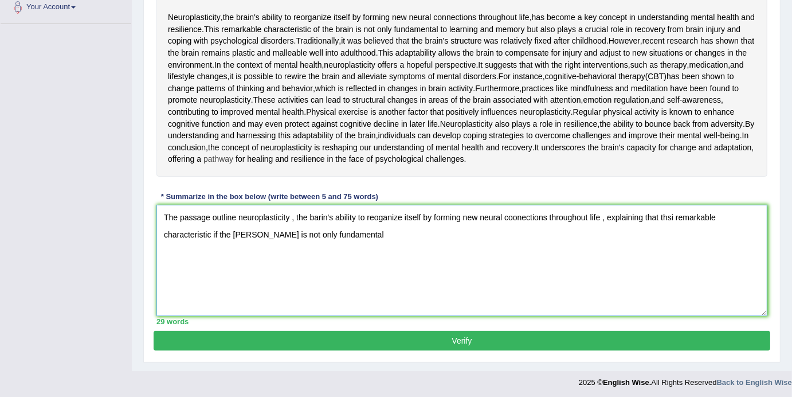
scroll to position [264, 0]
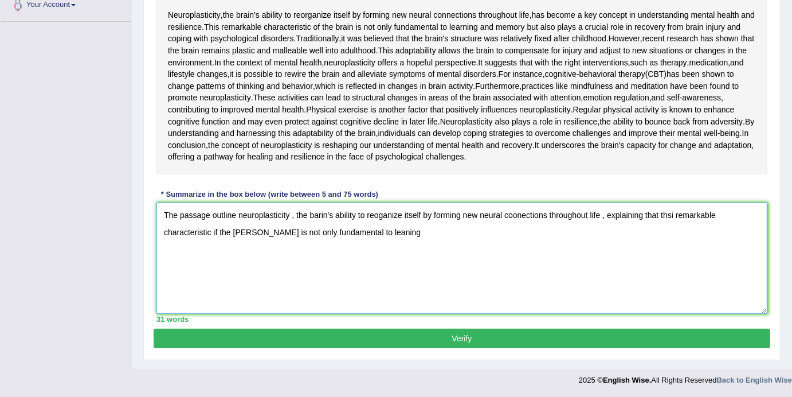
click at [357, 314] on textarea "The passage outline neuroplasticity , the barin's ability to reoganize itself b…" at bounding box center [462, 257] width 611 height 111
click at [385, 314] on textarea "The passage outline neuroplasticity , the barin's ability to reoganize itself b…" at bounding box center [462, 257] width 611 height 111
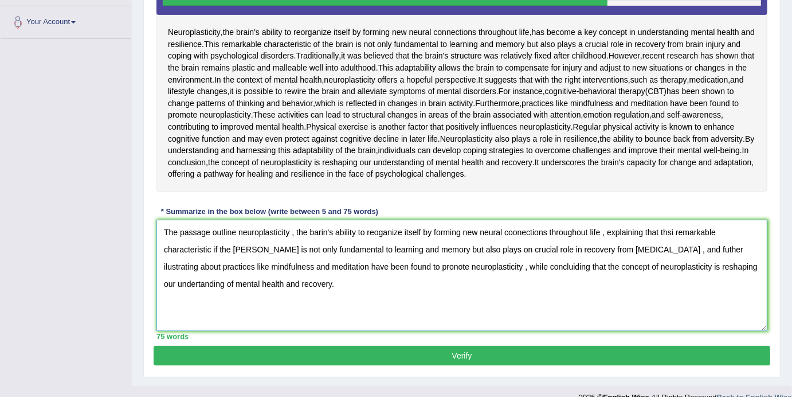
scroll to position [247, 0]
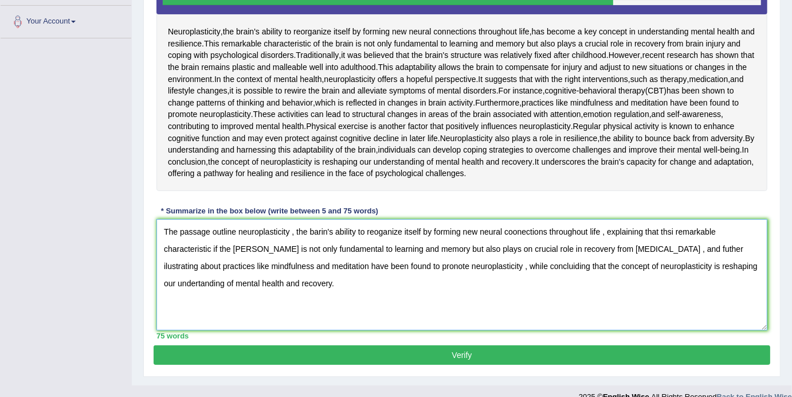
click at [236, 330] on textarea "The passage outline neuroplasticity , the barin's ability to reoganize itself b…" at bounding box center [462, 274] width 611 height 111
click at [501, 330] on textarea "The passage outlines neuroplasticity , the barin's ability to reoganize itself …" at bounding box center [462, 274] width 611 height 111
click at [525, 330] on textarea "The passage outlines neuroplasticity , the barin's ability to reoganize itself …" at bounding box center [462, 274] width 611 height 111
click at [685, 330] on textarea "The passage outlines neuroplasticity , the barin's ability to reoganize itself …" at bounding box center [462, 274] width 611 height 111
click at [220, 330] on textarea "The passage outlines neuroplasticity , the barin's ability to reoganize itself …" at bounding box center [462, 274] width 611 height 111
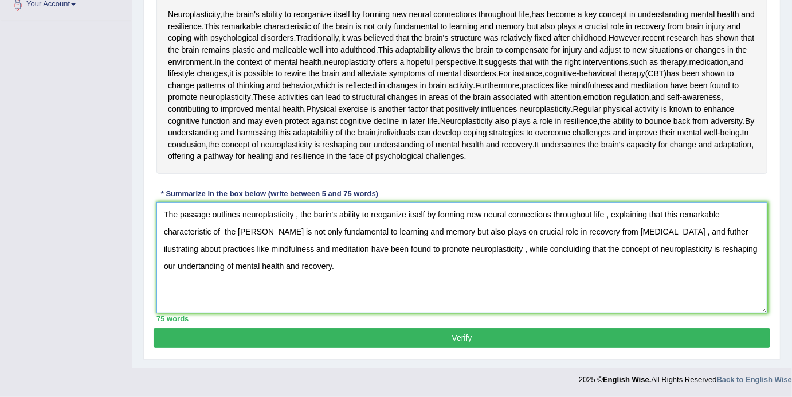
scroll to position [263, 0]
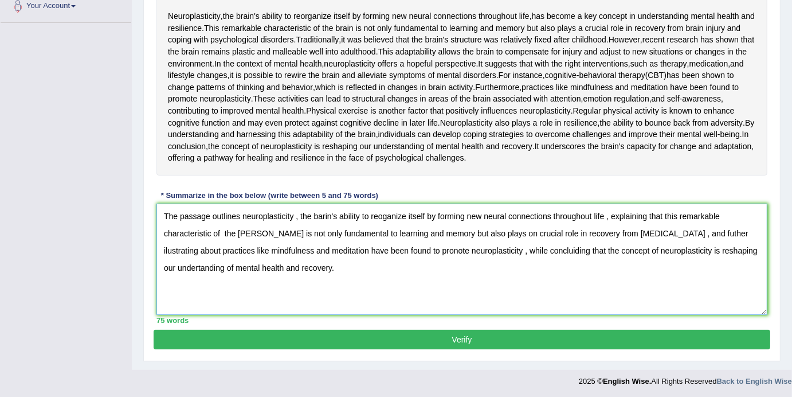
click at [407, 315] on textarea "The passage outlines neuroplasticity , the barin's ability to reoganize itself …" at bounding box center [462, 259] width 611 height 111
click at [405, 315] on textarea "The passage outlines neuroplasticity , the barin's ability to reoganize itself …" at bounding box center [462, 259] width 611 height 111
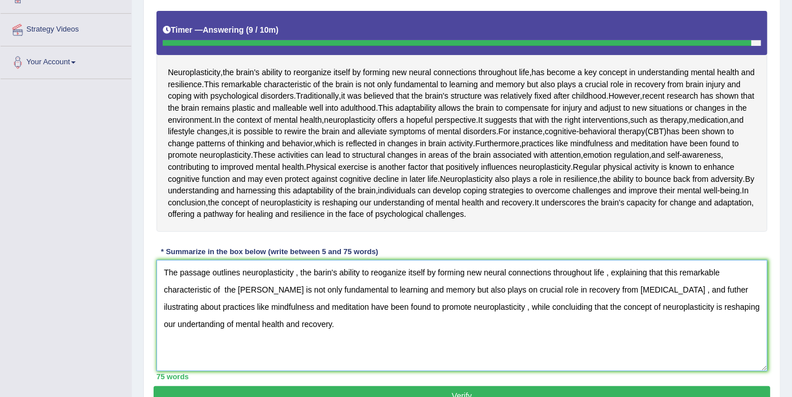
scroll to position [204, 0]
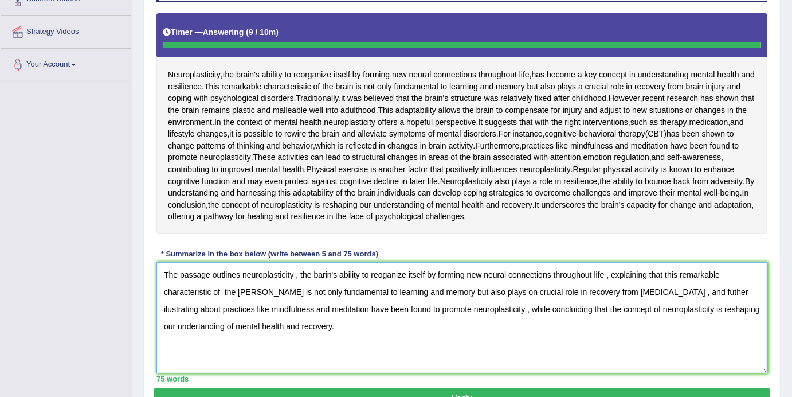
type textarea "The passage outlines neuroplasticity , the barin's ability to reoganize itself …"
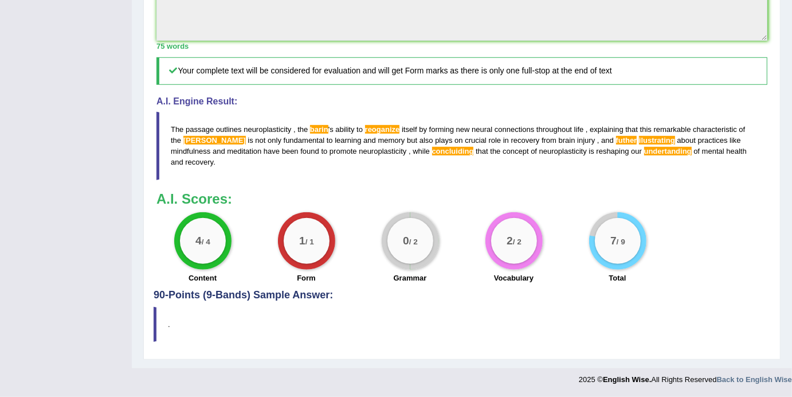
scroll to position [618, 0]
click at [432, 155] on span "concluiding" at bounding box center [453, 151] width 42 height 9
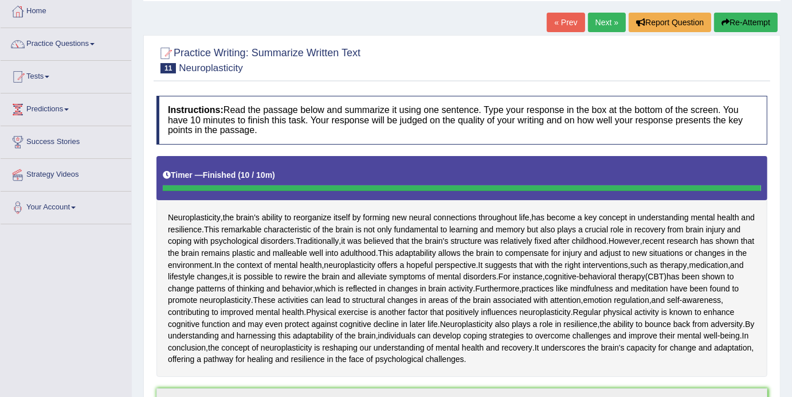
scroll to position [0, 0]
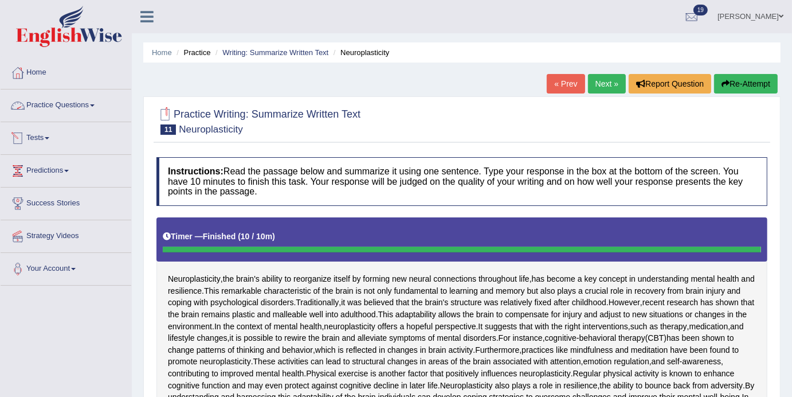
click at [104, 106] on link "Practice Questions" at bounding box center [66, 103] width 131 height 29
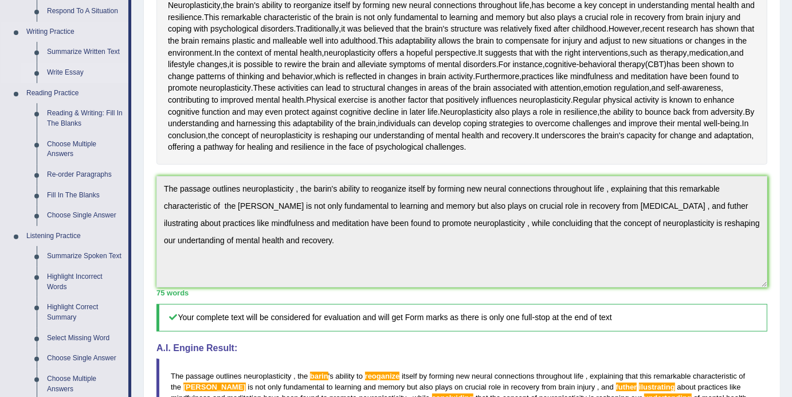
scroll to position [290, 0]
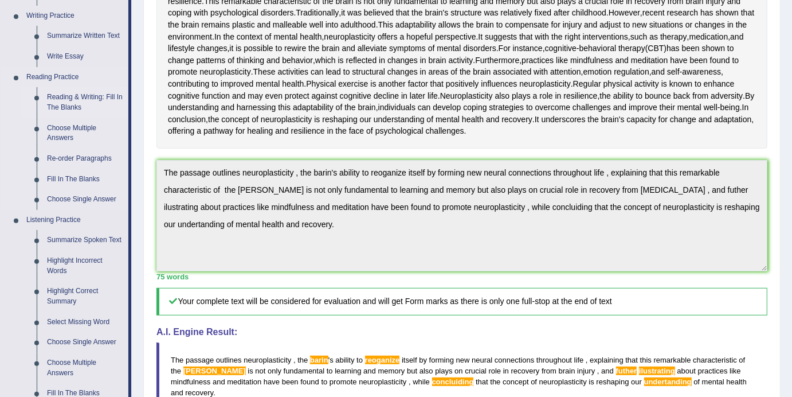
click at [100, 95] on link "Reading & Writing: Fill In The Blanks" at bounding box center [85, 102] width 87 height 30
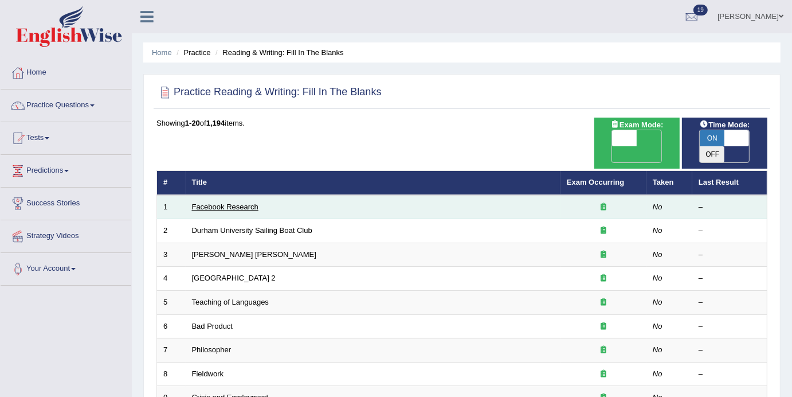
click at [251, 202] on link "Facebook Research" at bounding box center [225, 206] width 67 height 9
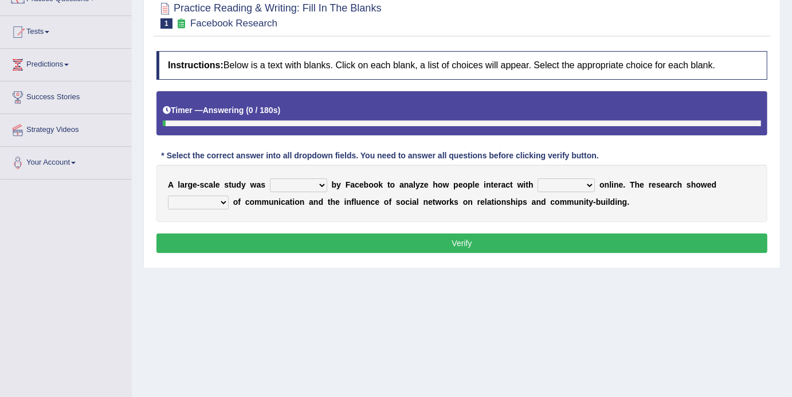
scroll to position [116, 0]
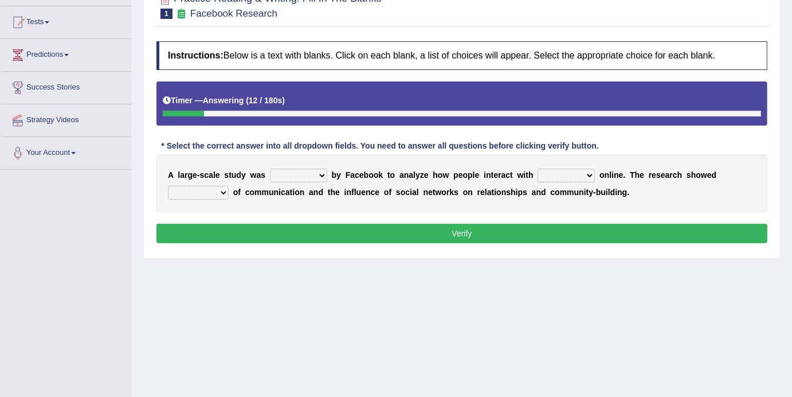
click at [325, 176] on select "surveyed had asked made" at bounding box center [298, 176] width 57 height 14
select select "asked"
click at [270, 169] on select "surveyed had asked made" at bounding box center [298, 176] width 57 height 14
click at [594, 177] on select "together all each other another" at bounding box center [566, 176] width 57 height 14
select select "another"
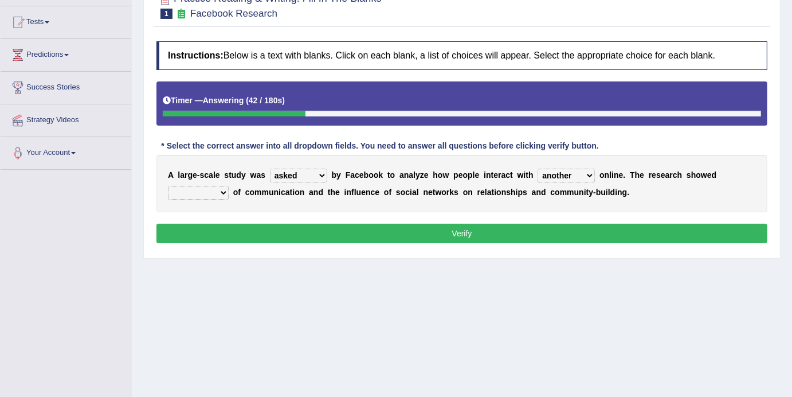
click at [540, 169] on select "together all each other another" at bounding box center [566, 176] width 57 height 14
click at [223, 194] on select "advantages standards fellowships patterns" at bounding box center [198, 193] width 61 height 14
select select "advantages"
click at [168, 186] on select "advantages standards fellowships patterns" at bounding box center [198, 193] width 61 height 14
click at [452, 233] on button "Verify" at bounding box center [462, 233] width 611 height 19
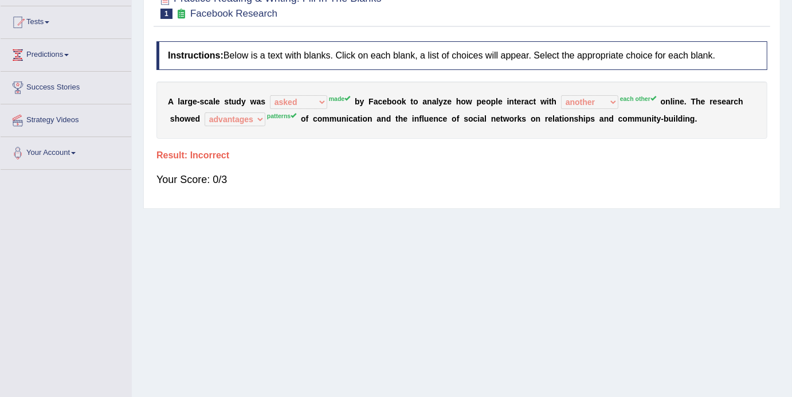
scroll to position [0, 0]
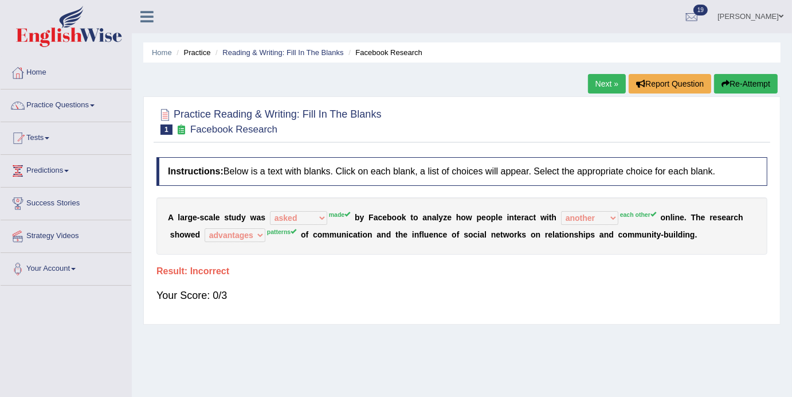
click at [605, 84] on link "Next »" at bounding box center [607, 83] width 38 height 19
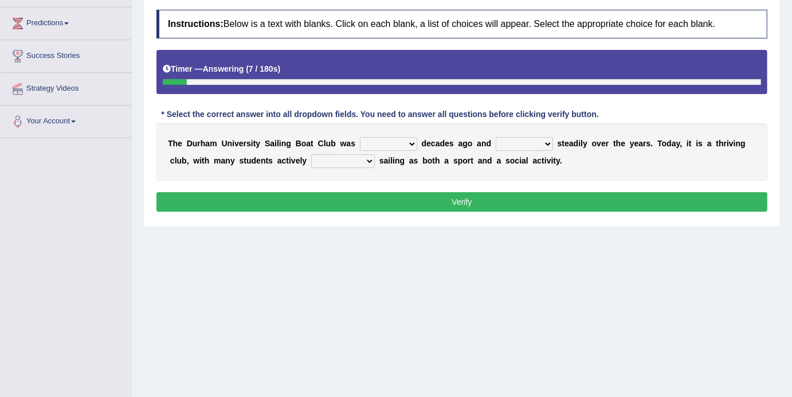
click at [412, 145] on select "found fund founded find" at bounding box center [388, 144] width 57 height 14
select select "founded"
click at [360, 137] on select "found fund founded find" at bounding box center [388, 144] width 57 height 14
click at [549, 143] on select "grow growing has grown grown" at bounding box center [524, 144] width 57 height 14
select select "has grown"
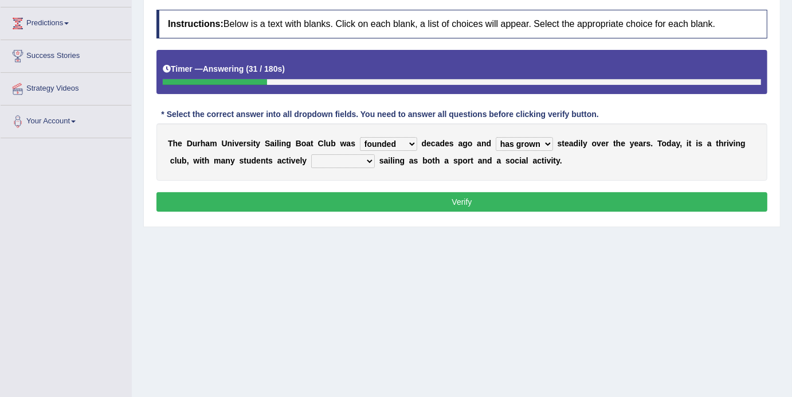
click at [496, 137] on select "grow growing has grown grown" at bounding box center [524, 144] width 57 height 14
click at [375, 162] on b at bounding box center [377, 160] width 5 height 9
click at [366, 162] on select "enjoy enjoyed are enjoying enjoying" at bounding box center [343, 161] width 64 height 14
click at [370, 165] on select "enjoy enjoyed are enjoying enjoying" at bounding box center [343, 161] width 64 height 14
select select "enjoy"
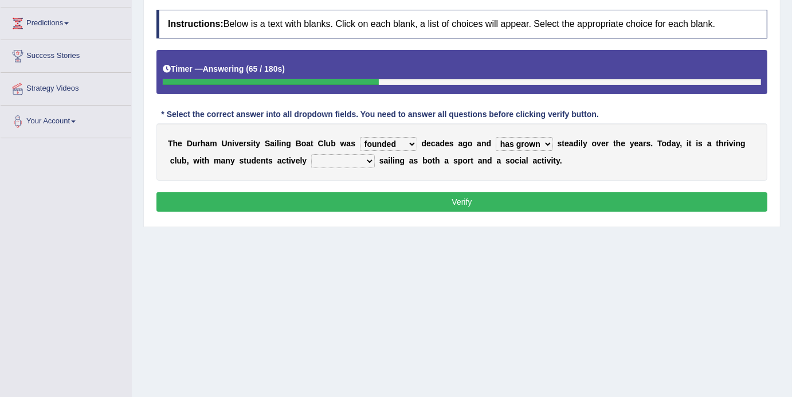
click at [311, 154] on select "enjoy enjoyed are enjoying enjoying" at bounding box center [343, 161] width 64 height 14
click at [474, 197] on button "Verify" at bounding box center [462, 201] width 611 height 19
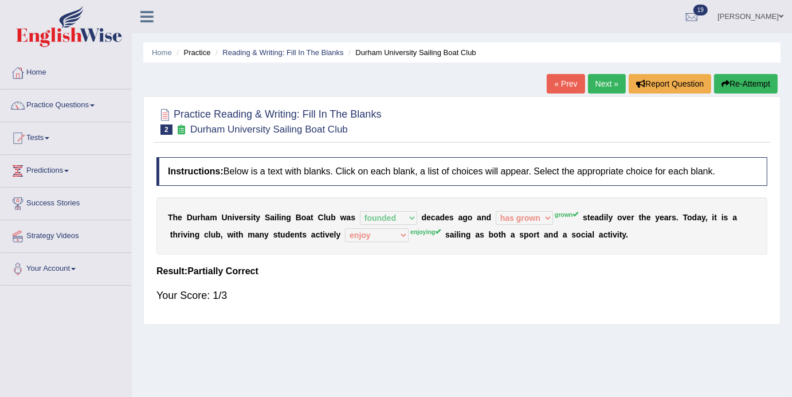
click at [607, 87] on link "Next »" at bounding box center [607, 83] width 38 height 19
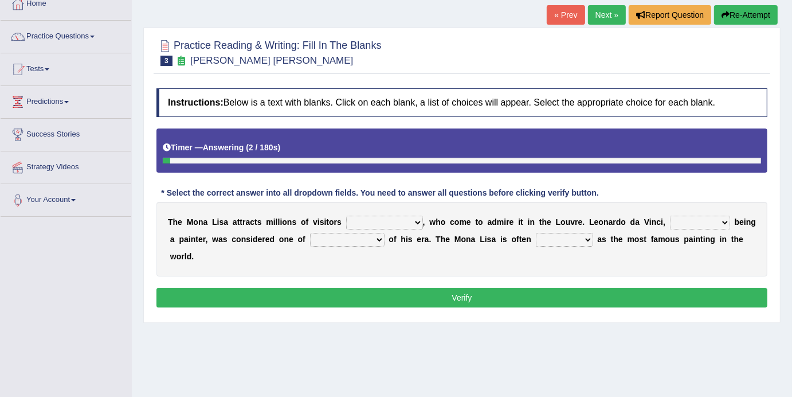
scroll to position [75, 0]
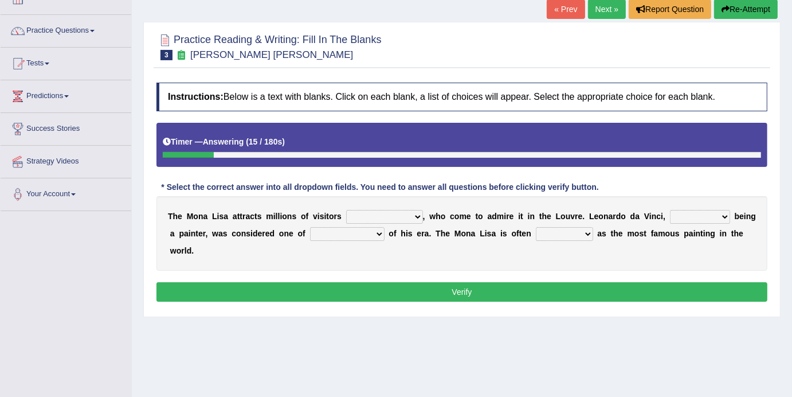
click at [381, 231] on select "better artists artist the better artist the best artists" at bounding box center [347, 234] width 75 height 14
select select "the best artists"
click at [310, 227] on select "better artists artist the better artist the best artists" at bounding box center [347, 234] width 75 height 14
click at [592, 236] on select "classified suggested predicted described" at bounding box center [564, 234] width 57 height 14
select select "classified"
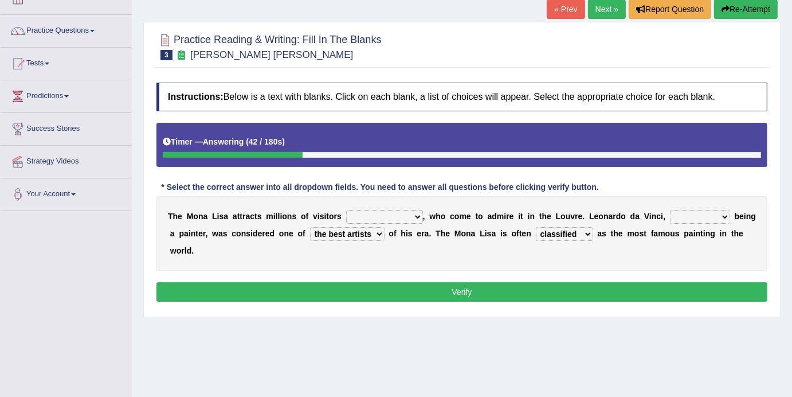
click at [537, 227] on select "classified suggested predicted described" at bounding box center [564, 234] width 57 height 14
click at [416, 216] on select "around the year the all year all year round per year" at bounding box center [384, 217] width 77 height 14
select select "per year"
click at [346, 210] on select "around the year the all year all year round per year" at bounding box center [384, 217] width 77 height 14
click at [722, 219] on select "rather than as much as as well as as long as" at bounding box center [700, 217] width 60 height 14
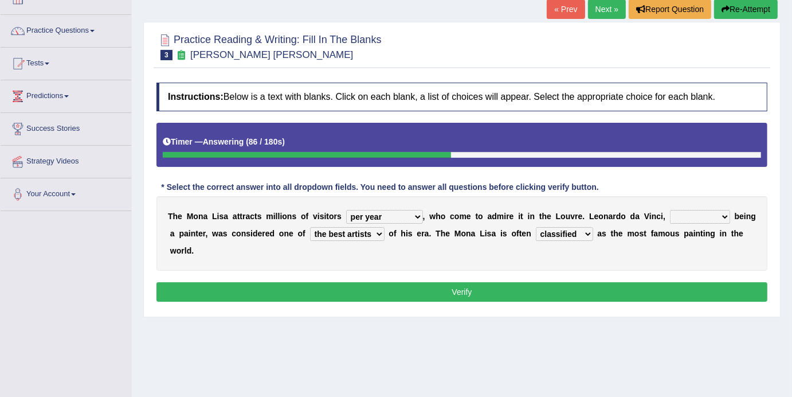
select select "as well as"
click at [670, 210] on select "rather than as much as as well as as long as" at bounding box center [700, 217] width 60 height 14
click at [726, 221] on select "rather than as much as as well as as long as" at bounding box center [700, 217] width 60 height 14
click at [470, 292] on button "Verify" at bounding box center [462, 291] width 611 height 19
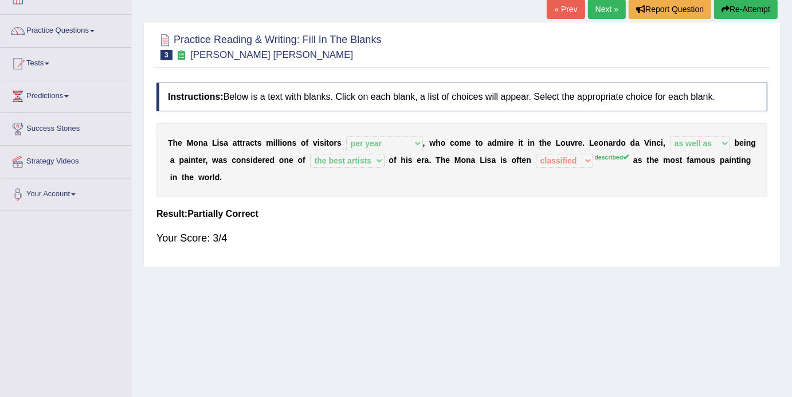
scroll to position [0, 0]
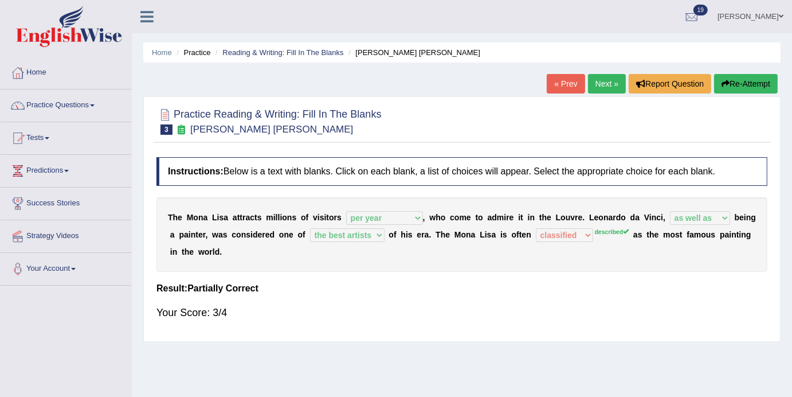
click at [601, 79] on link "Next »" at bounding box center [607, 83] width 38 height 19
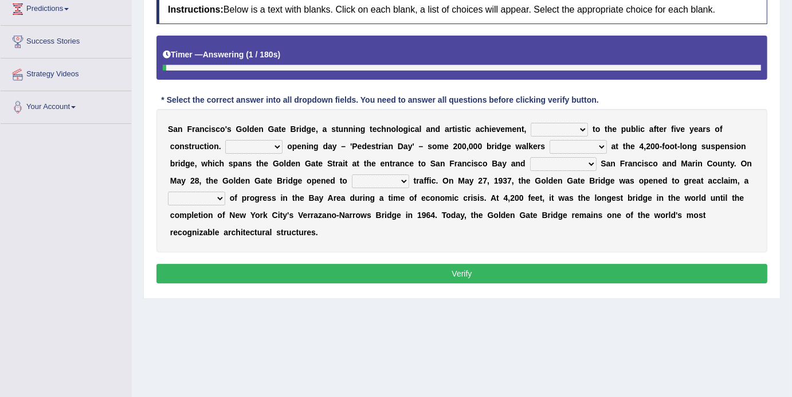
scroll to position [162, 0]
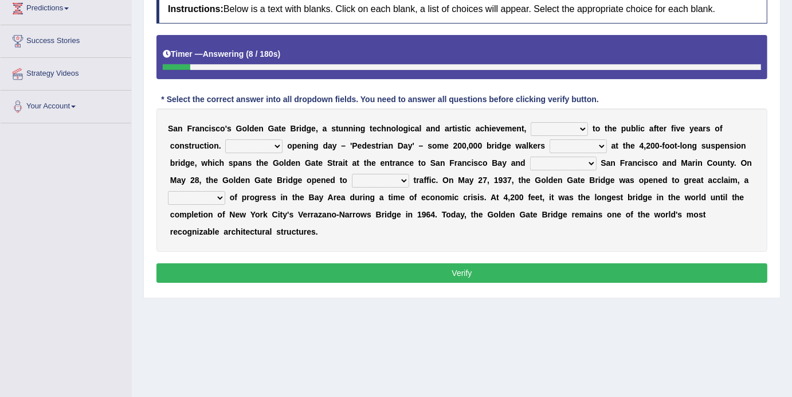
click at [584, 132] on select "opens closes appears equals" at bounding box center [559, 129] width 57 height 14
click at [582, 130] on select "opens closes appears equals" at bounding box center [559, 129] width 57 height 14
select select "opens"
click at [531, 122] on select "opens closes appears equals" at bounding box center [559, 129] width 57 height 14
click at [278, 150] on select "On During Since When" at bounding box center [253, 146] width 57 height 14
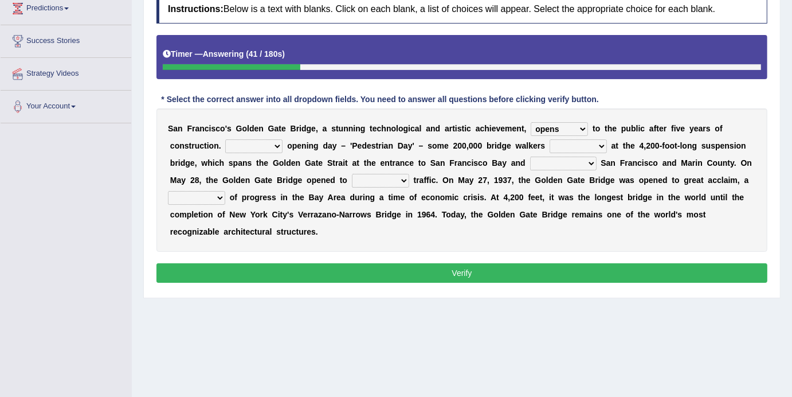
select select "On"
click at [225, 139] on select "On During Since When" at bounding box center [253, 146] width 57 height 14
click at [604, 148] on select "stationed looked marveled laughed" at bounding box center [578, 146] width 57 height 14
select select "laughed"
click at [550, 139] on select "stationed looked marveled laughed" at bounding box center [578, 146] width 57 height 14
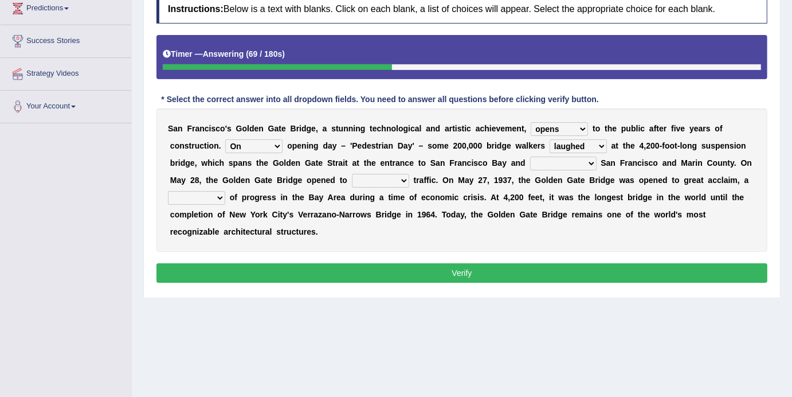
click at [589, 165] on select "separates connects channels differentiates" at bounding box center [563, 164] width 67 height 14
click at [588, 164] on select "separates connects channels differentiates" at bounding box center [563, 164] width 67 height 14
select select "connects"
click at [530, 157] on select "separates connects channels differentiates" at bounding box center [563, 164] width 67 height 14
click at [397, 181] on select "aquatic vehicular airborne watertight" at bounding box center [380, 181] width 57 height 14
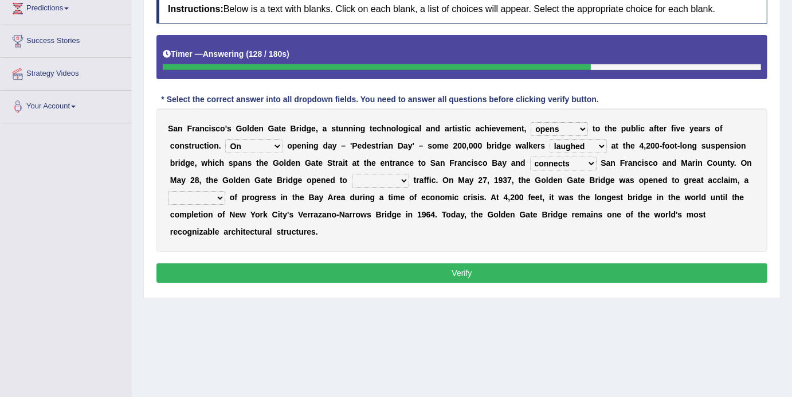
select select "vehicular"
click at [353, 174] on select "aquatic vehicular airborne watertight" at bounding box center [380, 181] width 57 height 14
click at [225, 198] on b at bounding box center [227, 197] width 5 height 9
click at [222, 198] on select "denial symbol technique yield" at bounding box center [196, 198] width 57 height 14
click at [603, 144] on select "stationed looked marveled laughed" at bounding box center [578, 146] width 57 height 14
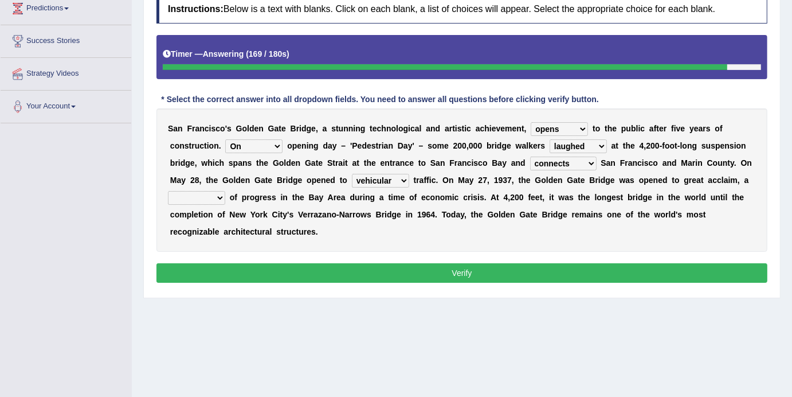
select select "looked"
click at [550, 139] on select "stationed looked marveled laughed" at bounding box center [578, 146] width 57 height 14
click at [220, 197] on select "denial symbol technique yield" at bounding box center [196, 198] width 57 height 14
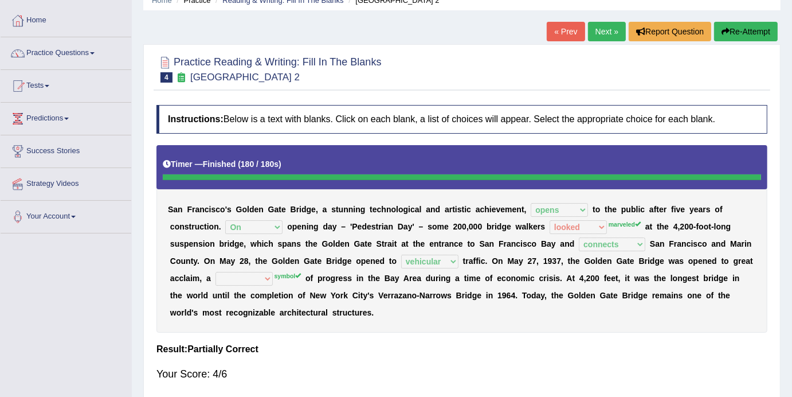
scroll to position [66, 0]
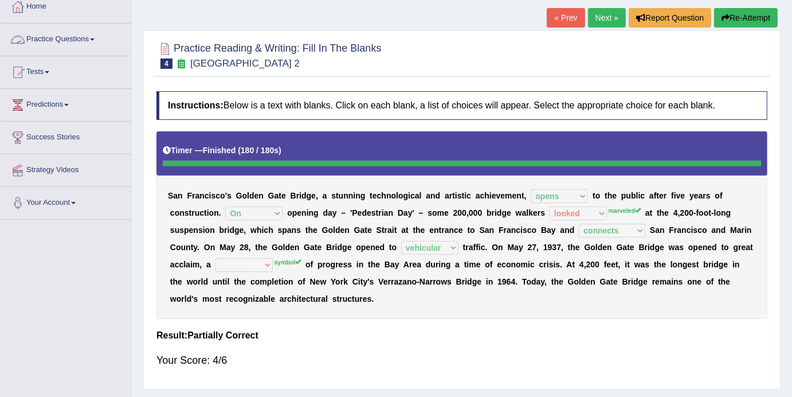
click at [95, 38] on span at bounding box center [92, 39] width 5 height 2
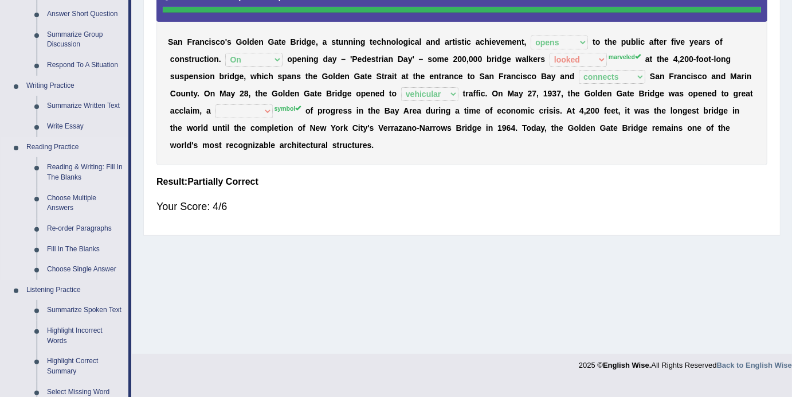
scroll to position [222, 0]
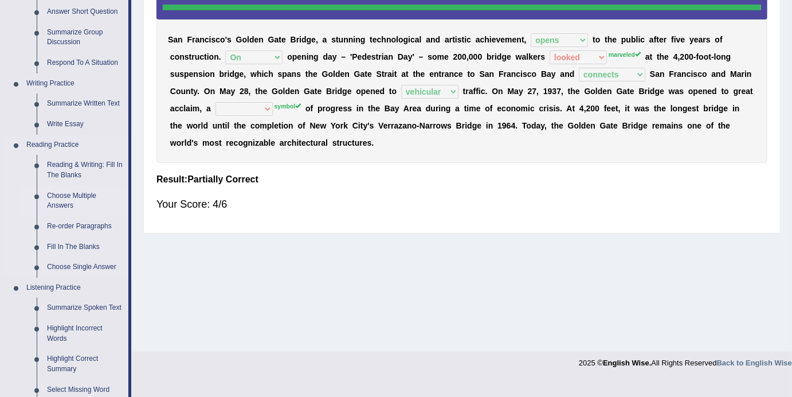
click at [65, 197] on link "Choose Multiple Answers" at bounding box center [85, 201] width 87 height 30
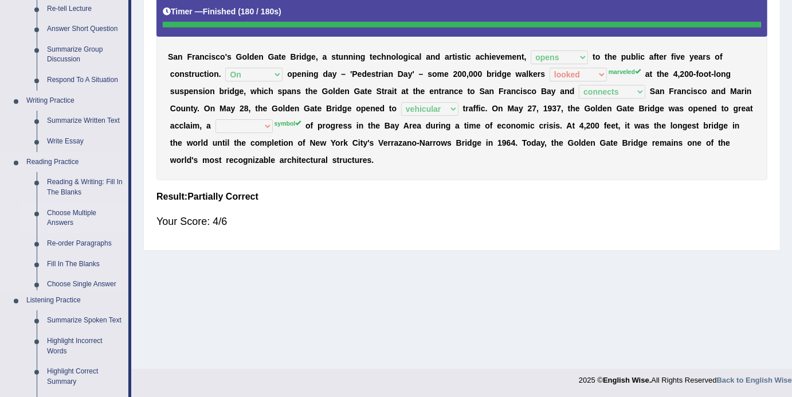
scroll to position [494, 0]
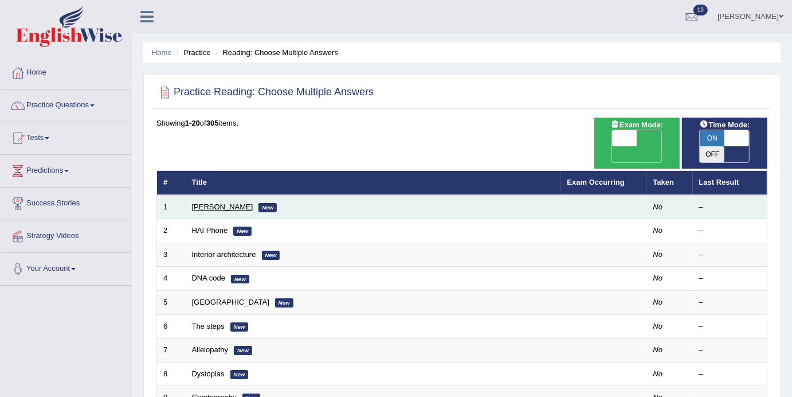
click at [215, 202] on link "[PERSON_NAME]" at bounding box center [222, 206] width 61 height 9
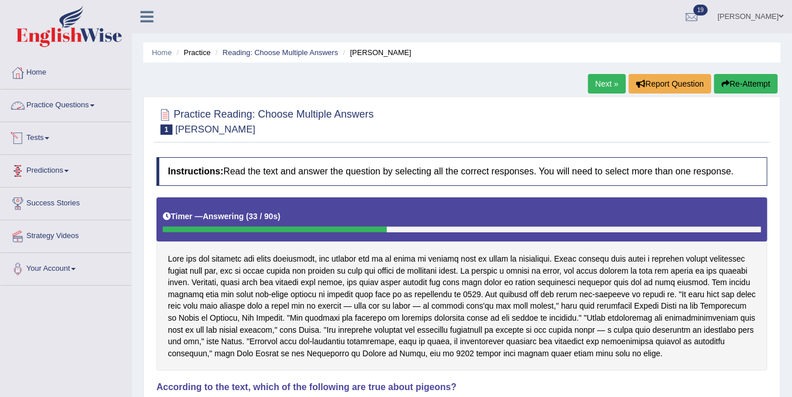
click at [103, 107] on link "Practice Questions" at bounding box center [66, 103] width 131 height 29
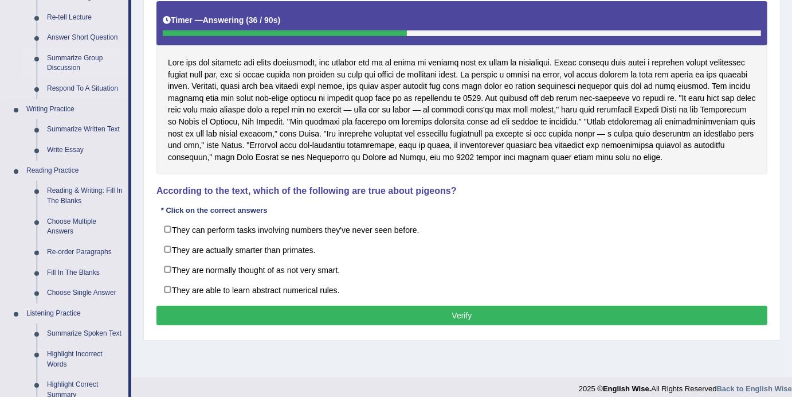
scroll to position [239, 0]
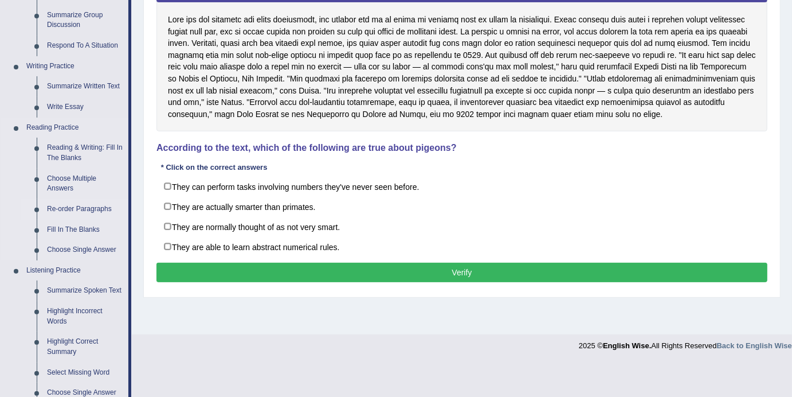
click at [77, 208] on link "Re-order Paragraphs" at bounding box center [85, 209] width 87 height 21
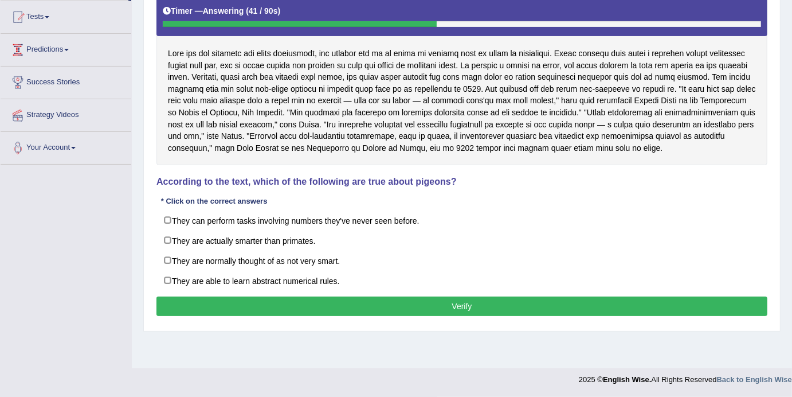
scroll to position [205, 0]
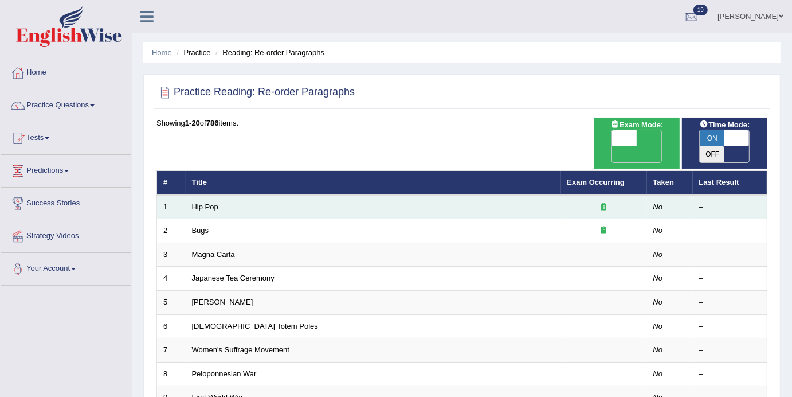
click at [234, 195] on td "Hip Pop" at bounding box center [374, 207] width 376 height 24
click at [214, 202] on link "Hip Pop" at bounding box center [205, 206] width 26 height 9
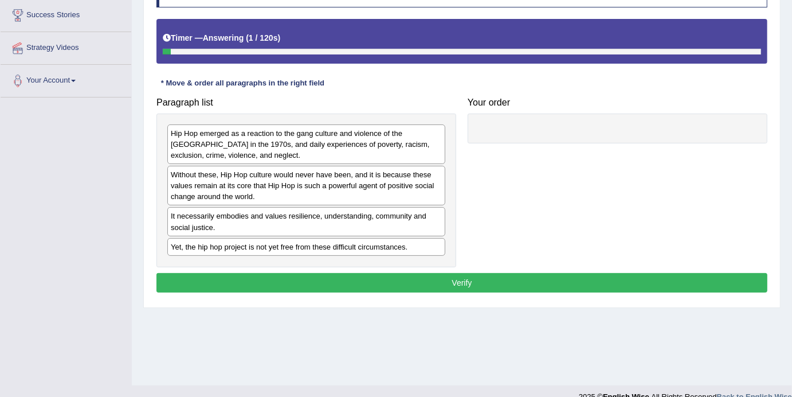
scroll to position [186, 0]
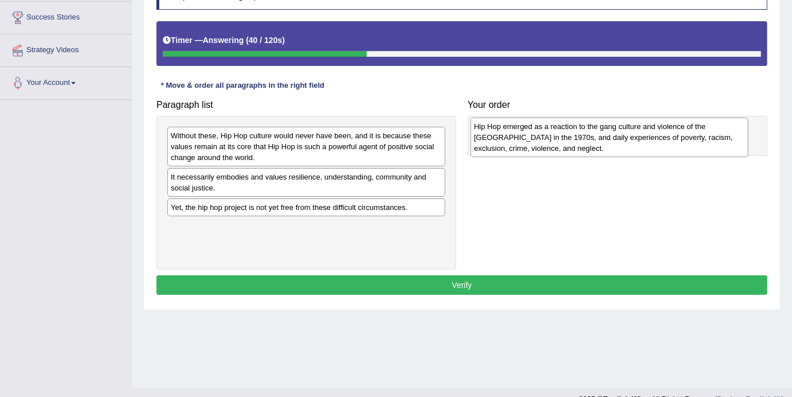
drag, startPoint x: 267, startPoint y: 146, endPoint x: 570, endPoint y: 138, distance: 303.4
click at [570, 138] on div "Hip Hop emerged as a reaction to the gang culture and violence of the [GEOGRAPH…" at bounding box center [610, 138] width 278 height 40
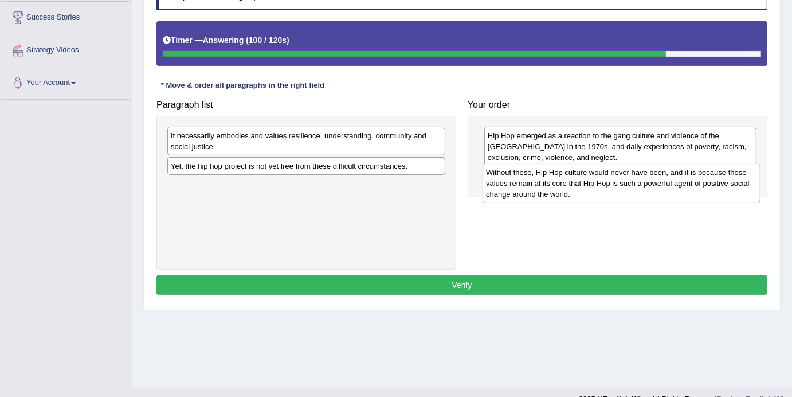
drag, startPoint x: 343, startPoint y: 150, endPoint x: 659, endPoint y: 186, distance: 318.0
click at [659, 186] on div "Without these, Hip Hop culture would never have been, and it is because these v…" at bounding box center [622, 183] width 278 height 40
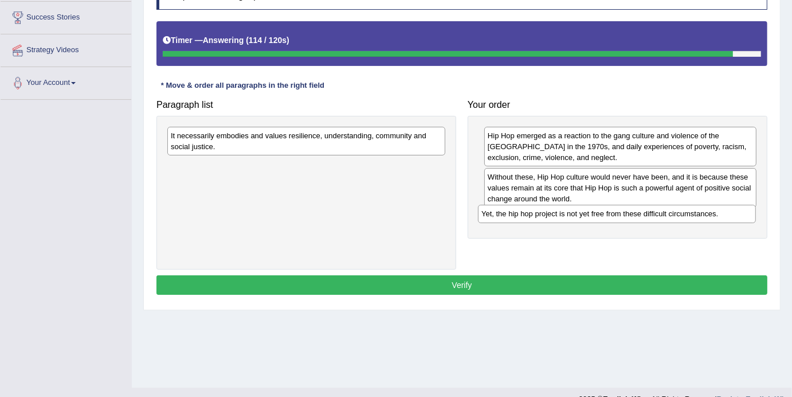
drag, startPoint x: 375, startPoint y: 170, endPoint x: 686, endPoint y: 217, distance: 314.3
click at [686, 217] on div "Yet, the hip hop project is not yet free from these difficult circumstances." at bounding box center [617, 214] width 278 height 18
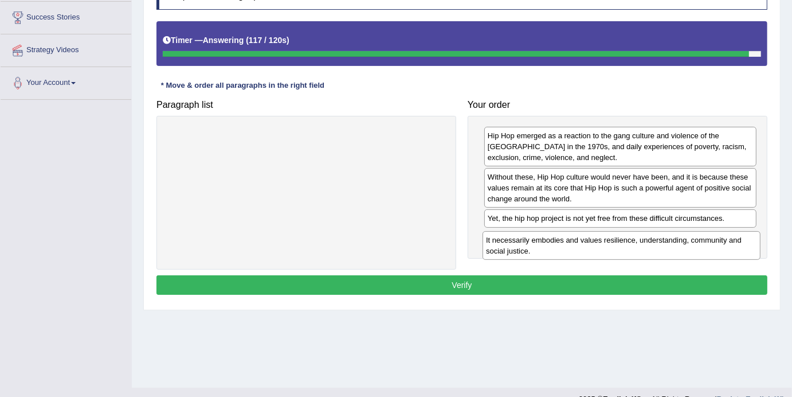
drag, startPoint x: 329, startPoint y: 140, endPoint x: 644, endPoint y: 244, distance: 332.0
click at [644, 244] on div "It necessarily embodies and values resilience, understanding, community and soc…" at bounding box center [622, 245] width 278 height 29
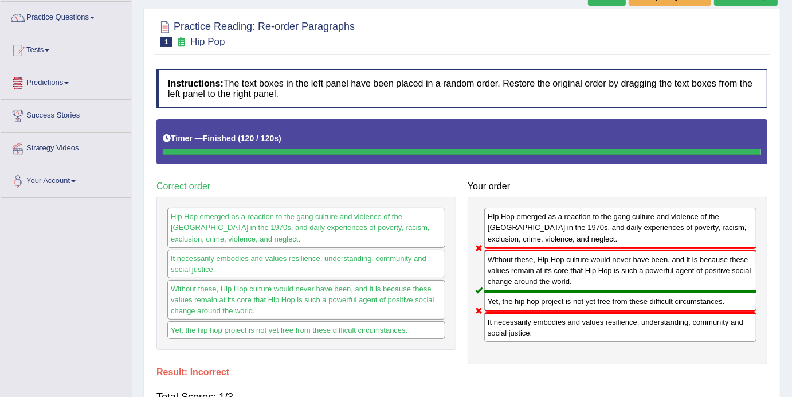
scroll to position [0, 0]
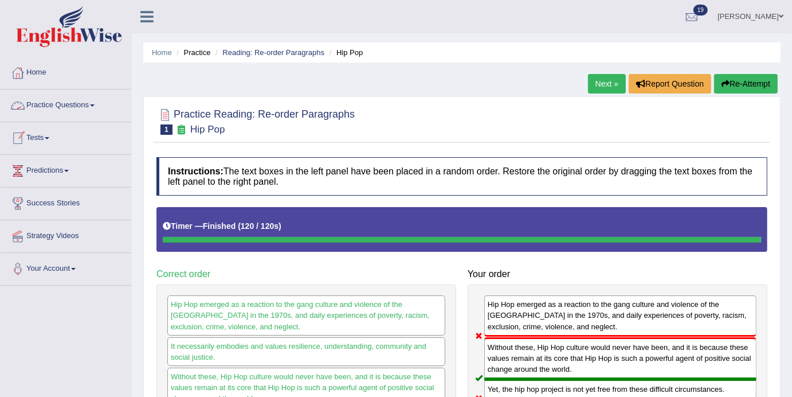
click at [597, 81] on link "Next »" at bounding box center [607, 83] width 38 height 19
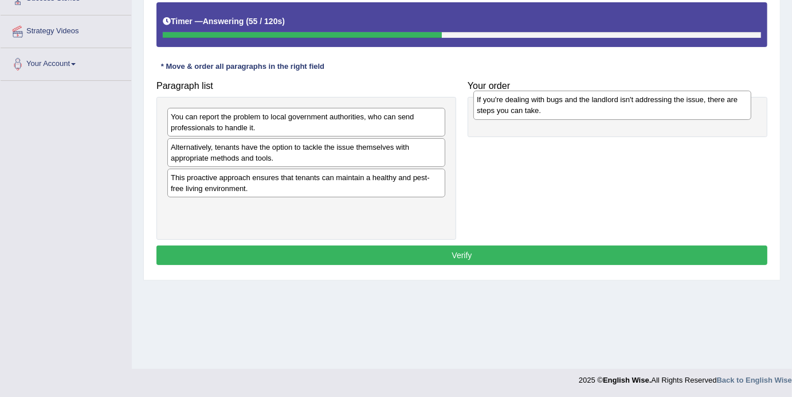
drag, startPoint x: 260, startPoint y: 153, endPoint x: 566, endPoint y: 106, distance: 309.8
click at [566, 106] on div "If you're dealing with bugs and the landlord isn't addressing the issue, there …" at bounding box center [613, 105] width 278 height 29
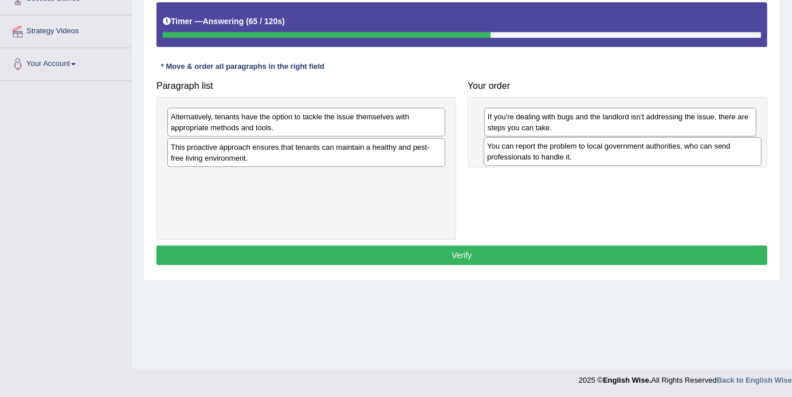
drag, startPoint x: 228, startPoint y: 129, endPoint x: 544, endPoint y: 158, distance: 317.8
click at [544, 158] on div "You can report the problem to local government authorities, who can send profes…" at bounding box center [623, 151] width 278 height 29
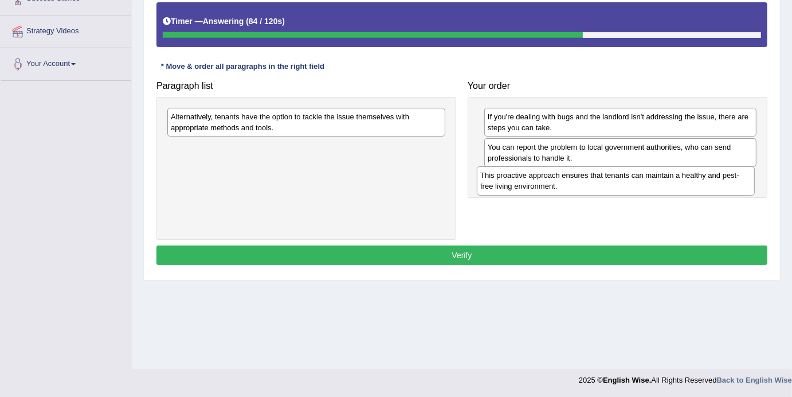
drag, startPoint x: 259, startPoint y: 158, endPoint x: 568, endPoint y: 186, distance: 310.3
click at [568, 186] on div "This proactive approach ensures that tenants can maintain a healthy and pest-fr…" at bounding box center [616, 180] width 278 height 29
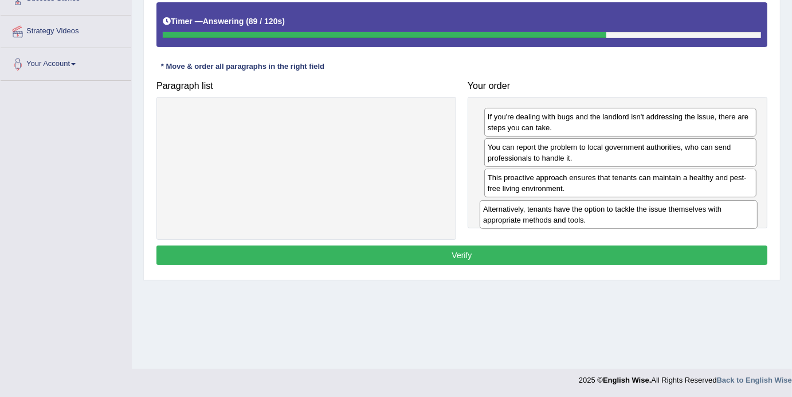
drag, startPoint x: 267, startPoint y: 128, endPoint x: 580, endPoint y: 220, distance: 325.8
click at [580, 220] on div "Alternatively, tenants have the option to tackle the issue themselves with appr…" at bounding box center [619, 214] width 278 height 29
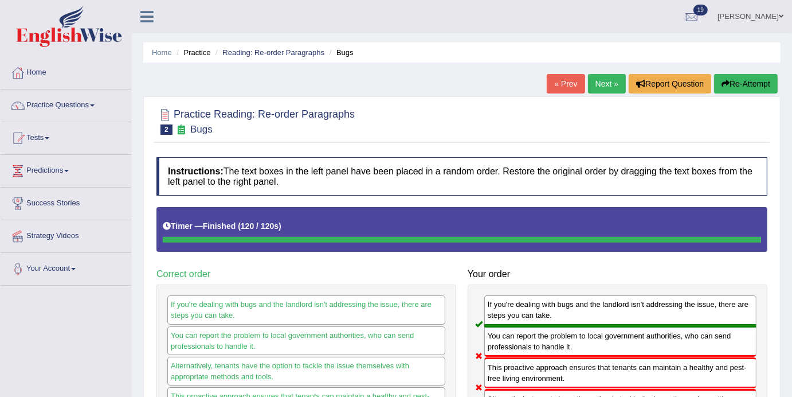
click at [600, 87] on link "Next »" at bounding box center [607, 83] width 38 height 19
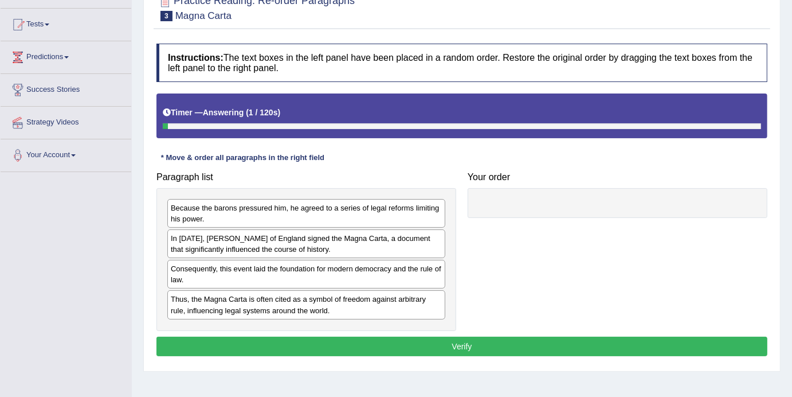
scroll to position [205, 0]
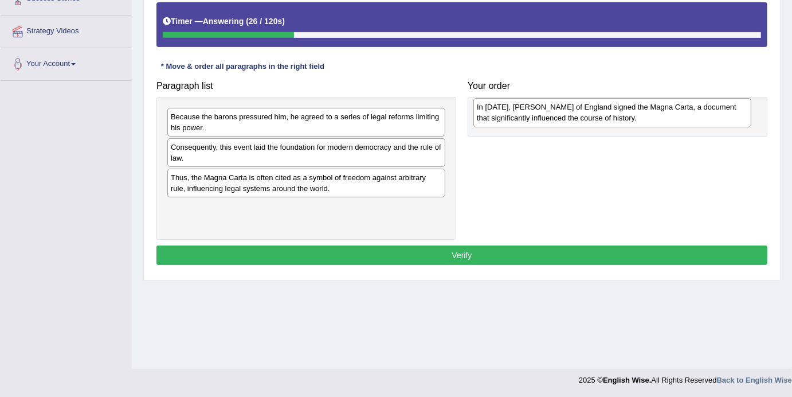
drag, startPoint x: 232, startPoint y: 155, endPoint x: 538, endPoint y: 116, distance: 308.6
click at [538, 116] on div "In 1215, King John of England signed the Magna Carta, a document that significa…" at bounding box center [613, 112] width 278 height 29
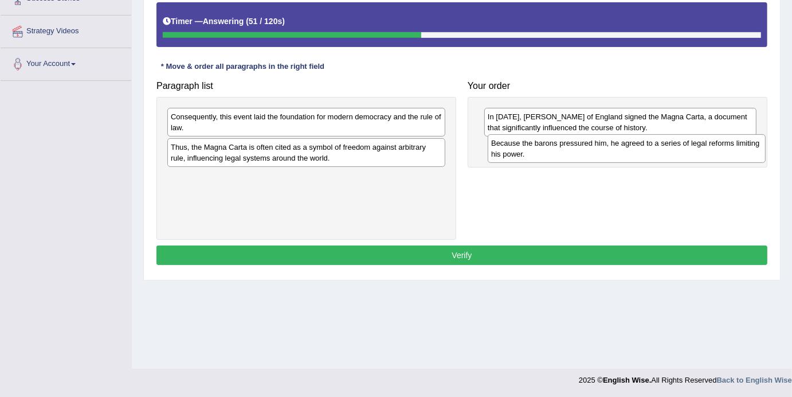
drag, startPoint x: 233, startPoint y: 120, endPoint x: 553, endPoint y: 147, distance: 321.6
click at [553, 147] on div "Because the barons pressured him, he agreed to a series of legal reforms limiti…" at bounding box center [627, 148] width 278 height 29
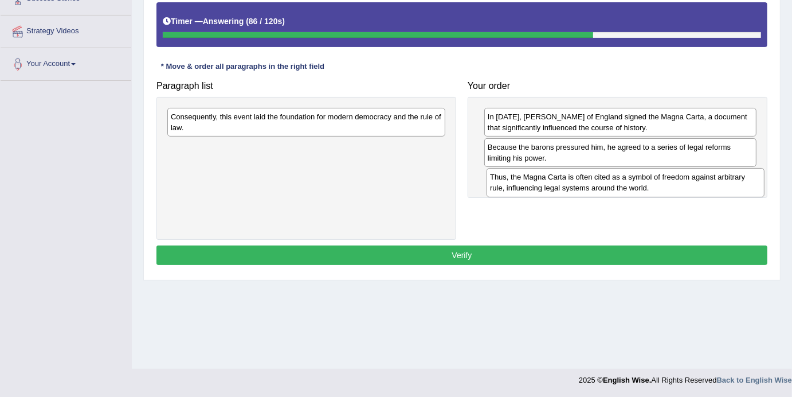
drag, startPoint x: 236, startPoint y: 156, endPoint x: 555, endPoint y: 186, distance: 320.2
click at [555, 186] on div "Thus, the Magna Carta is often cited as a symbol of freedom against arbitrary r…" at bounding box center [626, 182] width 278 height 29
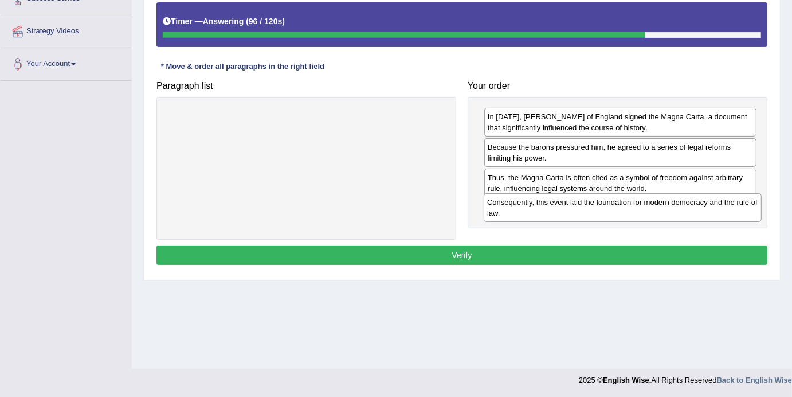
drag, startPoint x: 239, startPoint y: 114, endPoint x: 555, endPoint y: 200, distance: 327.8
click at [555, 200] on div "Consequently, this event laid the foundation for modern democracy and the rule …" at bounding box center [623, 207] width 278 height 29
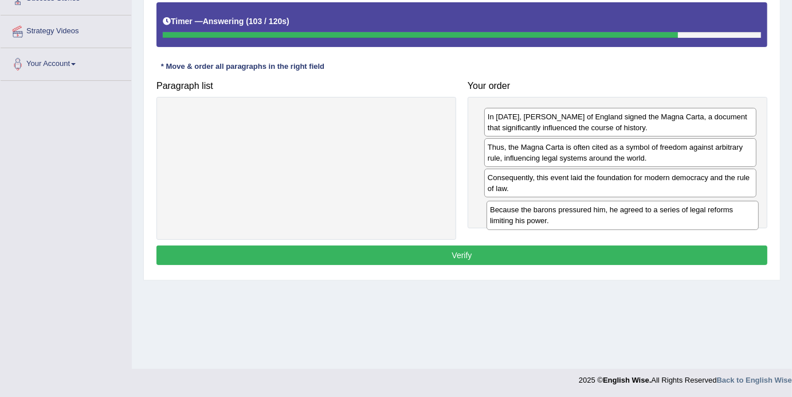
drag, startPoint x: 539, startPoint y: 156, endPoint x: 541, endPoint y: 218, distance: 62.5
click at [541, 218] on div "Because the barons pressured him, he agreed to a series of legal reforms limiti…" at bounding box center [623, 215] width 272 height 29
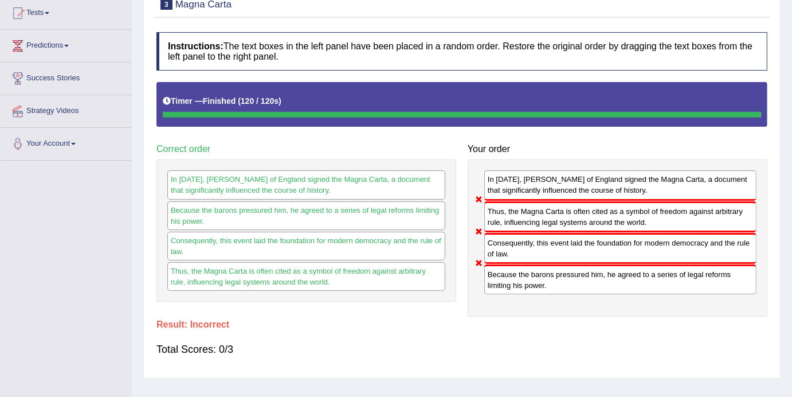
scroll to position [0, 0]
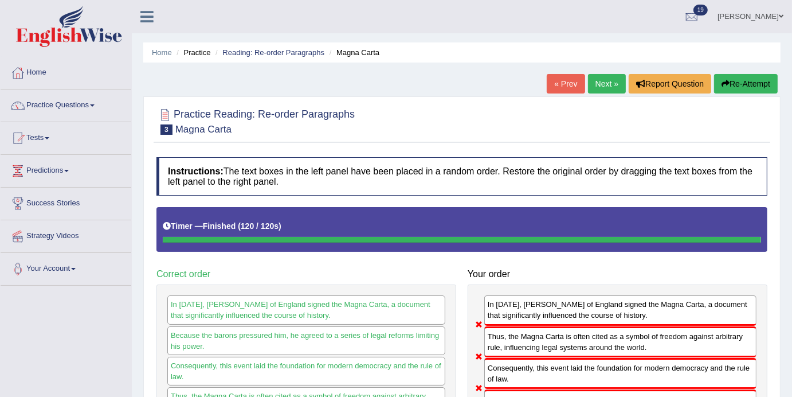
click at [596, 82] on link "Next »" at bounding box center [607, 83] width 38 height 19
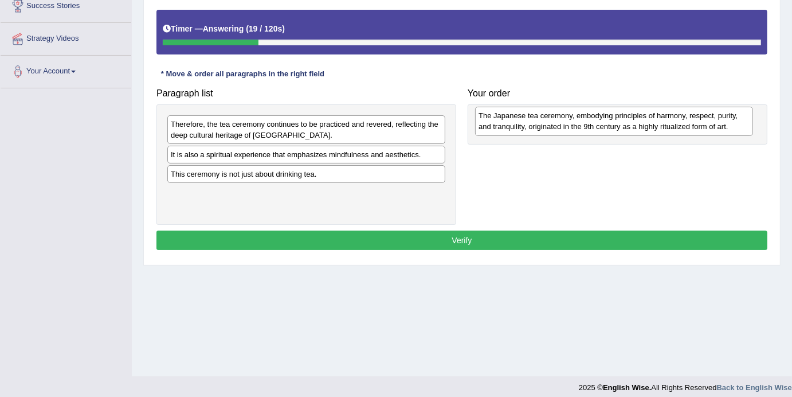
drag, startPoint x: 201, startPoint y: 163, endPoint x: 509, endPoint y: 124, distance: 310.4
click at [509, 124] on div "The Japanese tea ceremony, embodying principles of harmony, respect, purity, an…" at bounding box center [614, 121] width 278 height 29
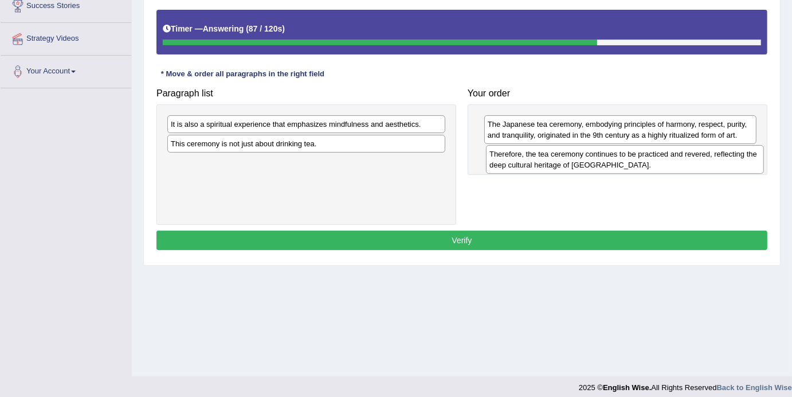
drag, startPoint x: 266, startPoint y: 128, endPoint x: 584, endPoint y: 159, distance: 319.1
click at [584, 159] on div "Therefore, the tea ceremony continues to be practiced and revered, reflecting t…" at bounding box center [625, 159] width 278 height 29
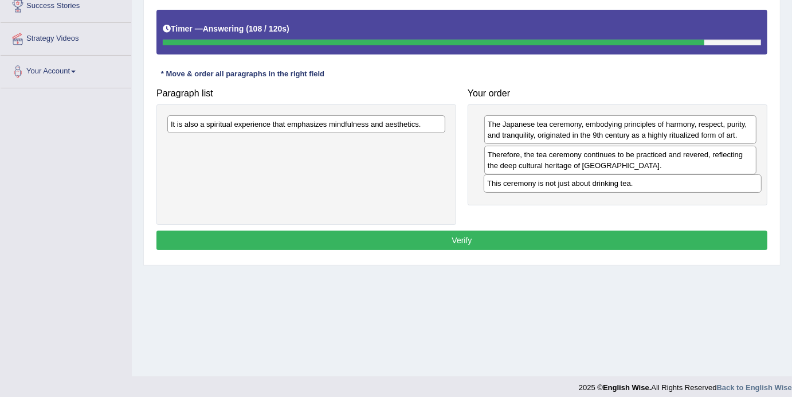
drag, startPoint x: 239, startPoint y: 148, endPoint x: 556, endPoint y: 187, distance: 318.9
click at [556, 187] on div "This ceremony is not just about drinking tea." at bounding box center [623, 183] width 278 height 18
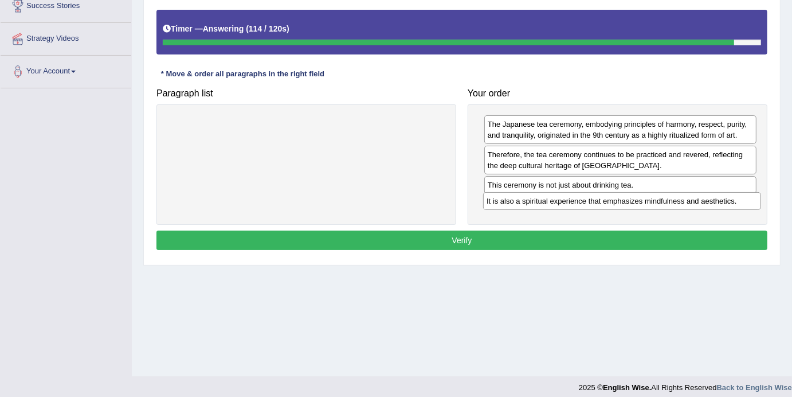
drag, startPoint x: 289, startPoint y: 122, endPoint x: 605, endPoint y: 200, distance: 325.3
click at [605, 200] on div "It is also a spiritual experience that emphasizes mindfulness and aesthetics." at bounding box center [622, 201] width 278 height 18
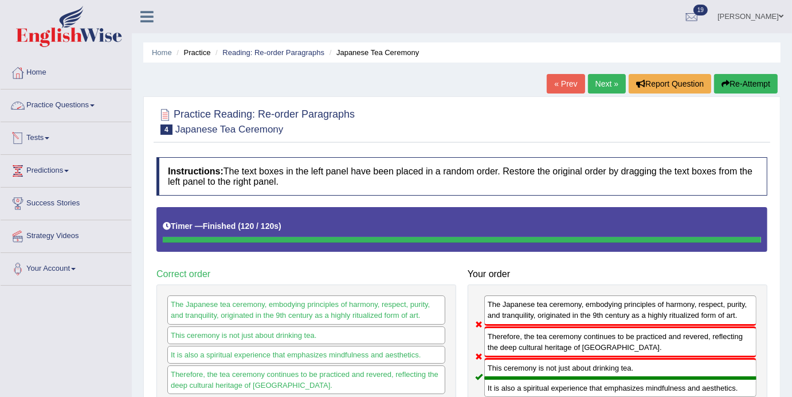
click at [104, 107] on link "Practice Questions" at bounding box center [66, 103] width 131 height 29
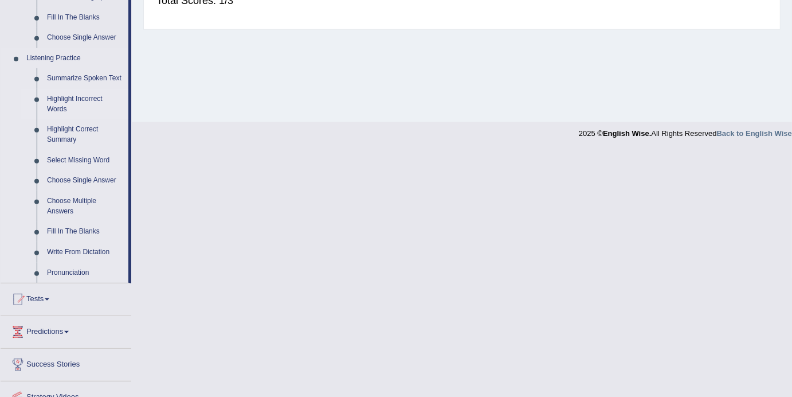
scroll to position [455, 0]
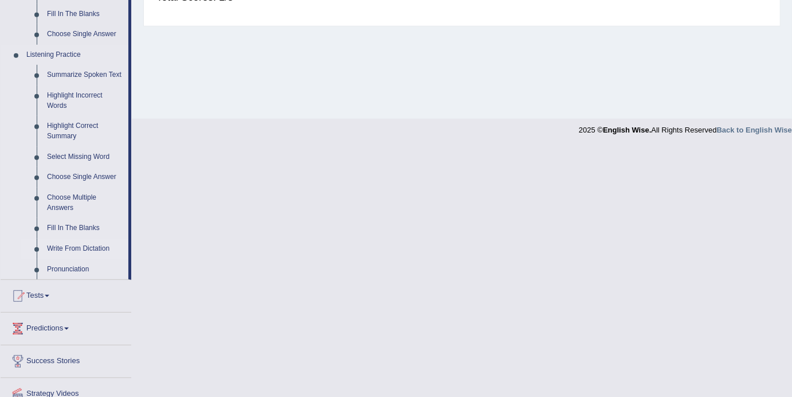
click at [62, 259] on link "Write From Dictation" at bounding box center [85, 249] width 87 height 21
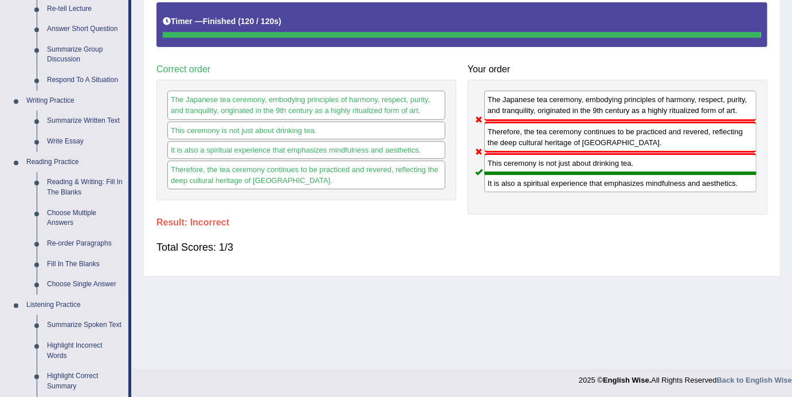
scroll to position [467, 0]
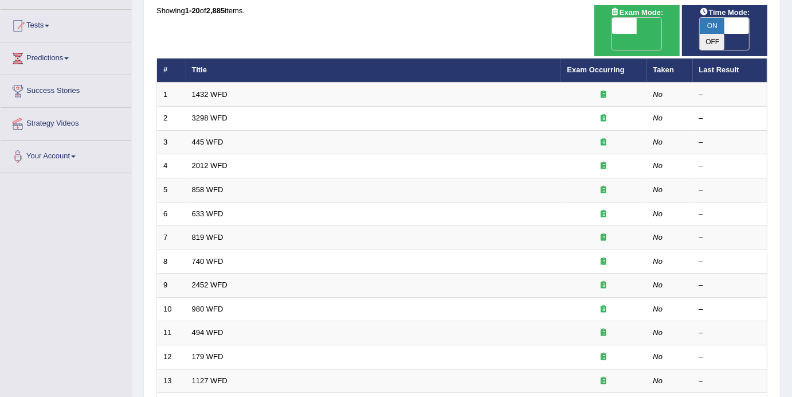
scroll to position [106, 0]
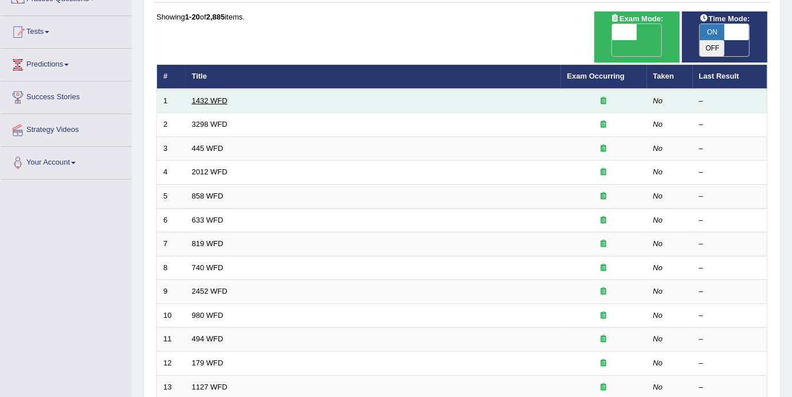
click at [214, 96] on link "1432 WFD" at bounding box center [210, 100] width 36 height 9
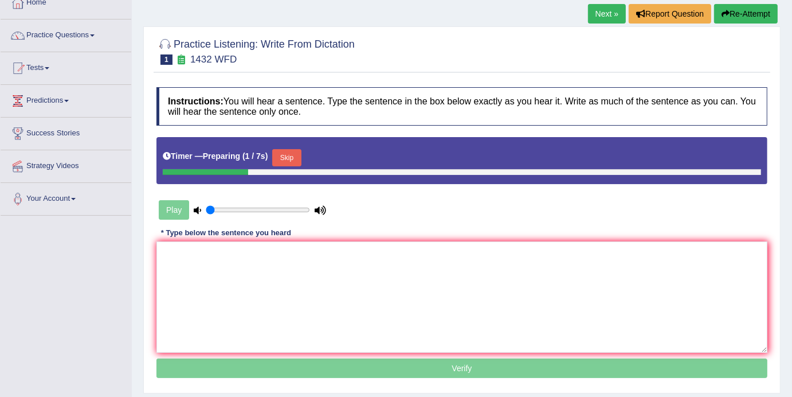
scroll to position [71, 0]
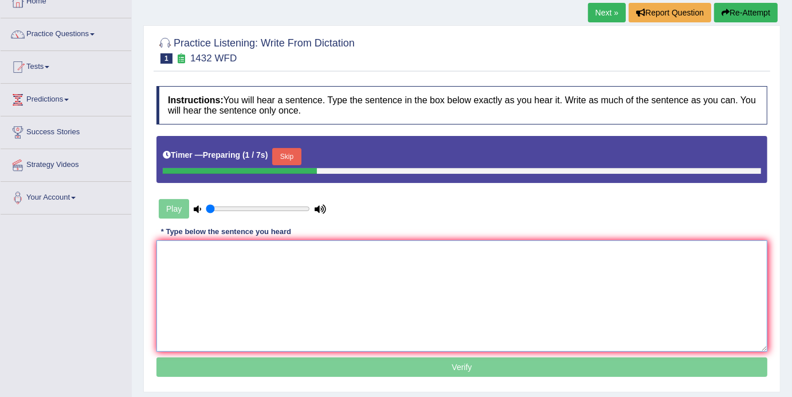
click at [183, 265] on textarea at bounding box center [462, 295] width 611 height 111
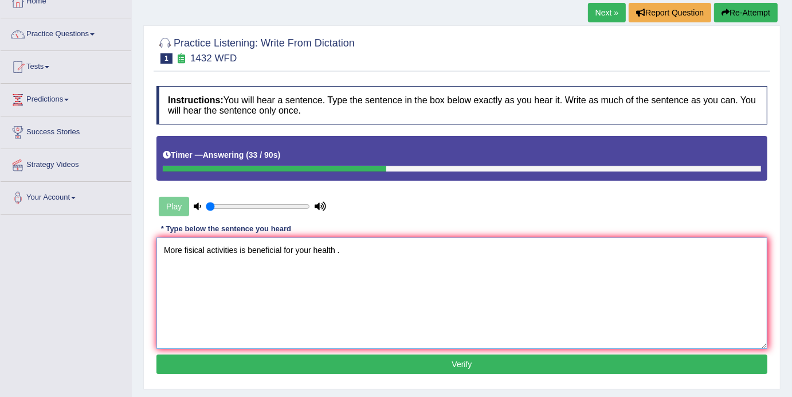
click at [183, 252] on textarea "More fisical activities is beneficial for your health ." at bounding box center [462, 292] width 611 height 111
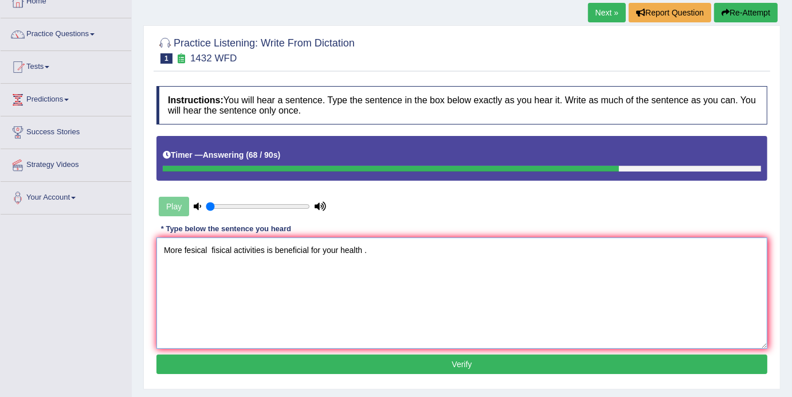
click at [235, 252] on textarea "More fesical fisical activities is beneficial for your health ." at bounding box center [462, 292] width 611 height 111
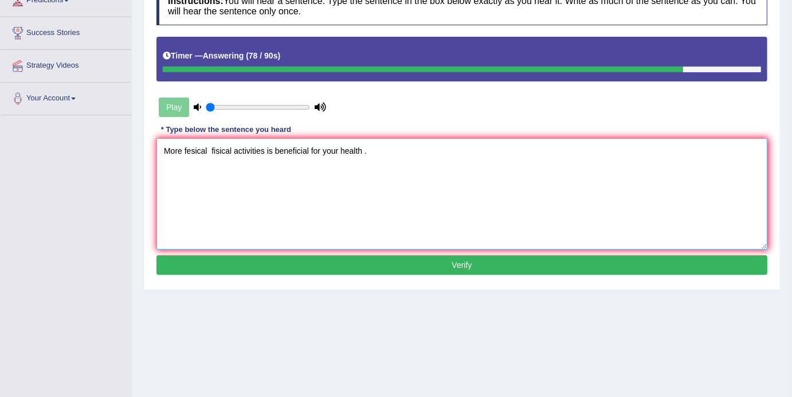
scroll to position [187, 0]
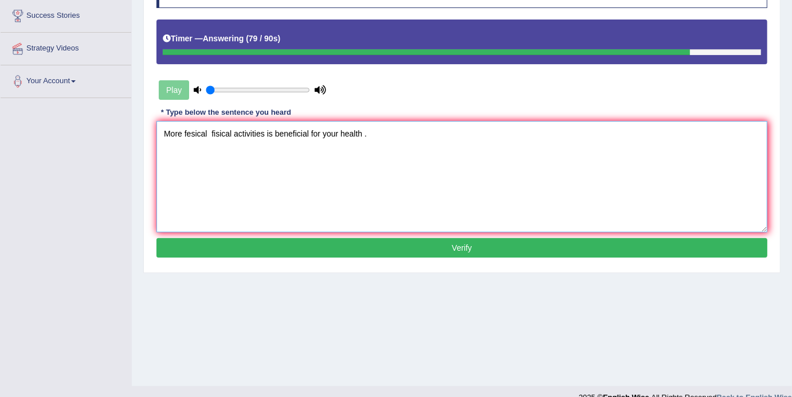
type textarea "More fesical fisical activities is beneficial for your health ."
click at [445, 251] on button "Verify" at bounding box center [462, 247] width 611 height 19
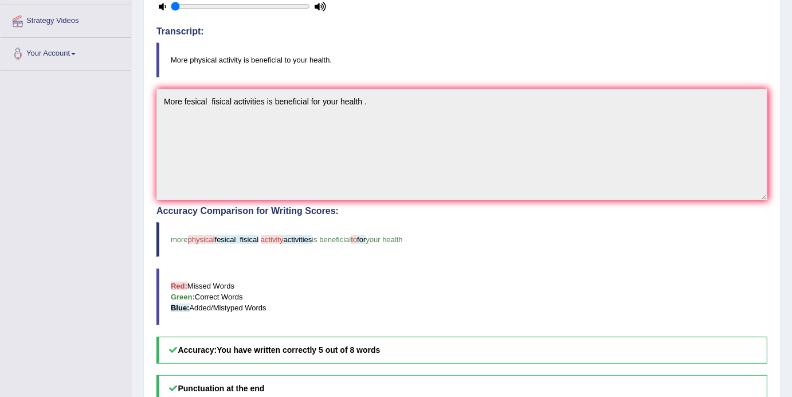
scroll to position [0, 0]
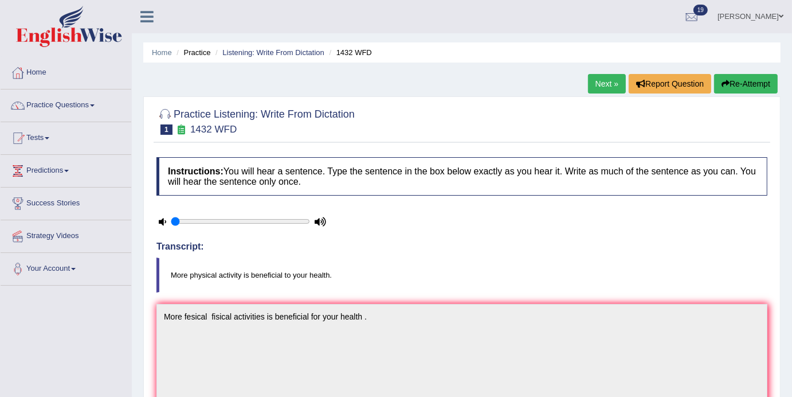
click at [603, 89] on link "Next »" at bounding box center [607, 83] width 38 height 19
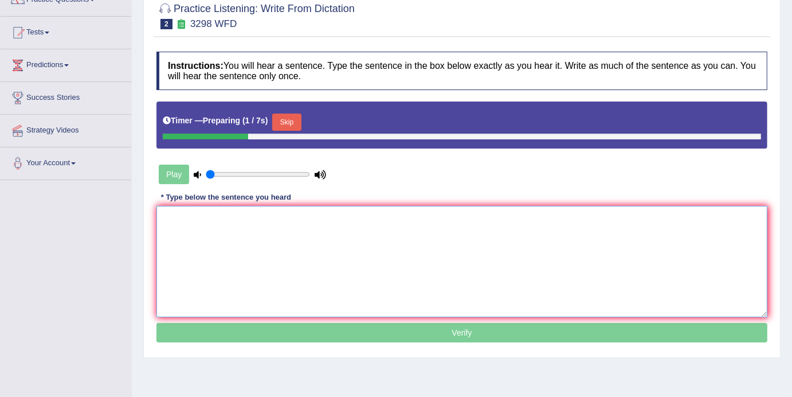
click at [176, 222] on textarea at bounding box center [462, 261] width 611 height 111
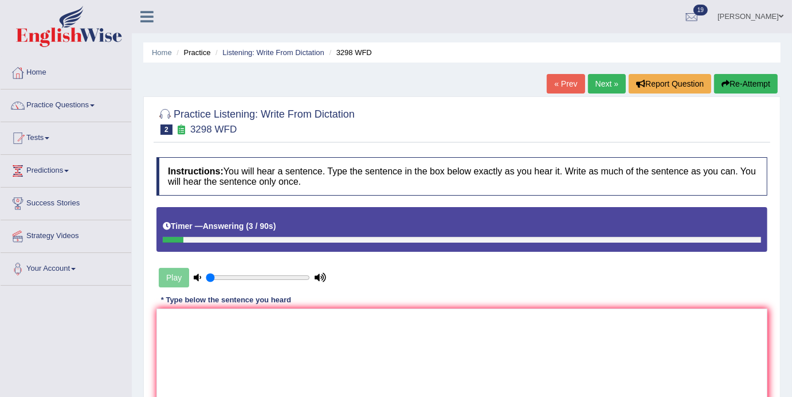
click at [605, 77] on link "Next »" at bounding box center [607, 83] width 38 height 19
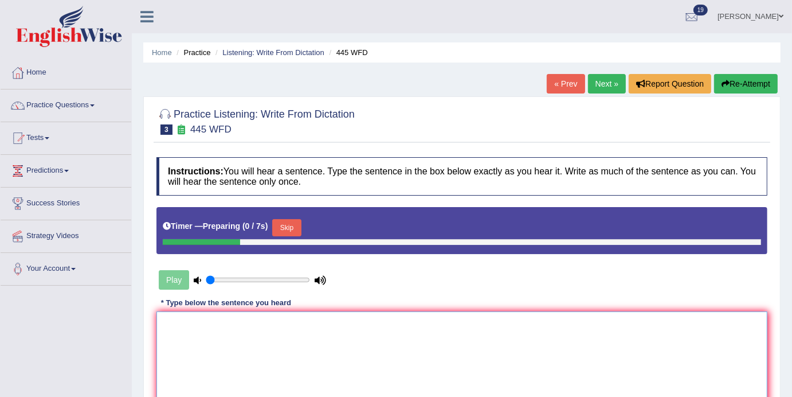
click at [193, 339] on textarea at bounding box center [462, 366] width 611 height 111
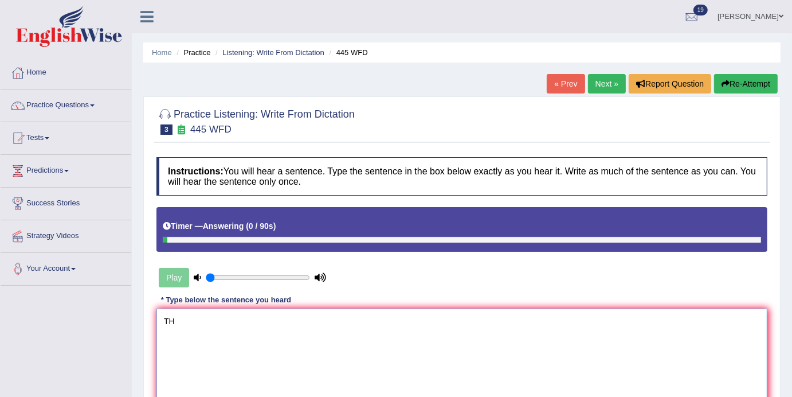
type textarea "T"
click at [611, 84] on link "Next »" at bounding box center [607, 83] width 38 height 19
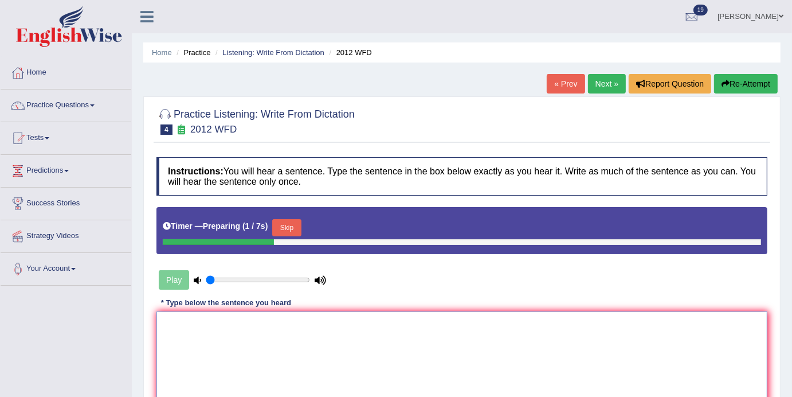
click at [173, 338] on textarea at bounding box center [462, 366] width 611 height 111
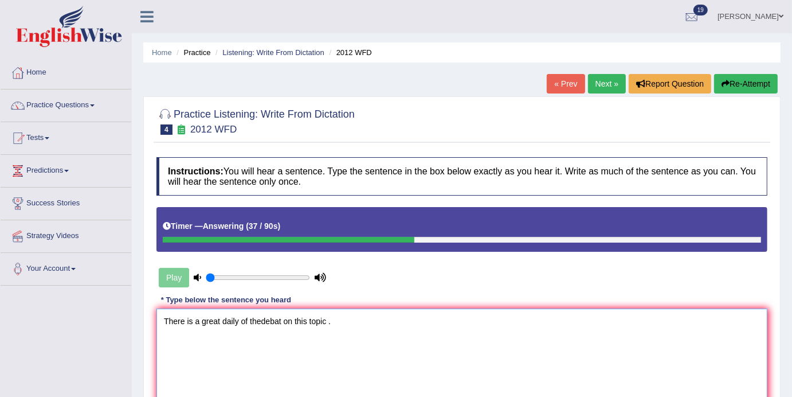
click at [261, 326] on textarea "There is a great daily of thedebat on this topic ." at bounding box center [462, 363] width 611 height 111
click at [271, 327] on textarea "There is a great daily of debat on this topic ." at bounding box center [462, 363] width 611 height 111
click at [220, 324] on textarea "There is a great daily of debat debet on this topic ." at bounding box center [462, 363] width 611 height 111
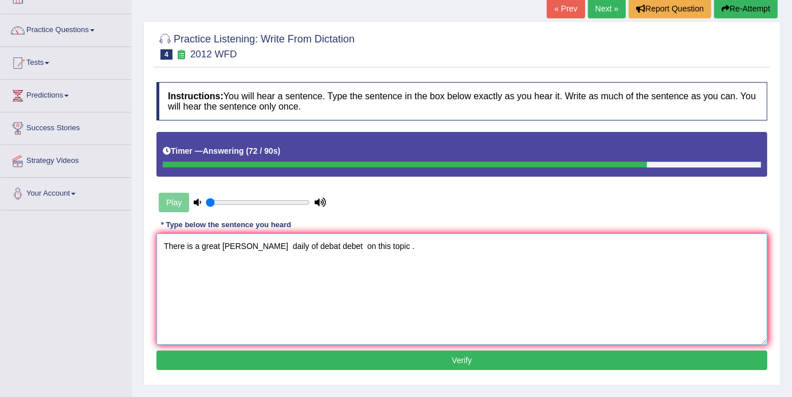
scroll to position [150, 0]
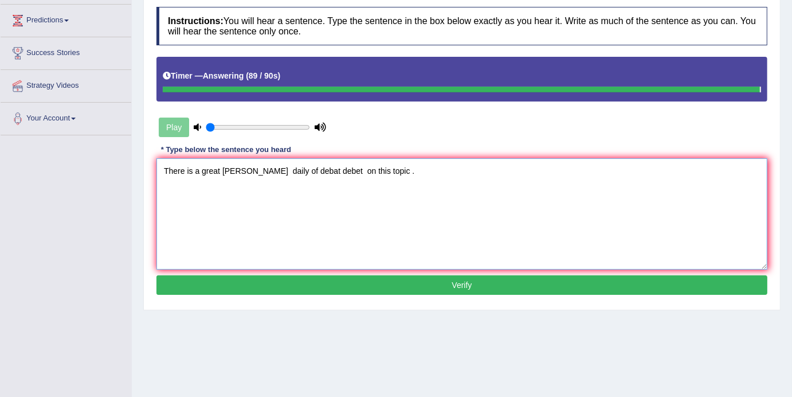
type textarea "There is a great dealy daily of debat debet on this topic ."
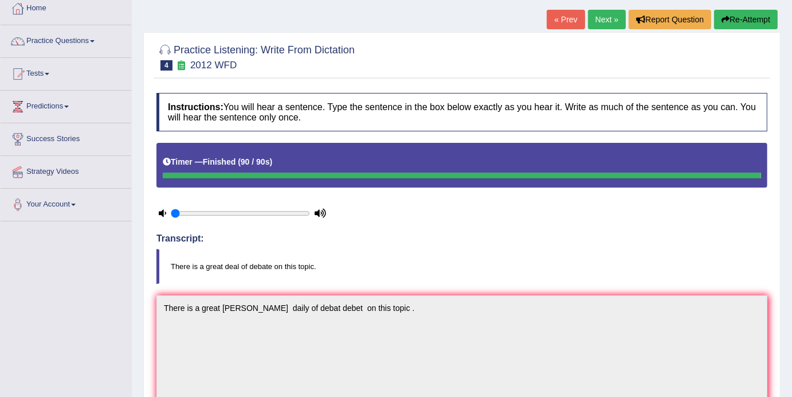
scroll to position [0, 0]
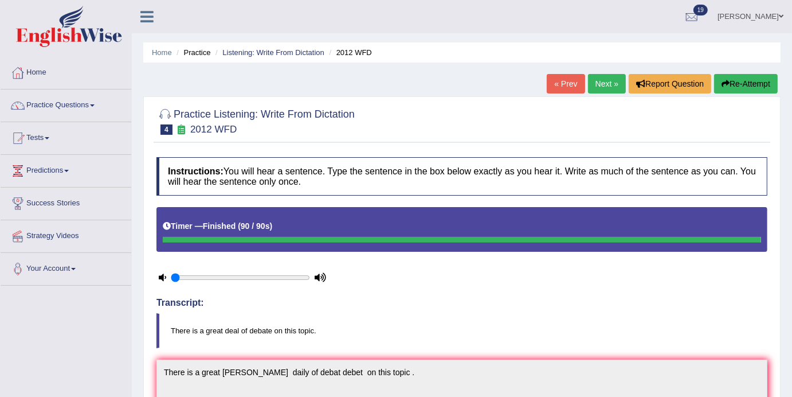
click at [605, 84] on link "Next »" at bounding box center [607, 83] width 38 height 19
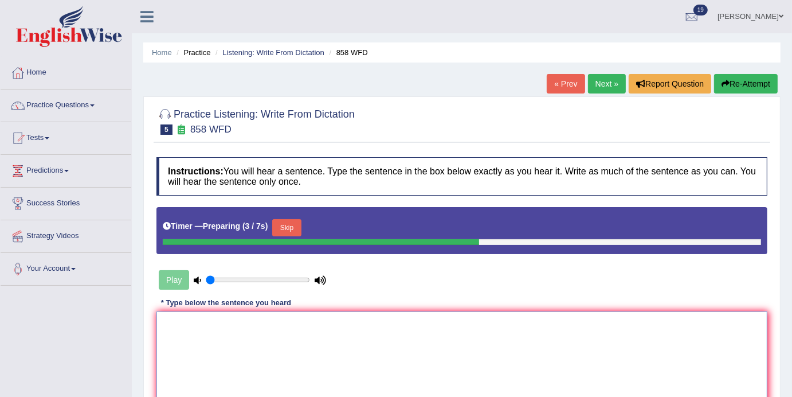
click at [170, 323] on textarea at bounding box center [462, 366] width 611 height 111
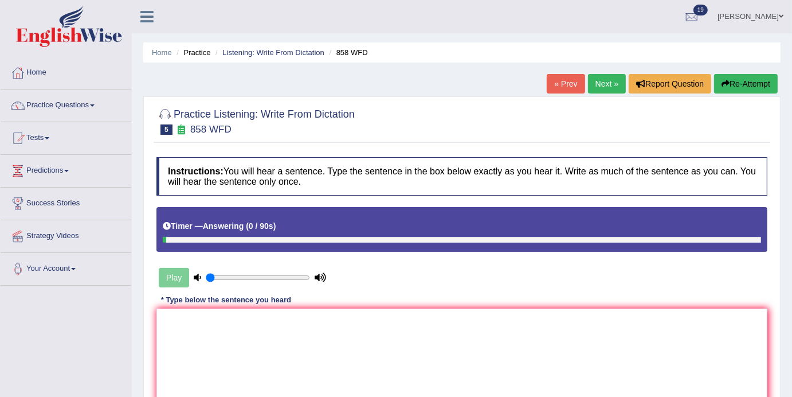
click at [597, 80] on link "Next »" at bounding box center [607, 83] width 38 height 19
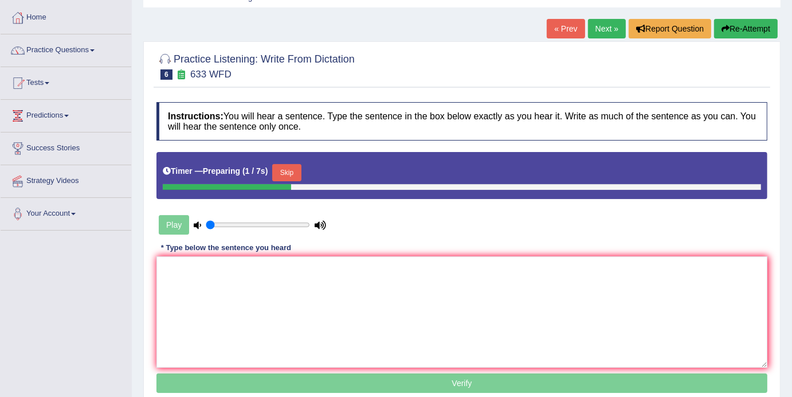
scroll to position [88, 0]
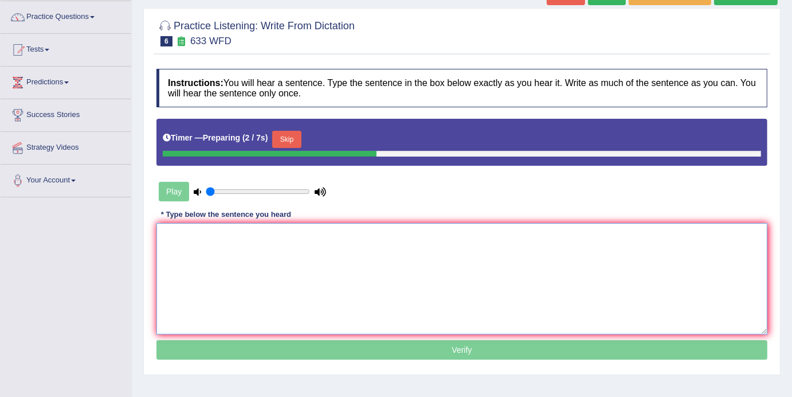
click at [192, 244] on textarea at bounding box center [462, 278] width 611 height 111
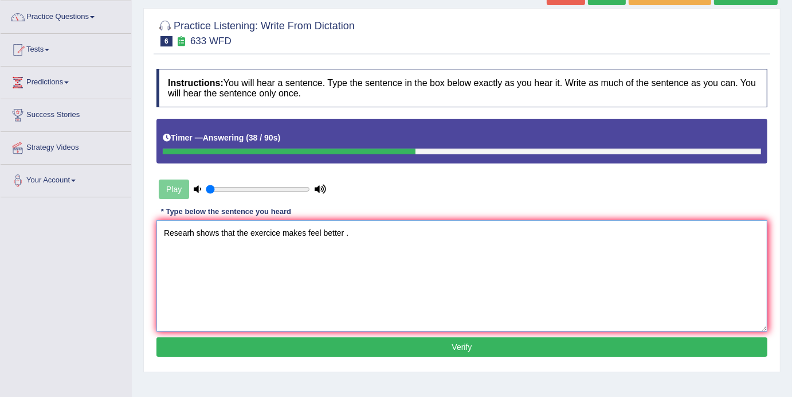
click at [196, 237] on textarea "Researh shows that the exercice makes feel better ." at bounding box center [462, 275] width 611 height 111
click at [221, 235] on textarea "Researh Reasearch shows that the exercice makes feel better ." at bounding box center [462, 275] width 611 height 111
click at [318, 233] on textarea "Researh Reasarch shows that the exercice makes feel better ." at bounding box center [462, 275] width 611 height 111
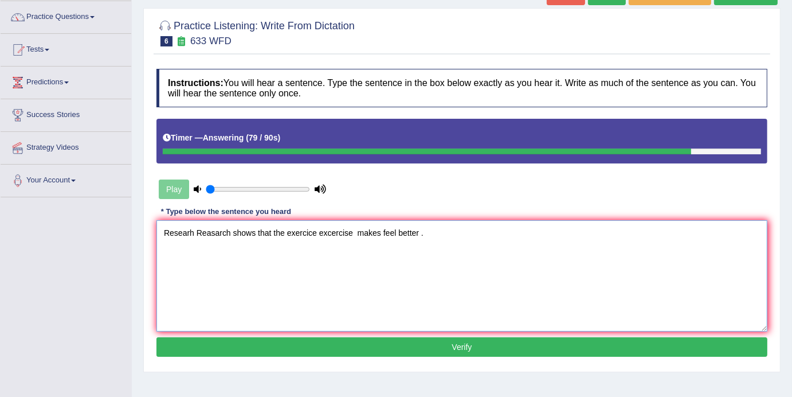
click at [382, 236] on textarea "Researh Reasarch shows that the exercice excercise makes feel better ." at bounding box center [462, 275] width 611 height 111
type textarea "Researh Reasarch shows that the exercice excercise makes make your you feel bet…"
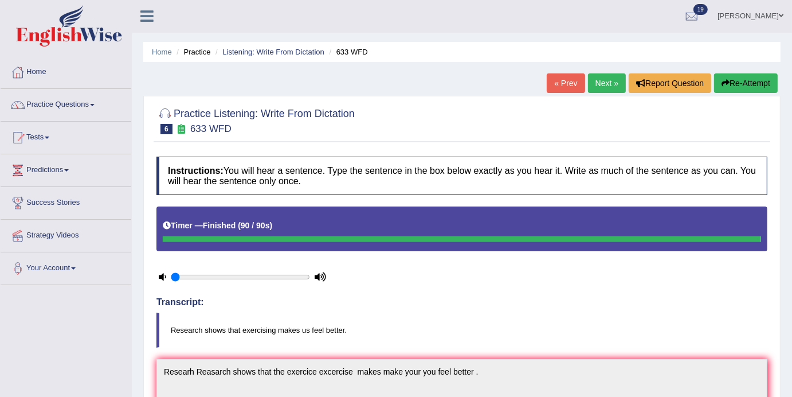
scroll to position [0, 0]
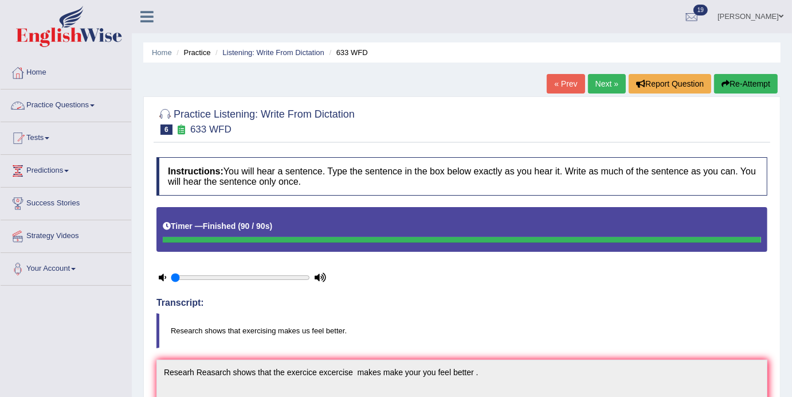
click at [100, 103] on link "Practice Questions" at bounding box center [66, 103] width 131 height 29
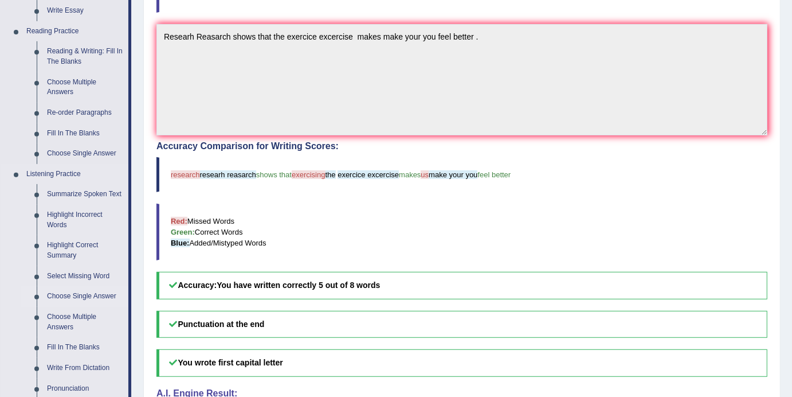
scroll to position [330, 0]
